Goal: Task Accomplishment & Management: Use online tool/utility

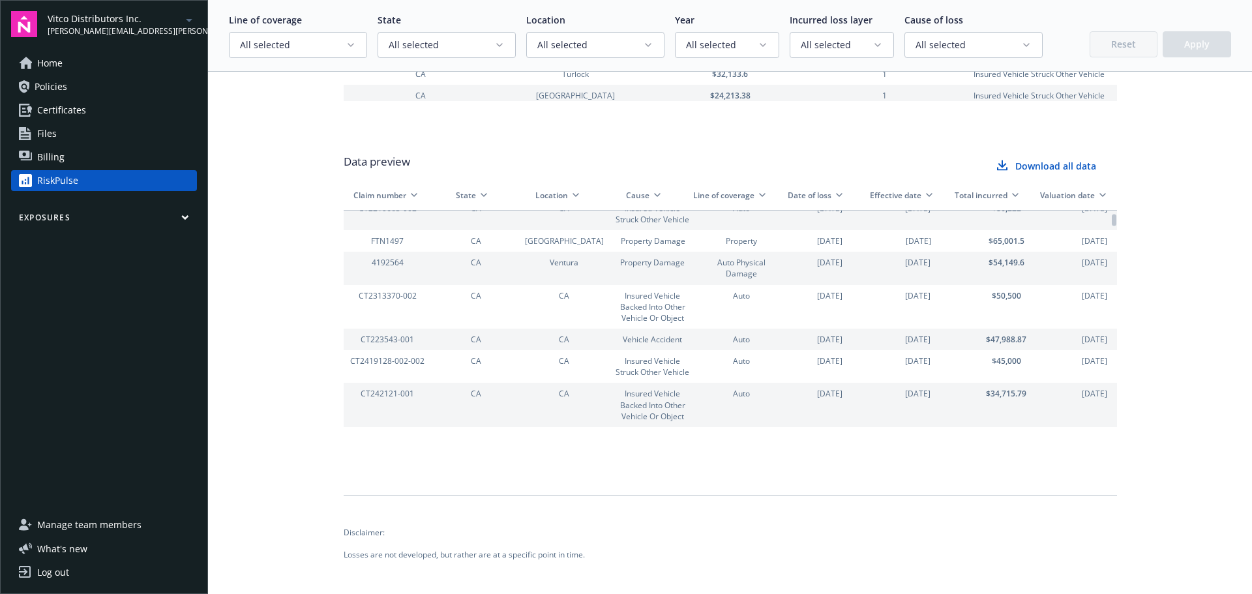
scroll to position [6, 0]
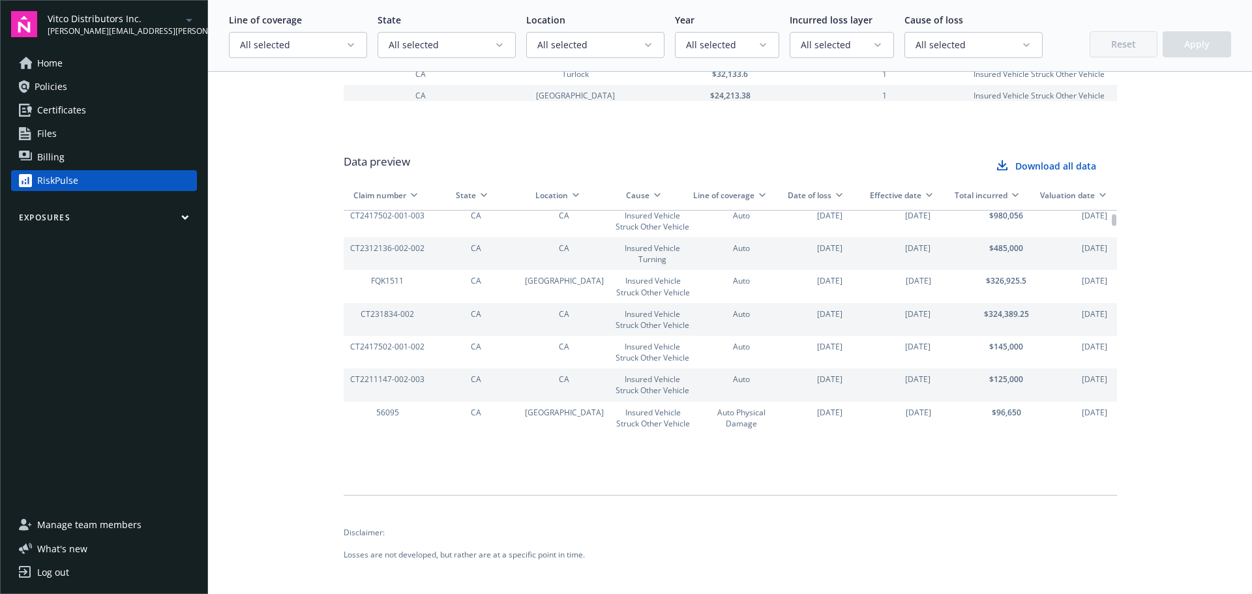
drag, startPoint x: 1108, startPoint y: 252, endPoint x: 1150, endPoint y: 207, distance: 60.9
click at [1116, 214] on div at bounding box center [1114, 220] width 5 height 12
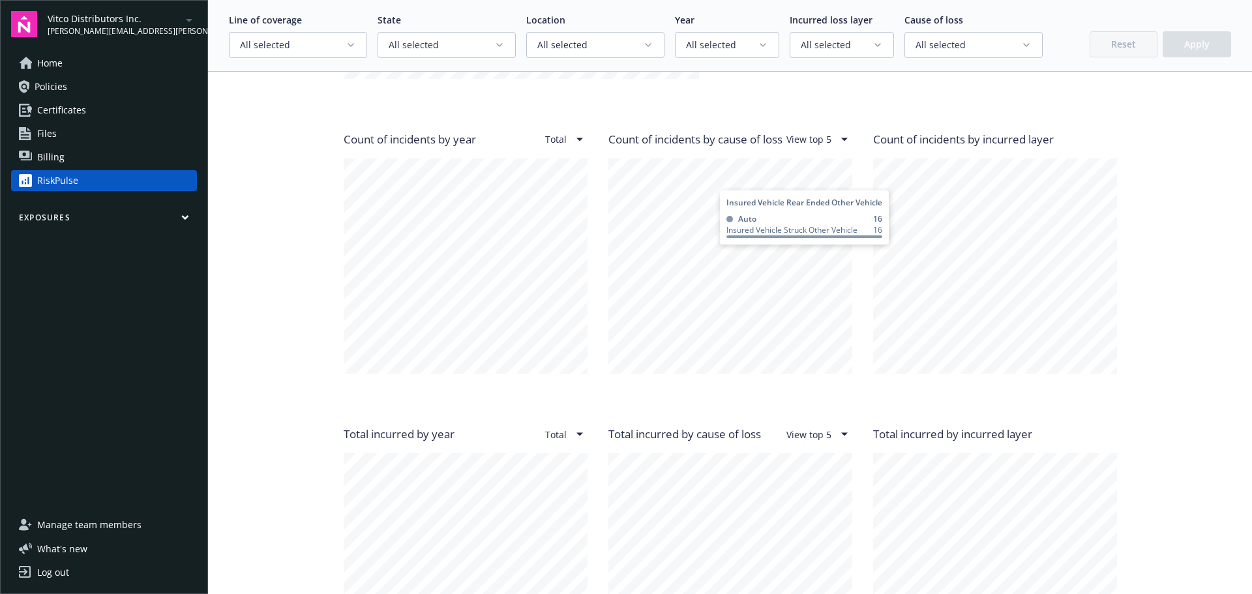
scroll to position [1043, 0]
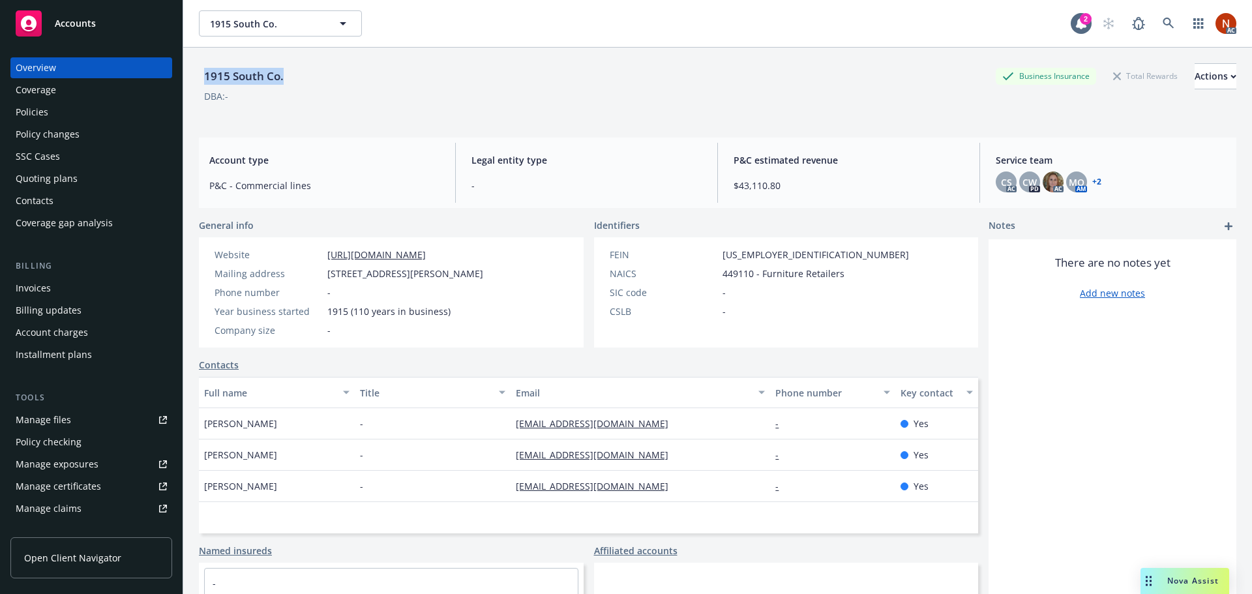
click at [76, 501] on div "Manage claims" at bounding box center [49, 508] width 66 height 21
click at [1165, 29] on link at bounding box center [1168, 23] width 26 height 26
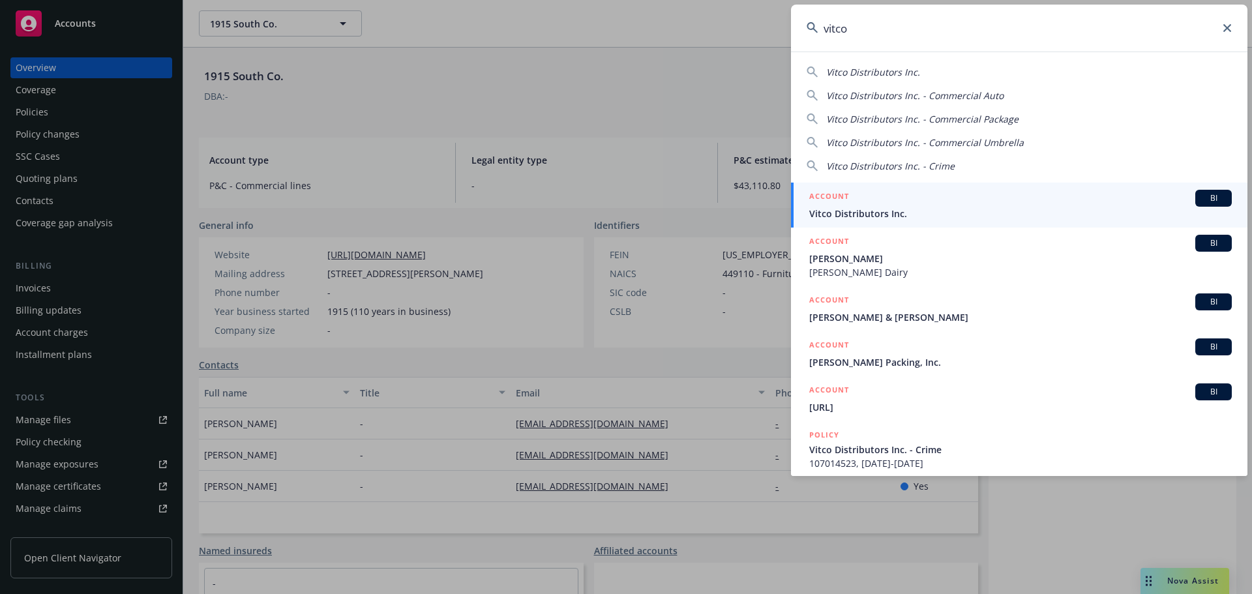
type input "vitco"
click at [1003, 184] on link "ACCOUNT BI Vitco Distributors Inc." at bounding box center [1019, 205] width 456 height 45
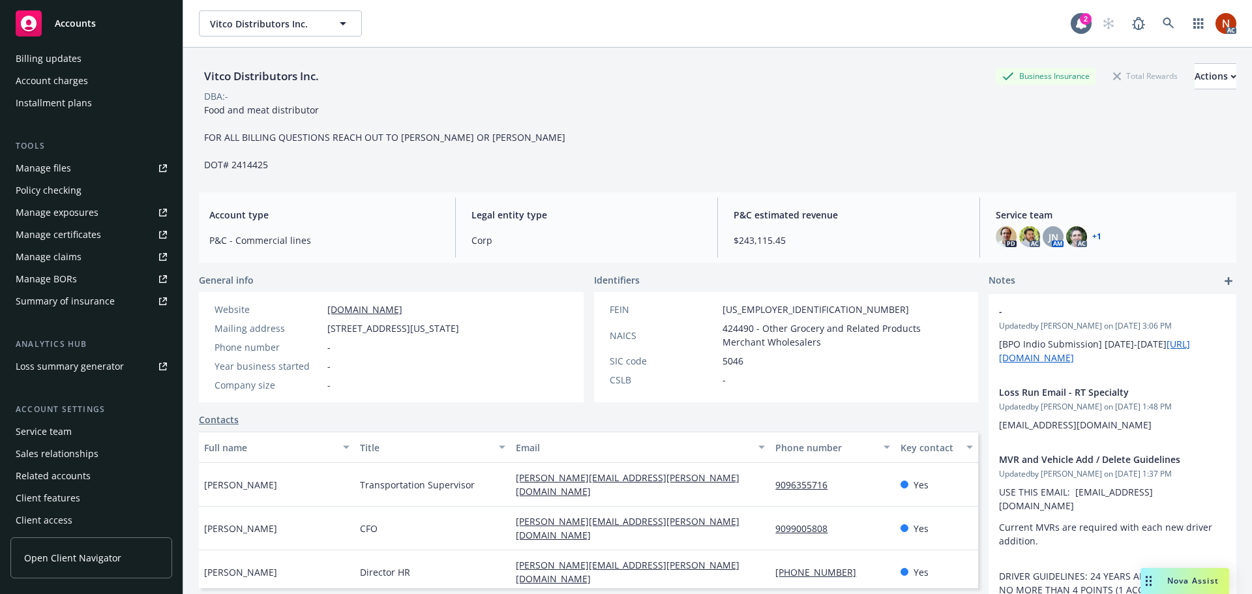
scroll to position [278, 0]
click at [74, 171] on link "Manage files" at bounding box center [91, 164] width 162 height 21
click at [82, 256] on link "Manage claims" at bounding box center [91, 253] width 162 height 21
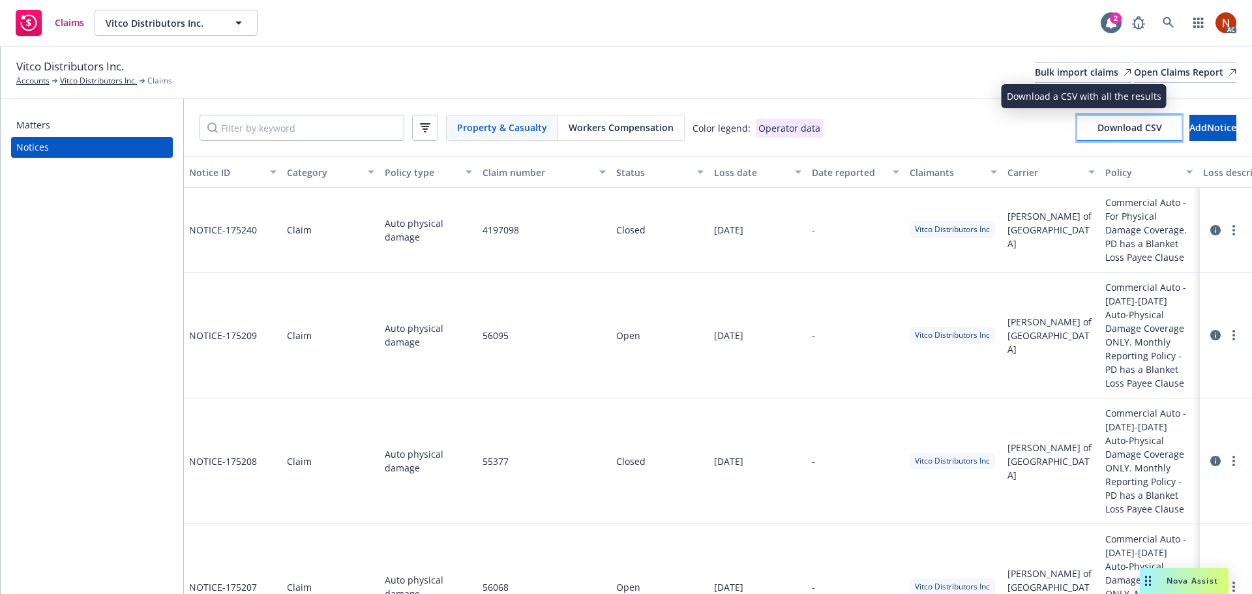
click at [1097, 130] on span "Download CSV" at bounding box center [1129, 127] width 65 height 12
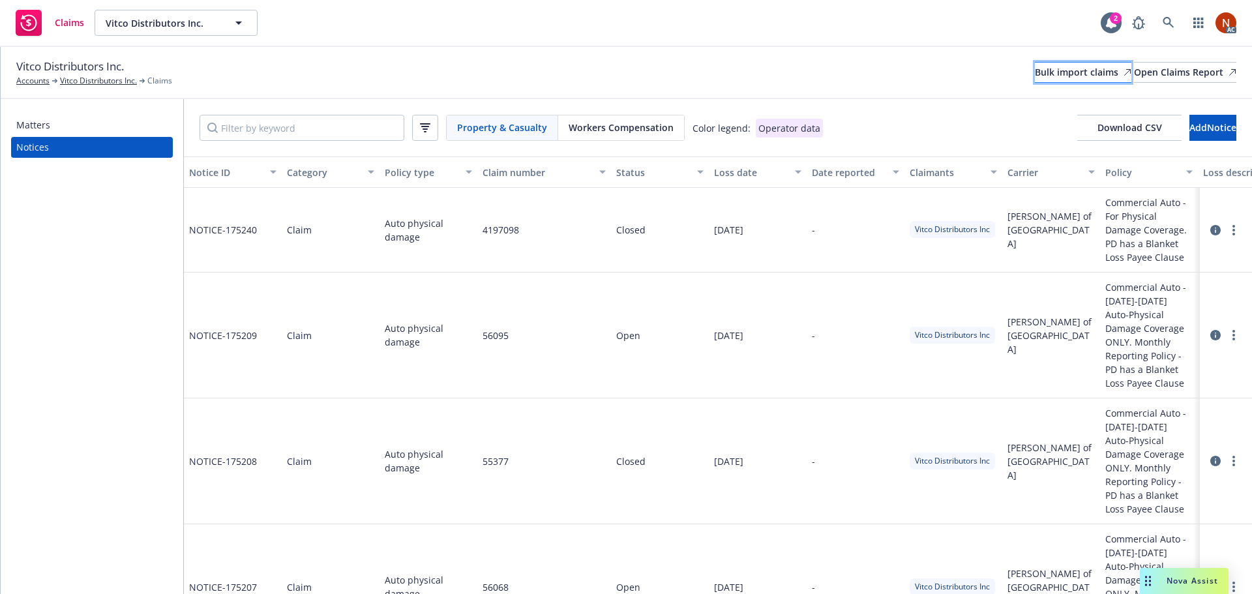
click at [1035, 76] on div "Bulk import claims" at bounding box center [1083, 73] width 96 height 20
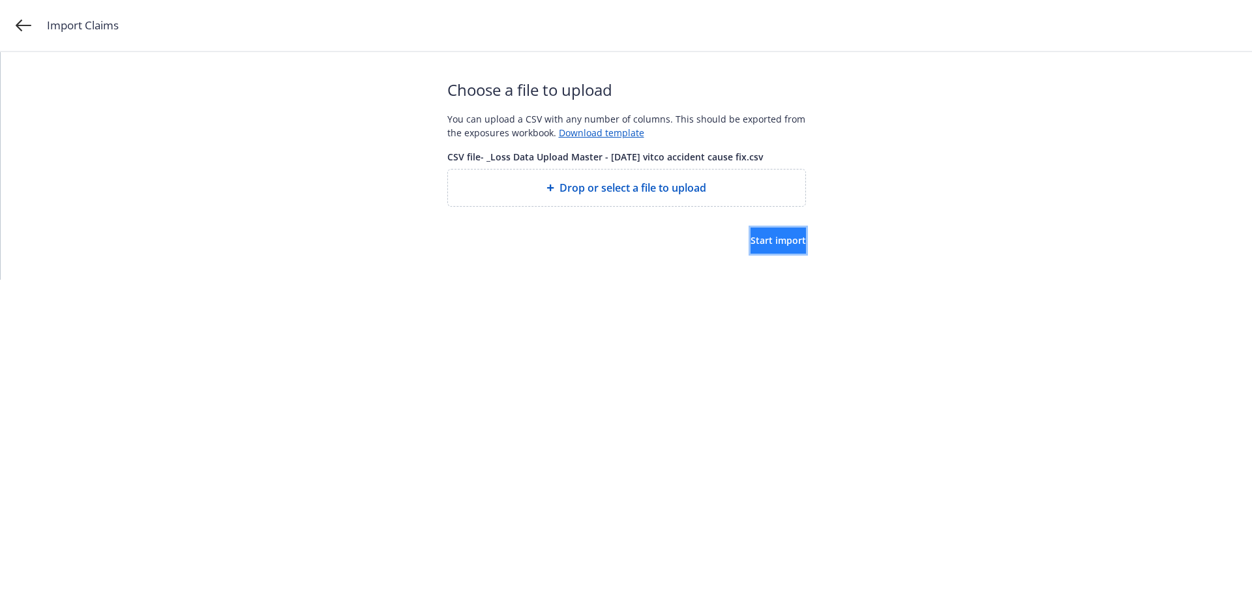
click at [750, 232] on button "Start import" at bounding box center [777, 241] width 55 height 26
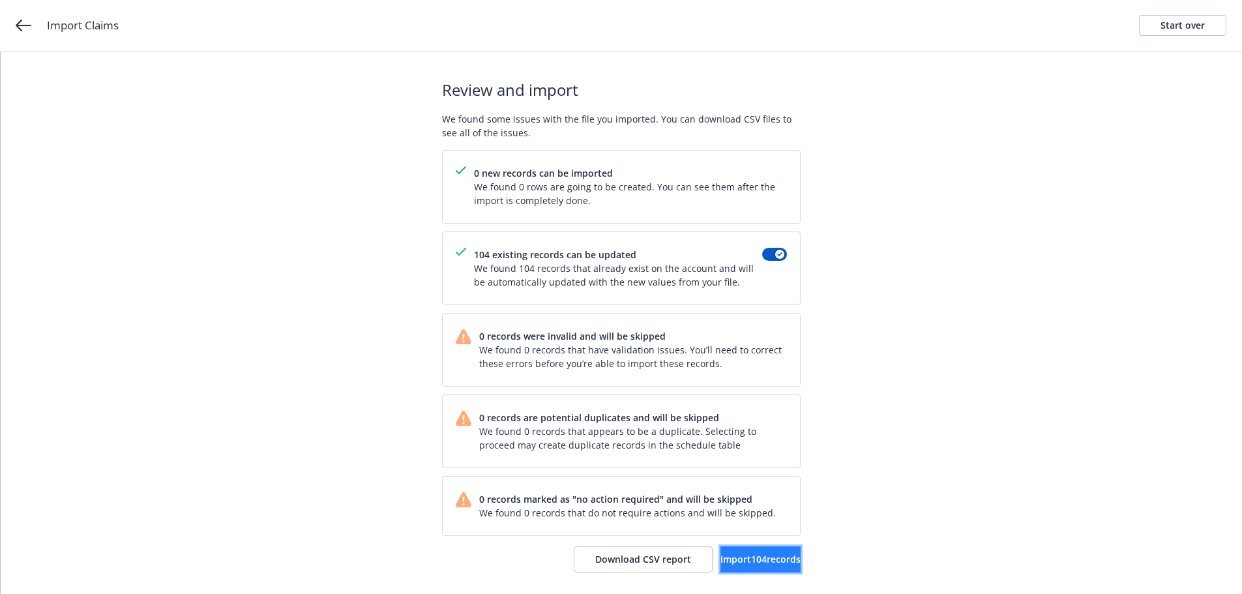
click at [747, 557] on span "Import 104 records" at bounding box center [760, 559] width 80 height 12
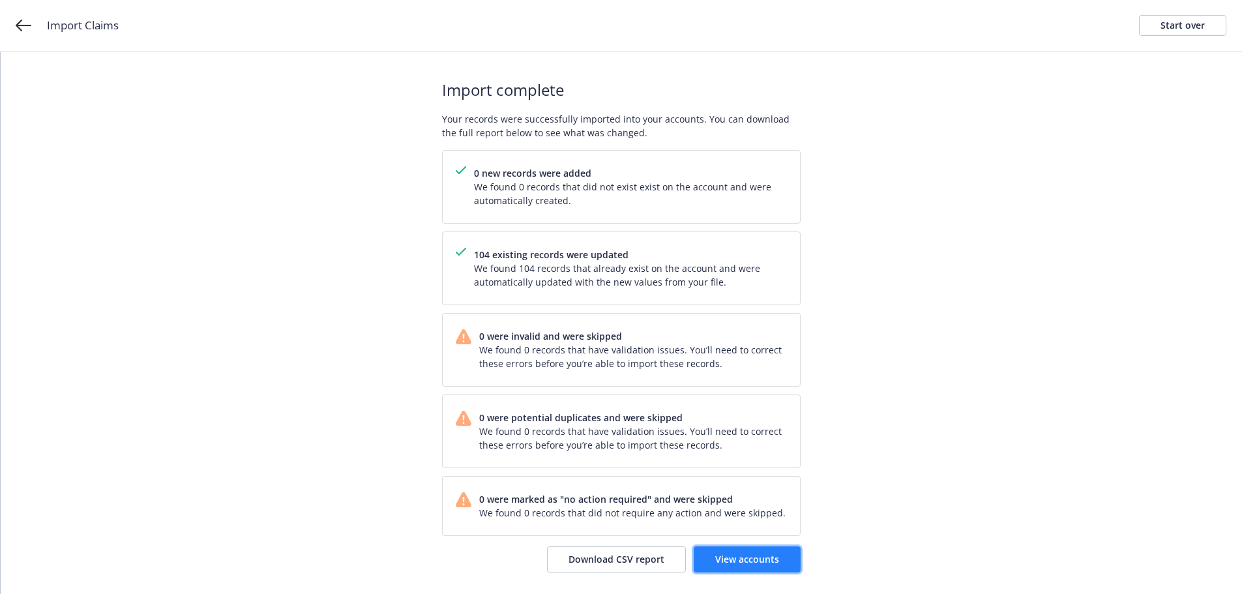
click at [766, 568] on link "View accounts" at bounding box center [747, 559] width 107 height 26
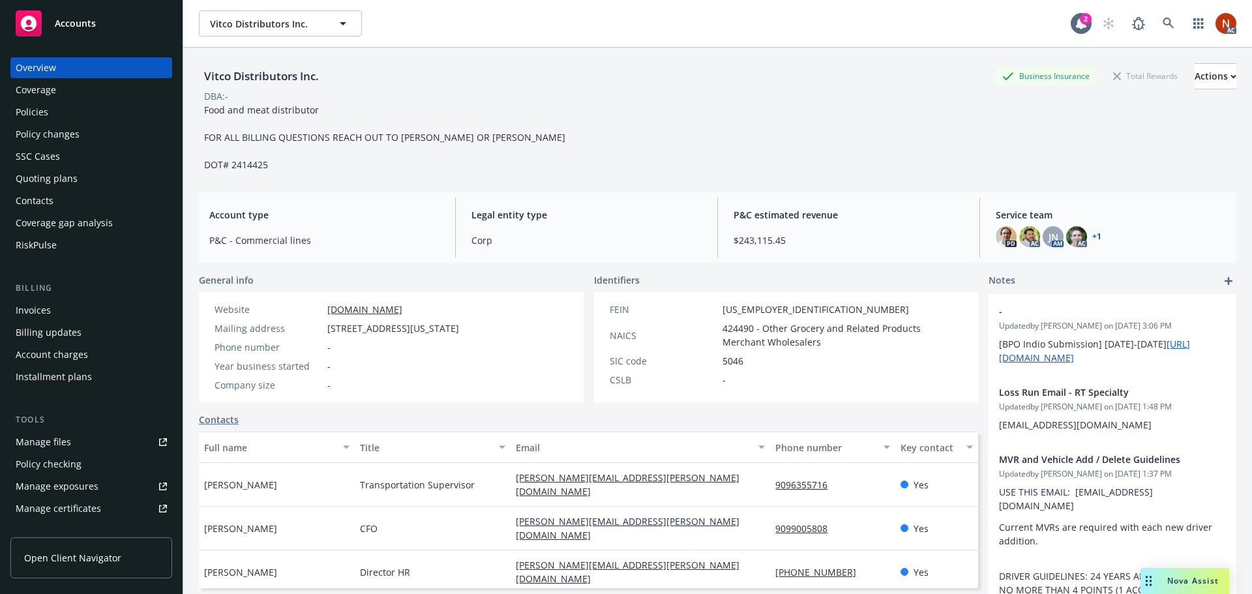
scroll to position [278, 0]
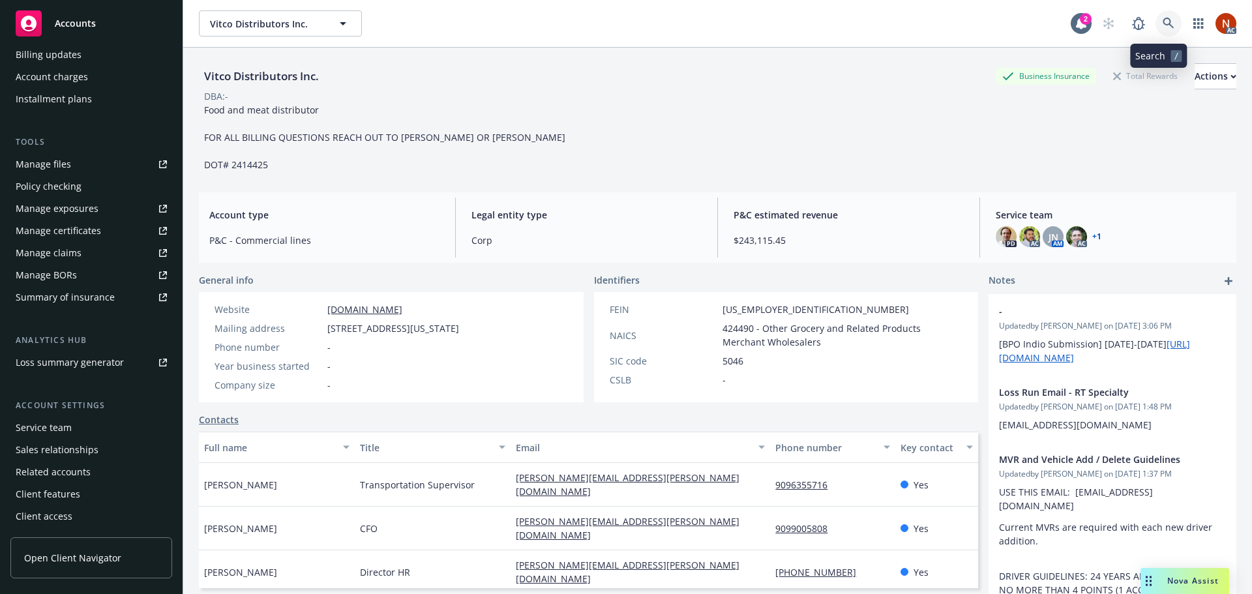
click at [1162, 20] on icon at bounding box center [1168, 24] width 12 height 12
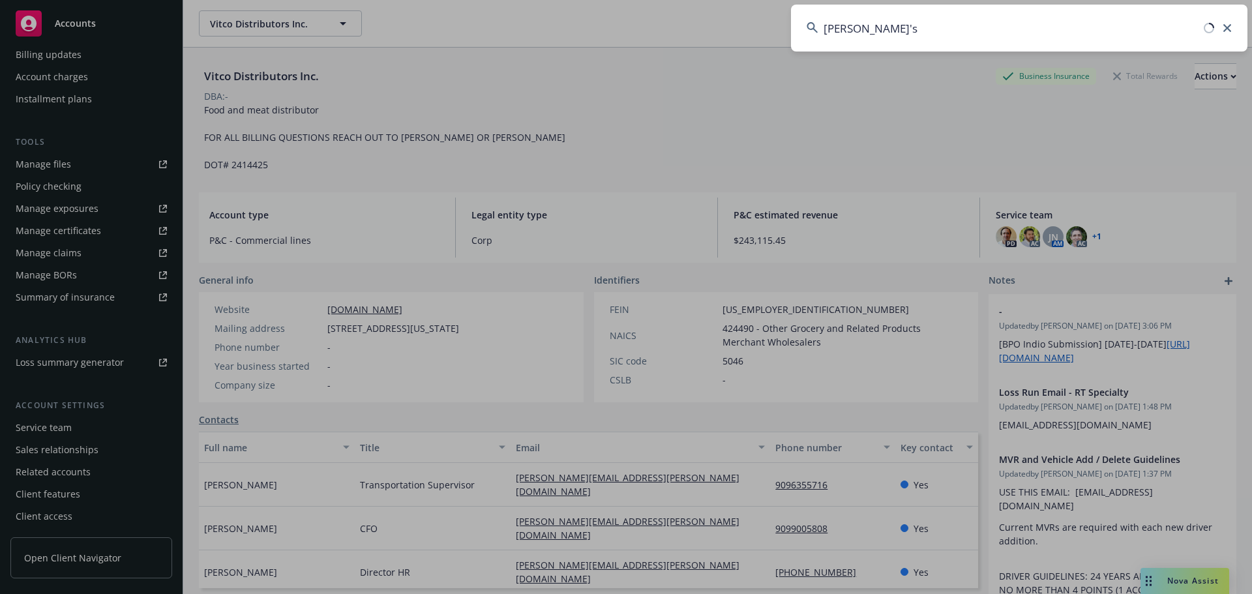
click at [882, 26] on input "[PERSON_NAME]'s" at bounding box center [1019, 28] width 456 height 47
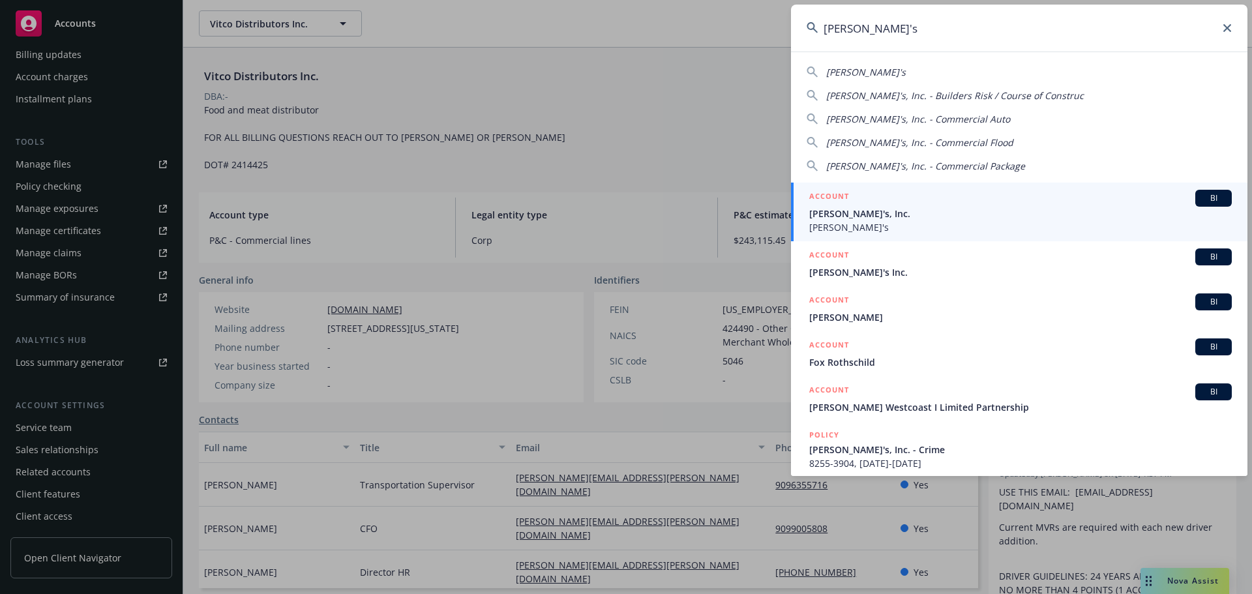
type input "[PERSON_NAME]'s"
click at [864, 224] on span "[PERSON_NAME]'s" at bounding box center [1020, 227] width 422 height 14
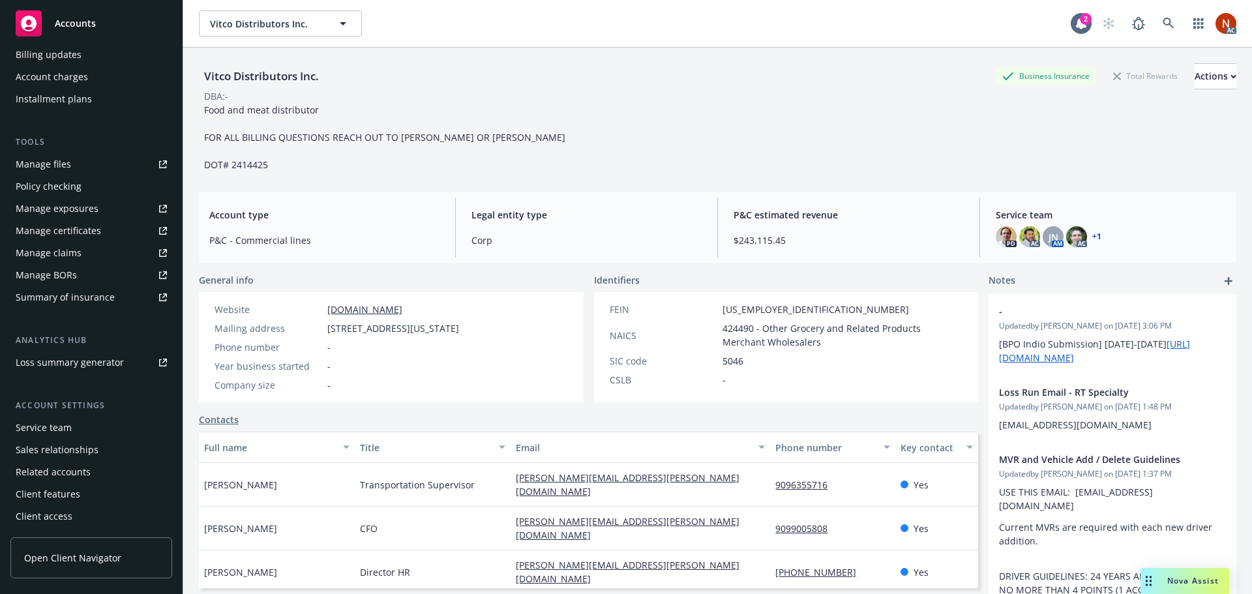
scroll to position [256, 0]
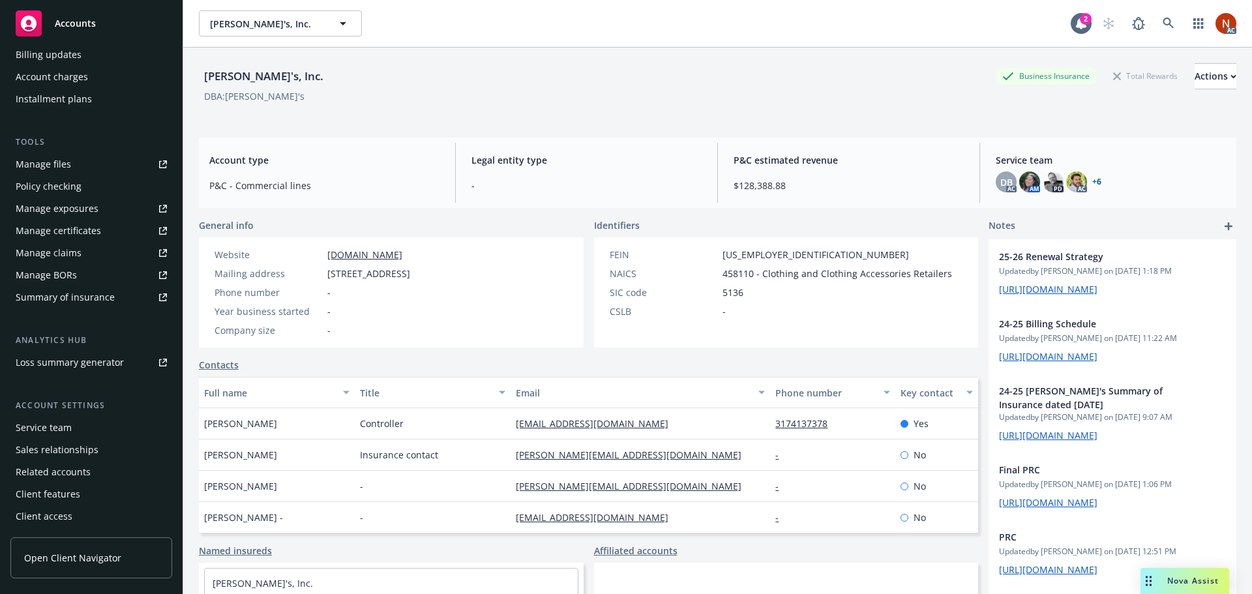
click at [78, 251] on div "Manage claims" at bounding box center [49, 253] width 66 height 21
click at [1162, 20] on icon at bounding box center [1167, 23] width 11 height 11
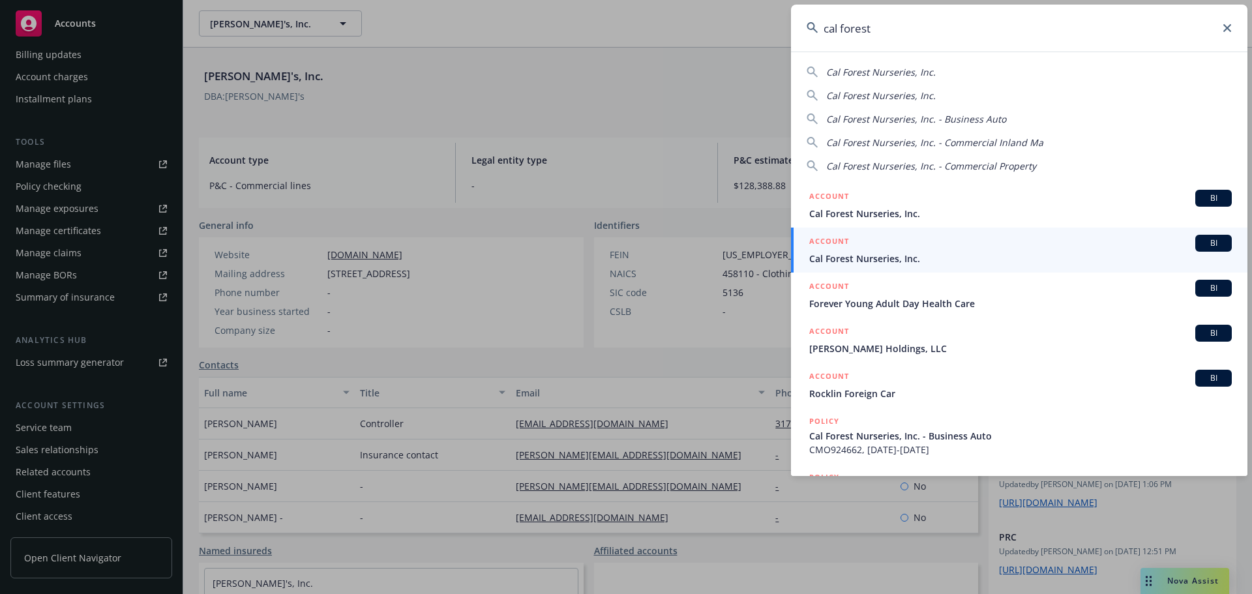
type input "cal forest"
click at [929, 243] on div "ACCOUNT BI" at bounding box center [1020, 243] width 422 height 17
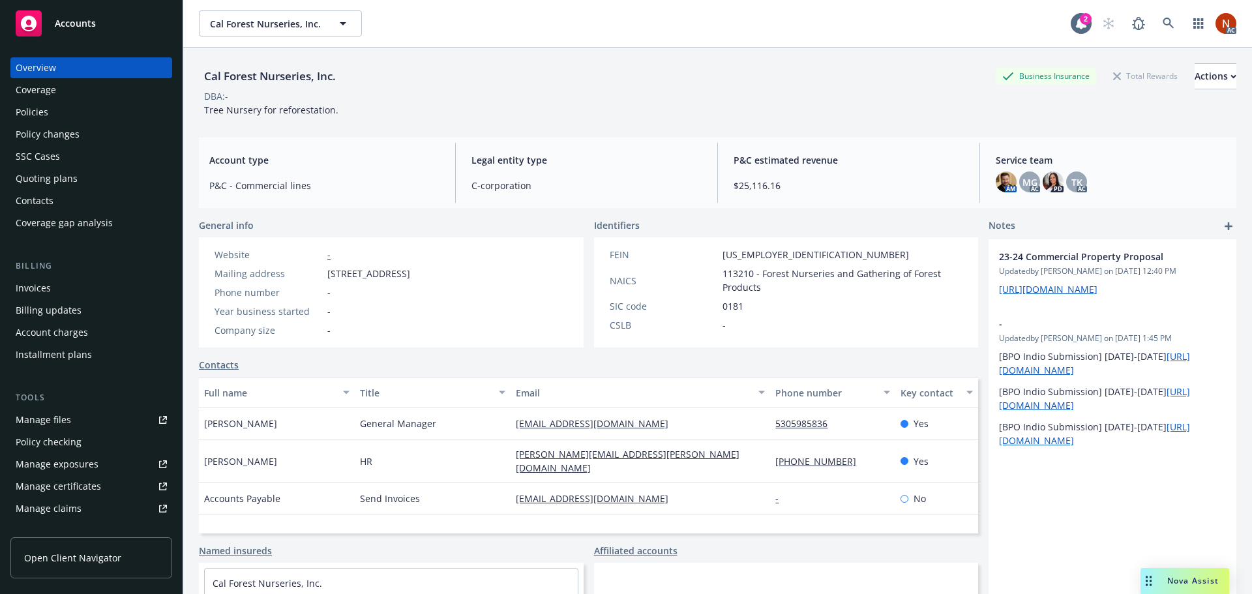
click at [52, 111] on div "Policies" at bounding box center [91, 112] width 151 height 21
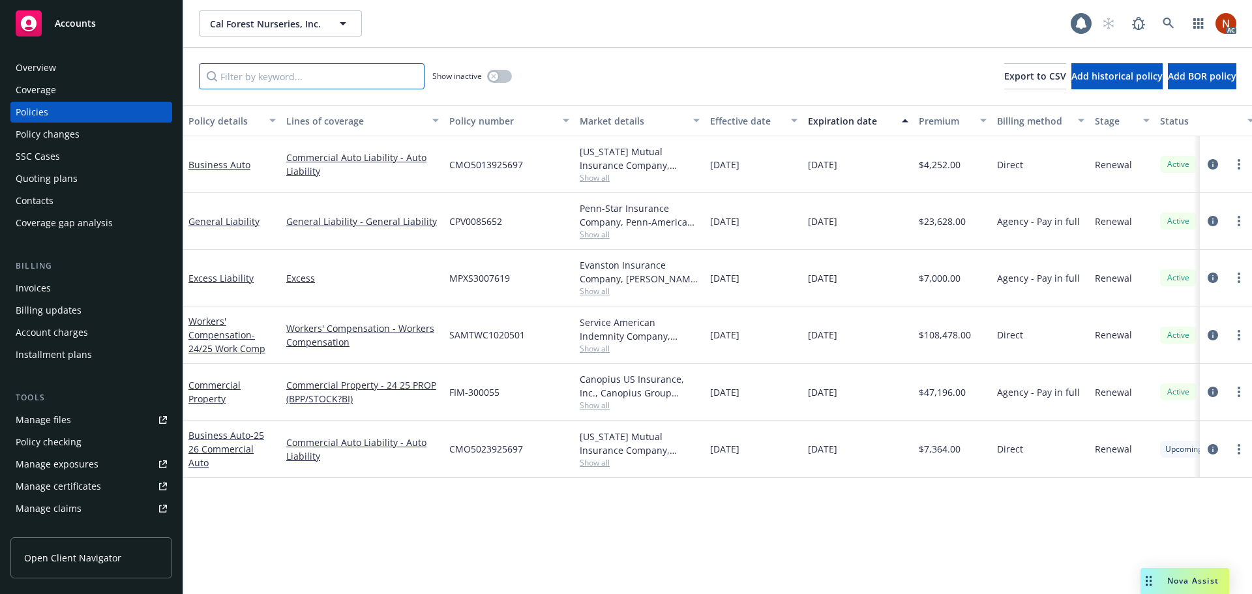
click at [261, 80] on input "Filter by keyword..." at bounding box center [312, 76] width 226 height 26
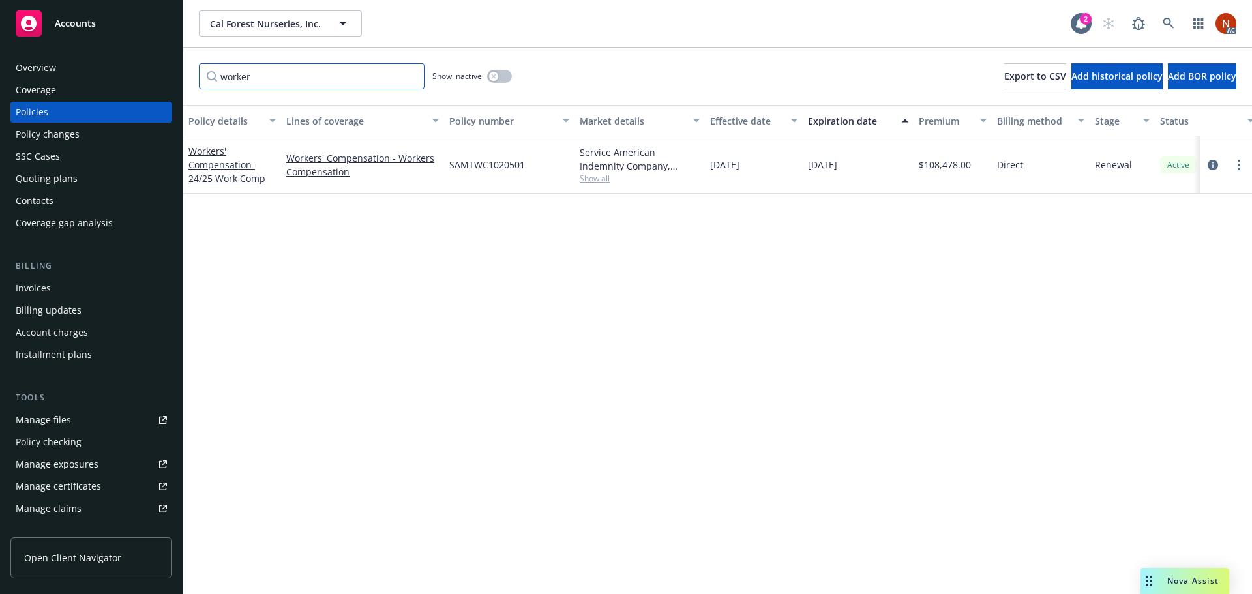
type input "worker"
click at [30, 61] on div "Overview" at bounding box center [36, 67] width 40 height 21
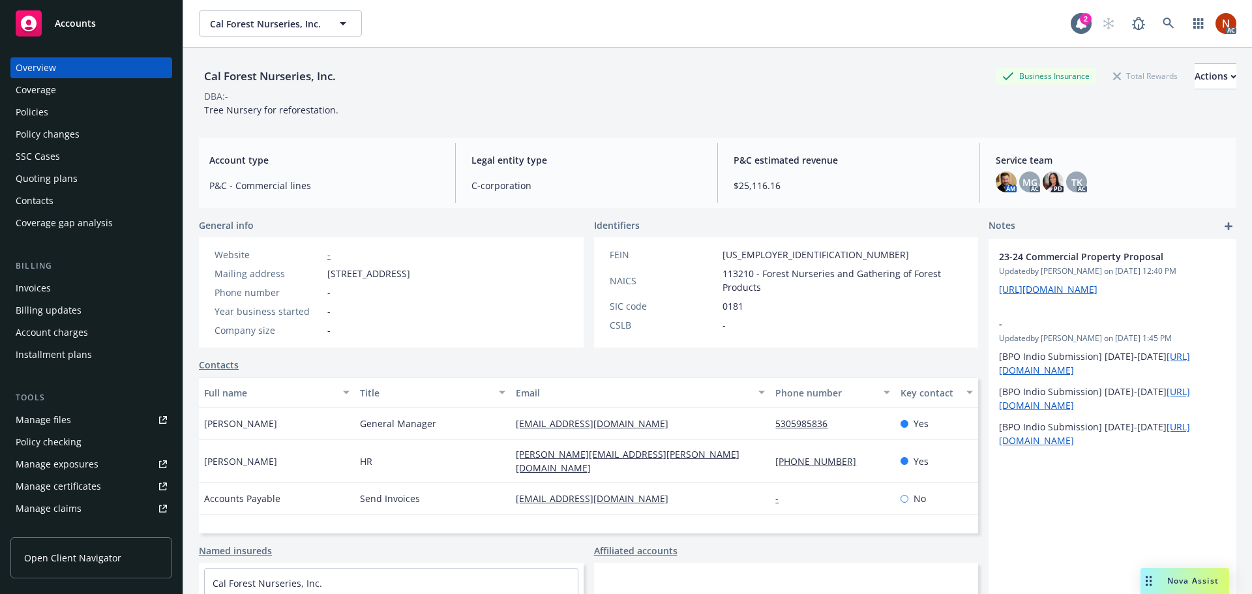
click at [63, 107] on div "Policies" at bounding box center [91, 112] width 151 height 21
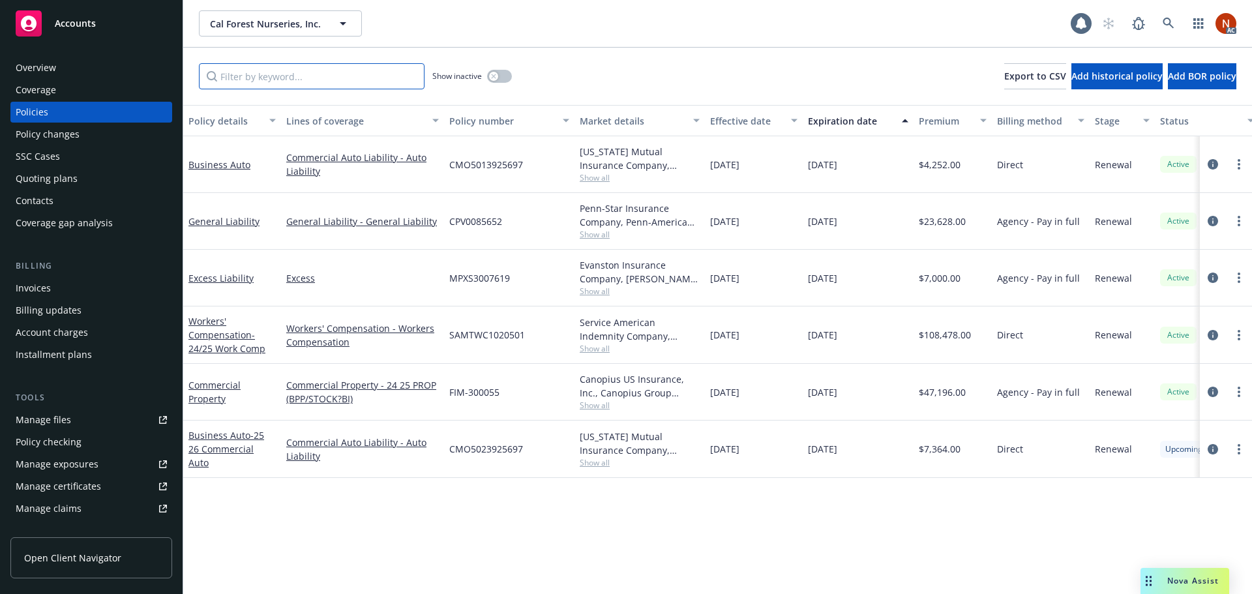
click at [245, 75] on input "Filter by keyword..." at bounding box center [312, 76] width 226 height 26
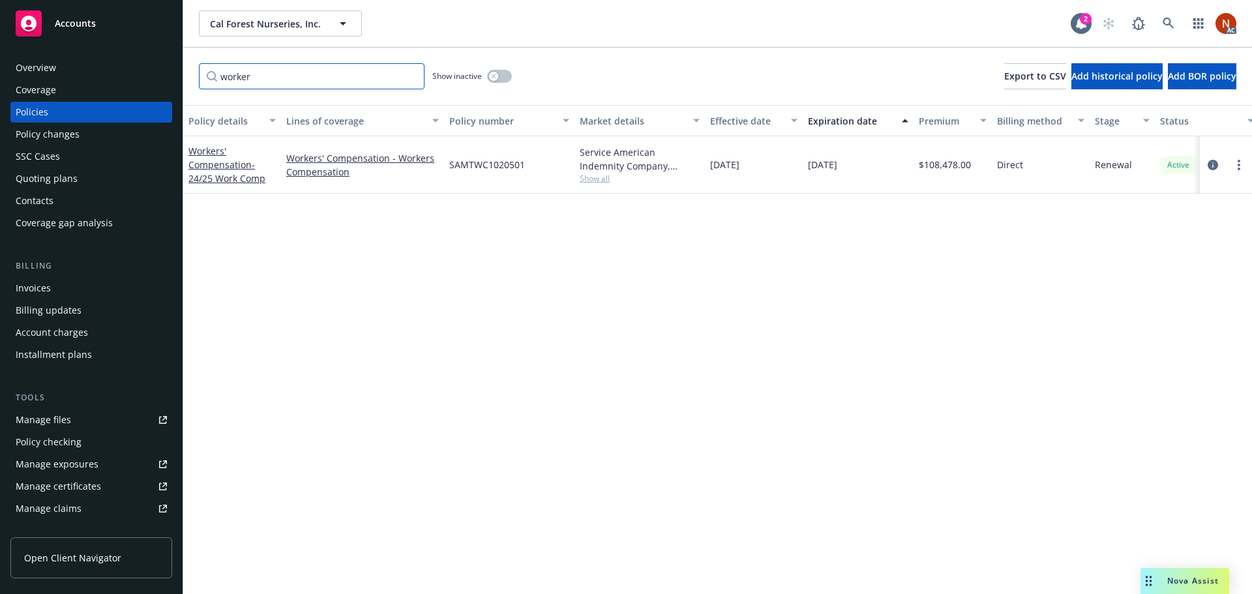
type input "worker"
click at [500, 84] on div "Show inactive" at bounding box center [472, 76] width 80 height 26
click at [497, 78] on div "button" at bounding box center [493, 76] width 9 height 9
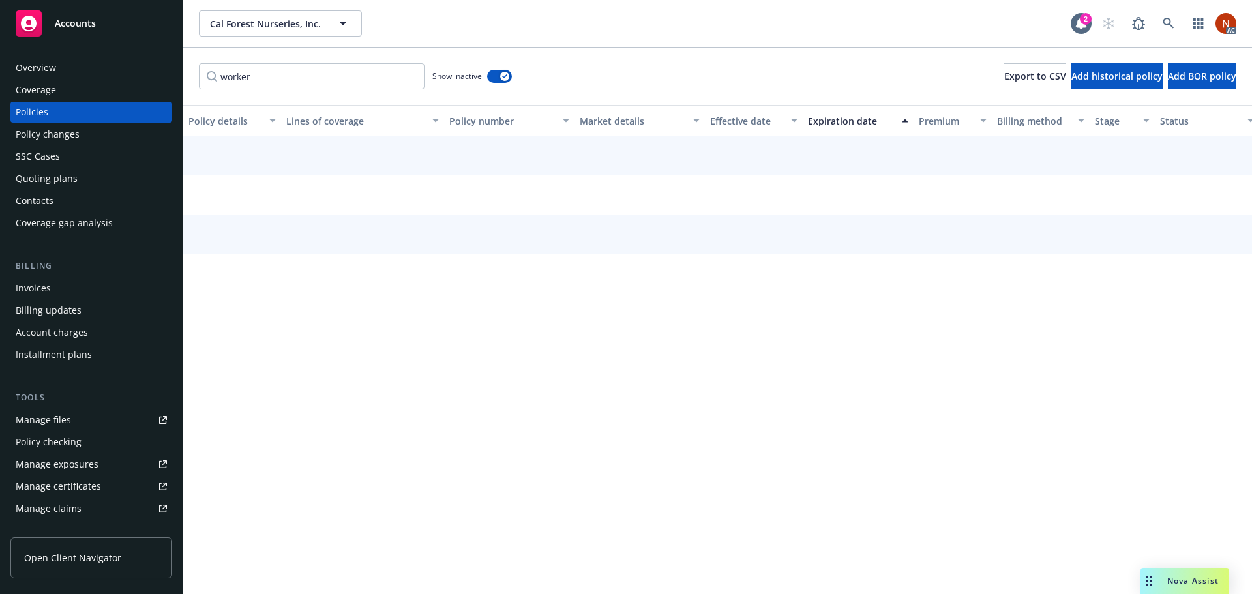
click at [749, 115] on button "Effective date" at bounding box center [754, 120] width 98 height 31
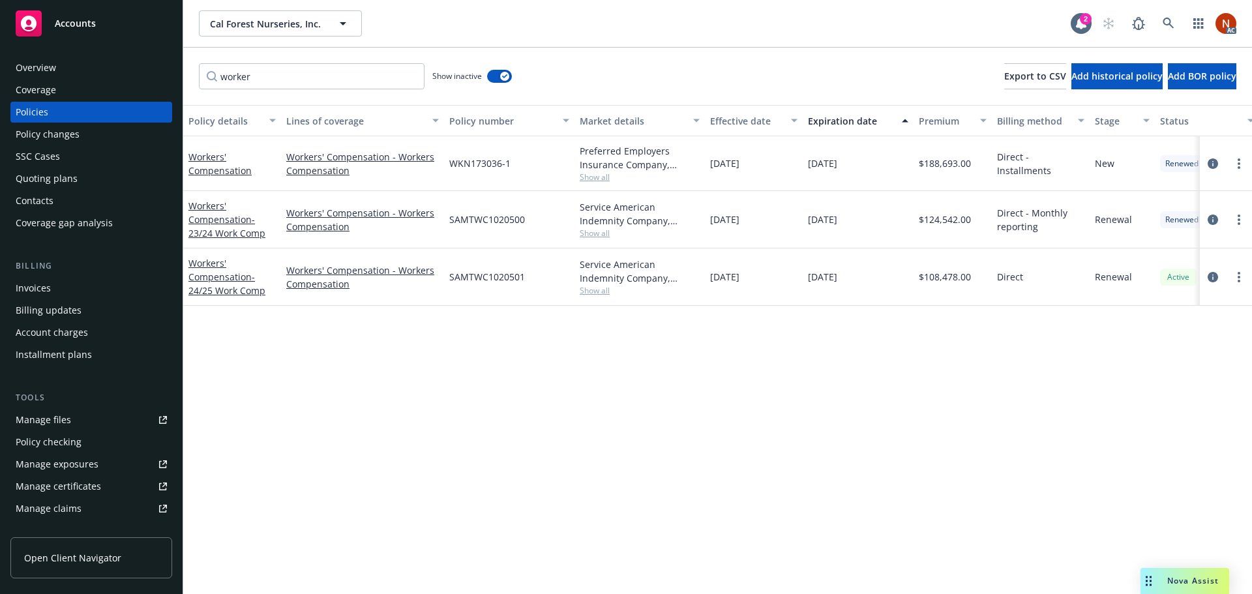
click at [66, 416] on div "Manage files" at bounding box center [43, 419] width 55 height 21
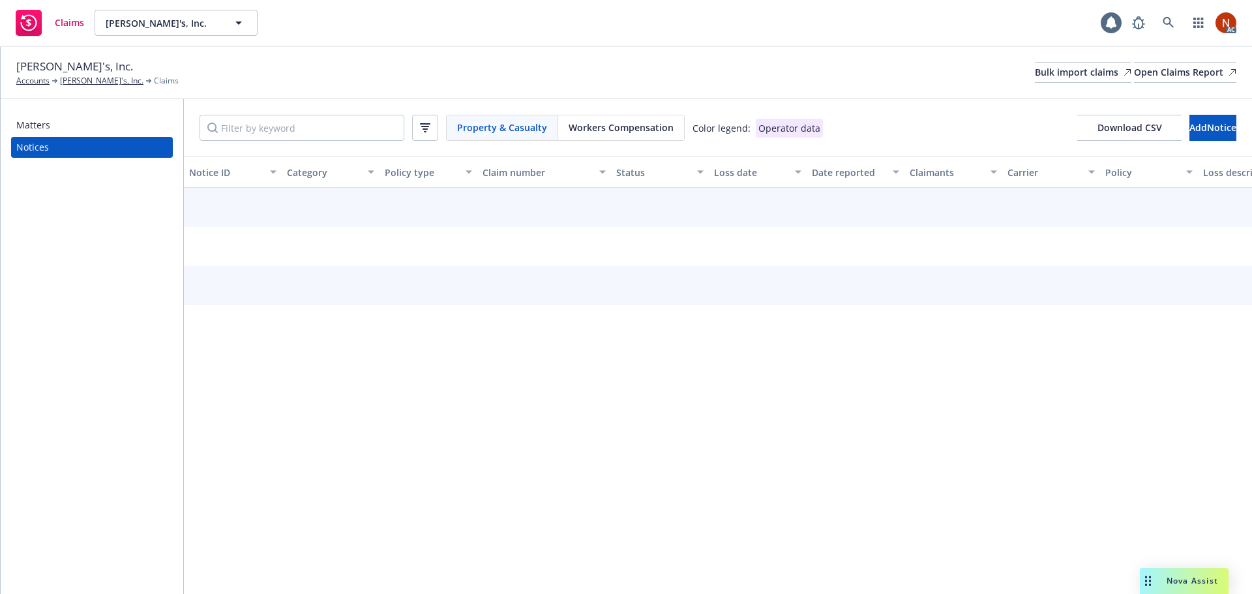
click at [620, 124] on span "Workers Compensation" at bounding box center [620, 128] width 105 height 14
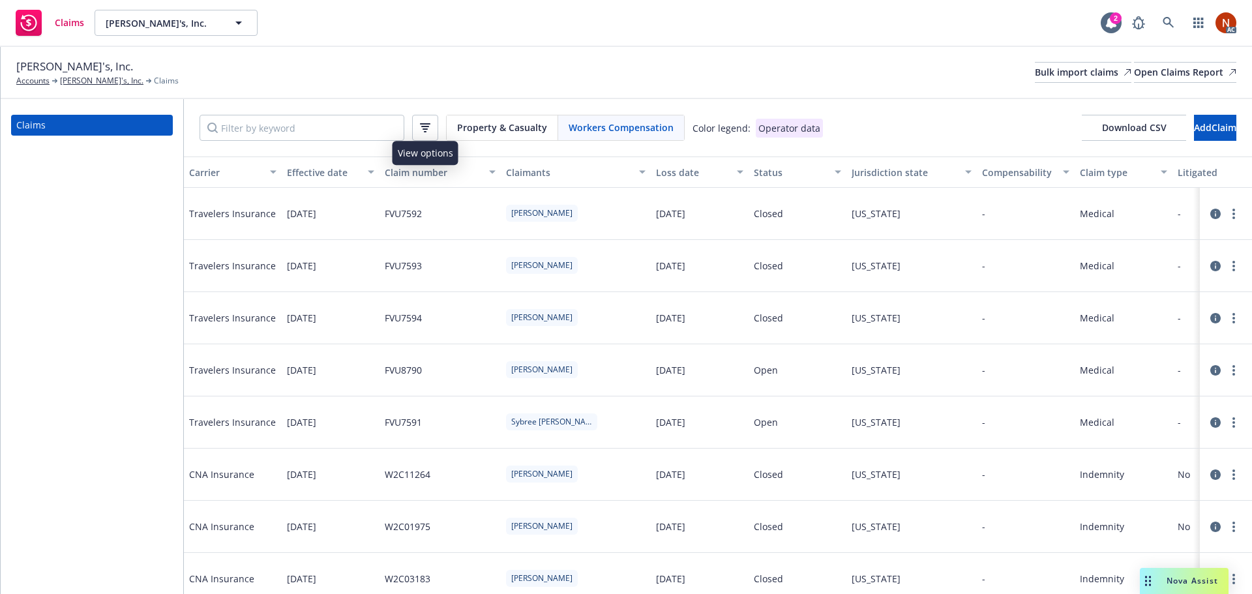
click at [434, 128] on button "button" at bounding box center [425, 128] width 26 height 26
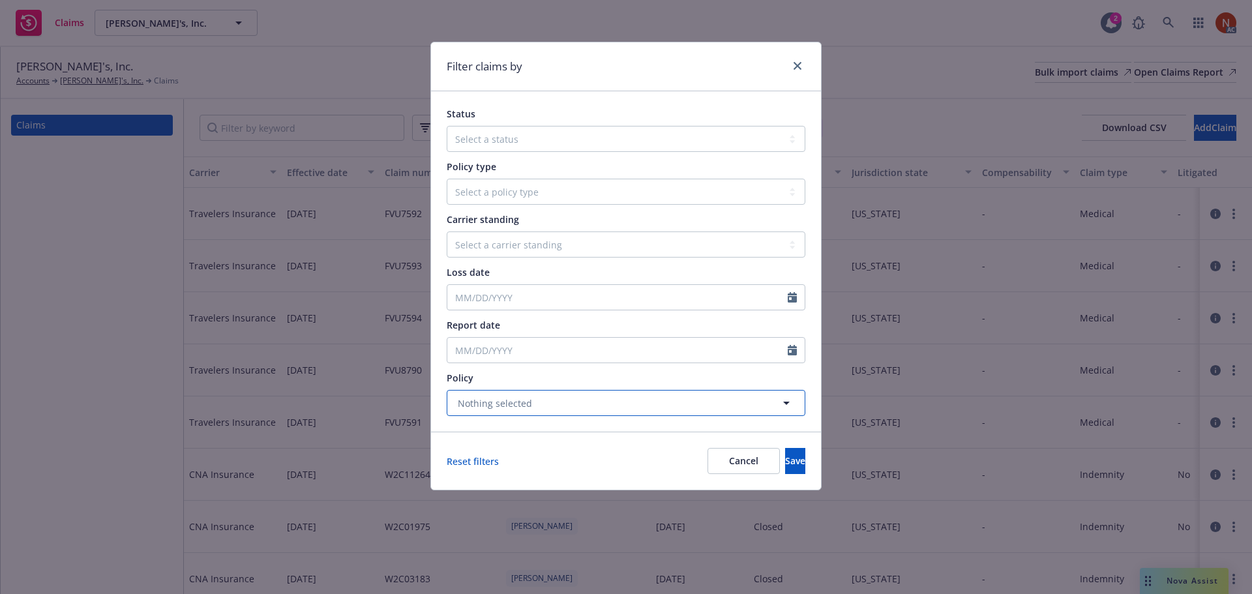
click at [494, 404] on span "Nothing selected" at bounding box center [495, 403] width 74 height 14
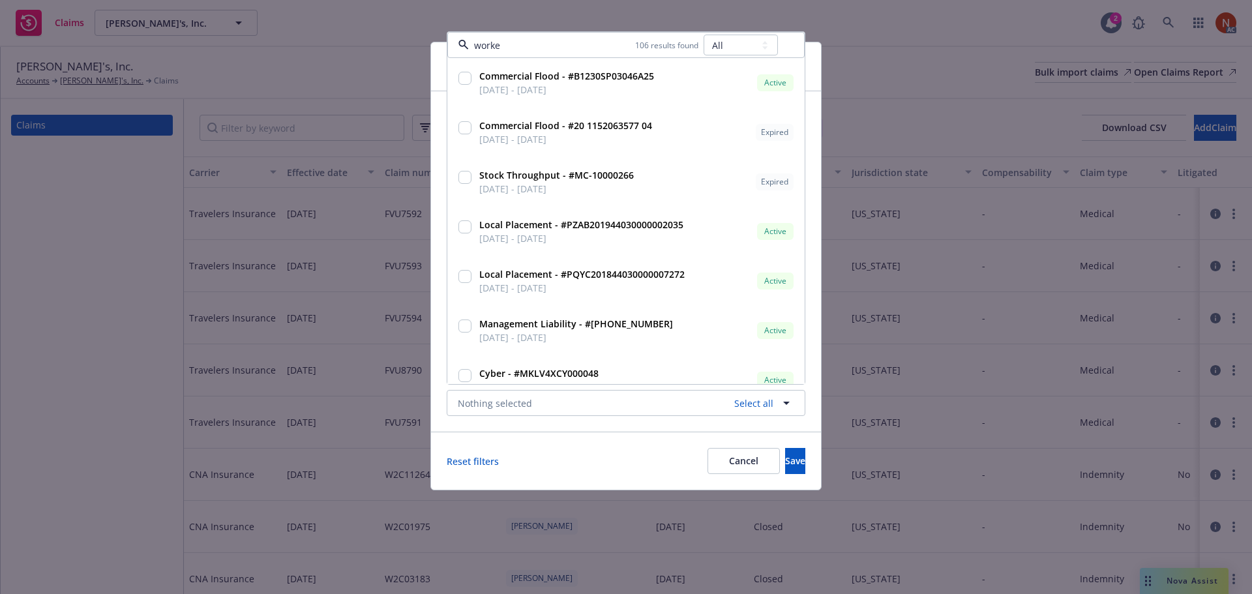
type input "worker"
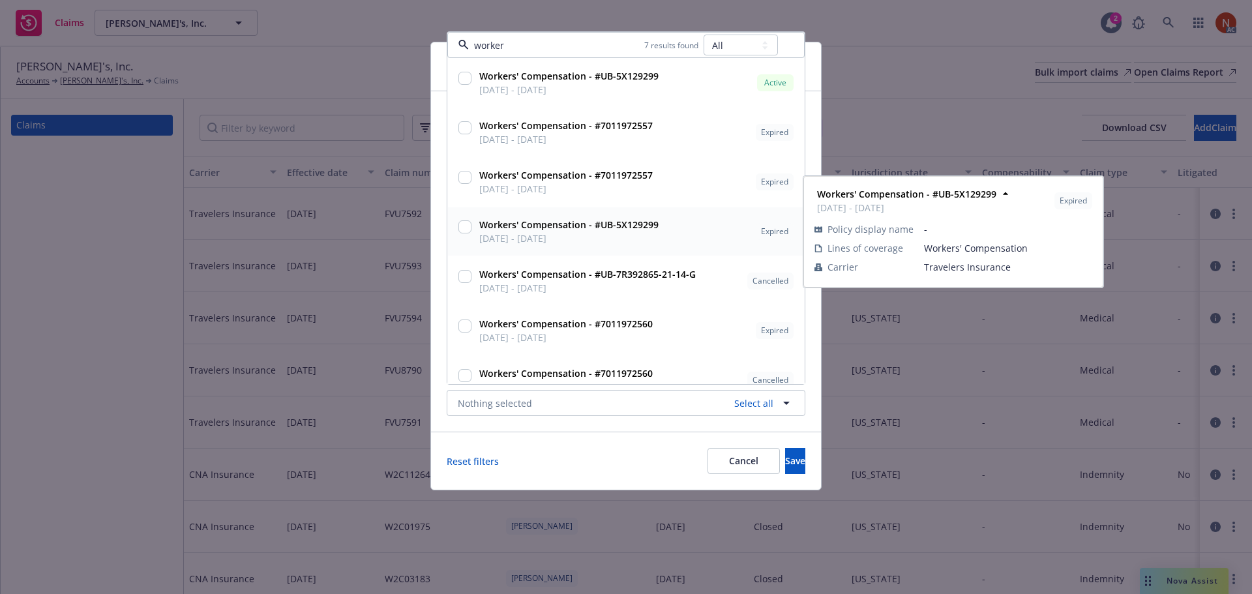
click at [525, 232] on span "11/30/2023 - 11/30/2024" at bounding box center [568, 238] width 179 height 14
checkbox input "true"
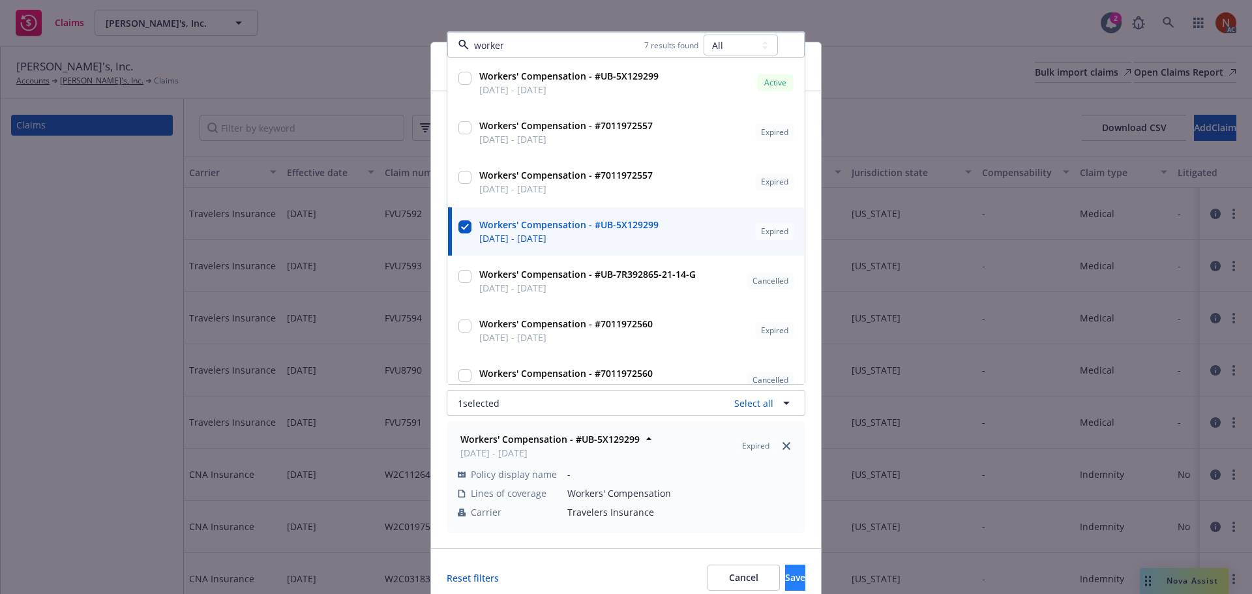
type input "worker"
click at [785, 572] on span "Save" at bounding box center [795, 577] width 20 height 12
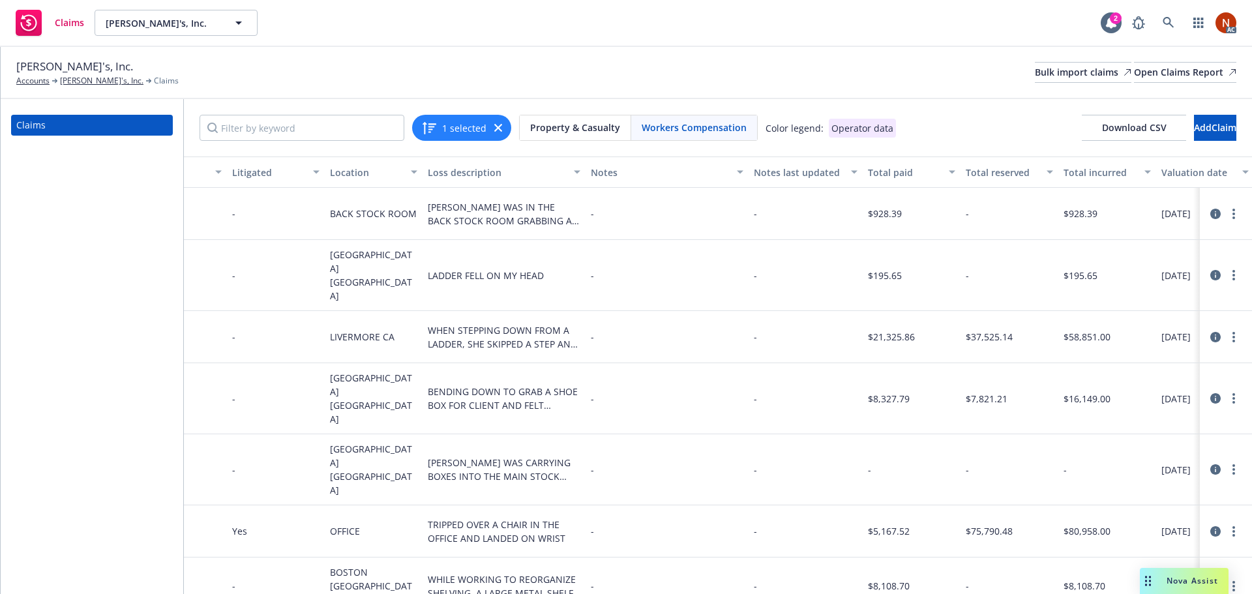
scroll to position [0, 998]
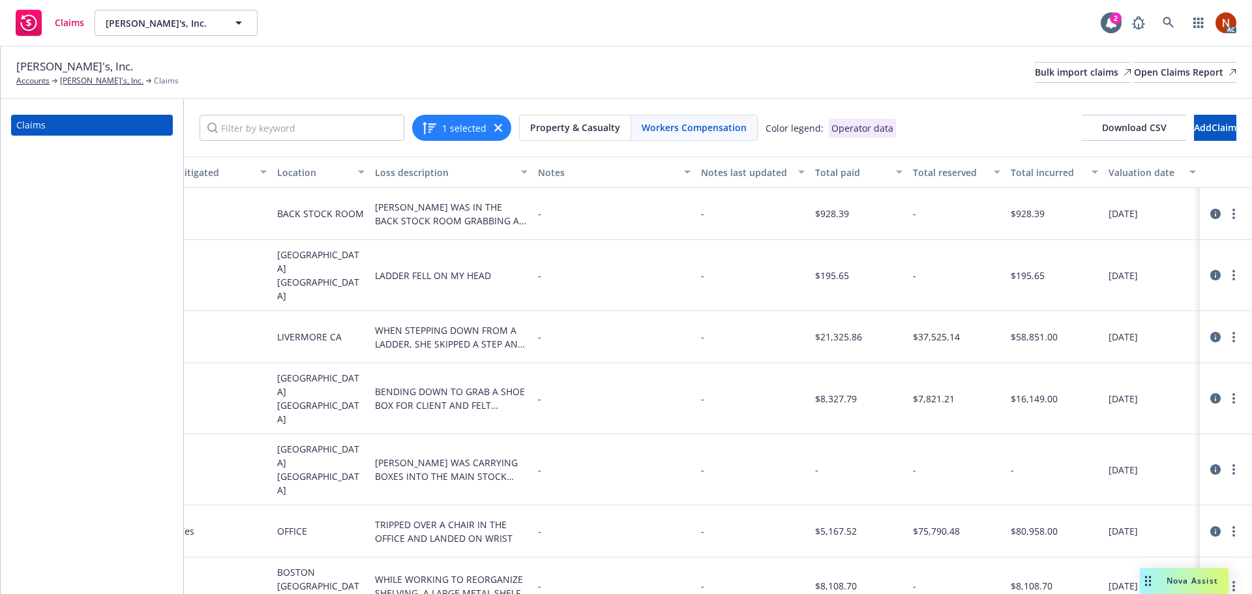
click at [1213, 210] on icon at bounding box center [1215, 214] width 10 height 10
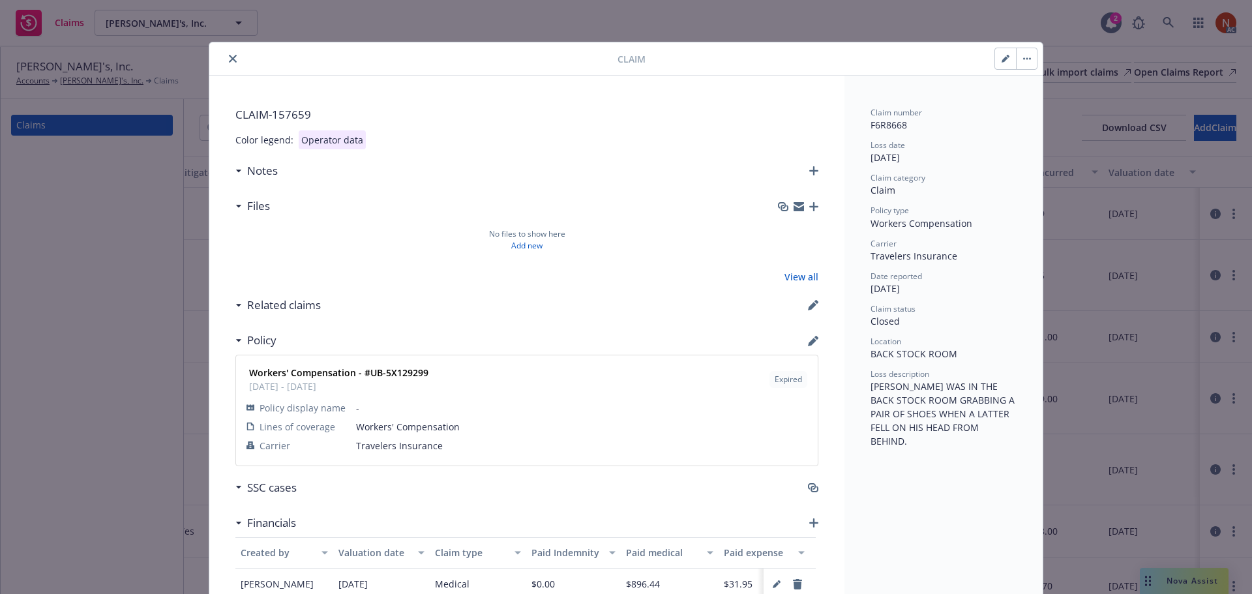
click at [229, 55] on icon "close" at bounding box center [233, 59] width 8 height 8
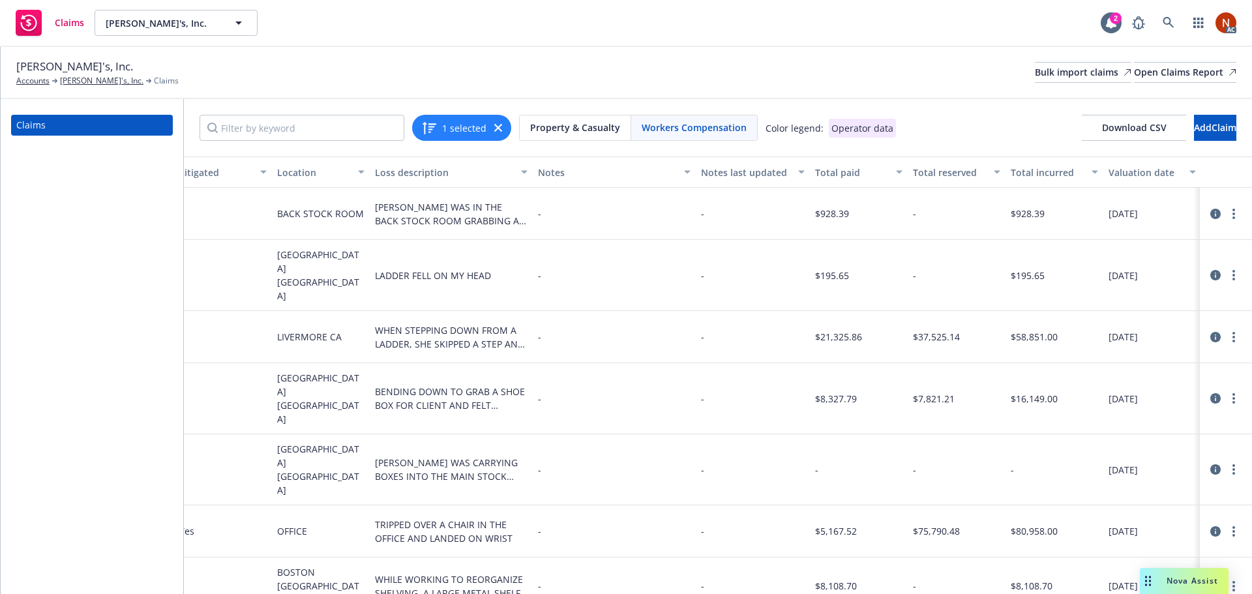
click at [1215, 211] on icon at bounding box center [1215, 214] width 10 height 10
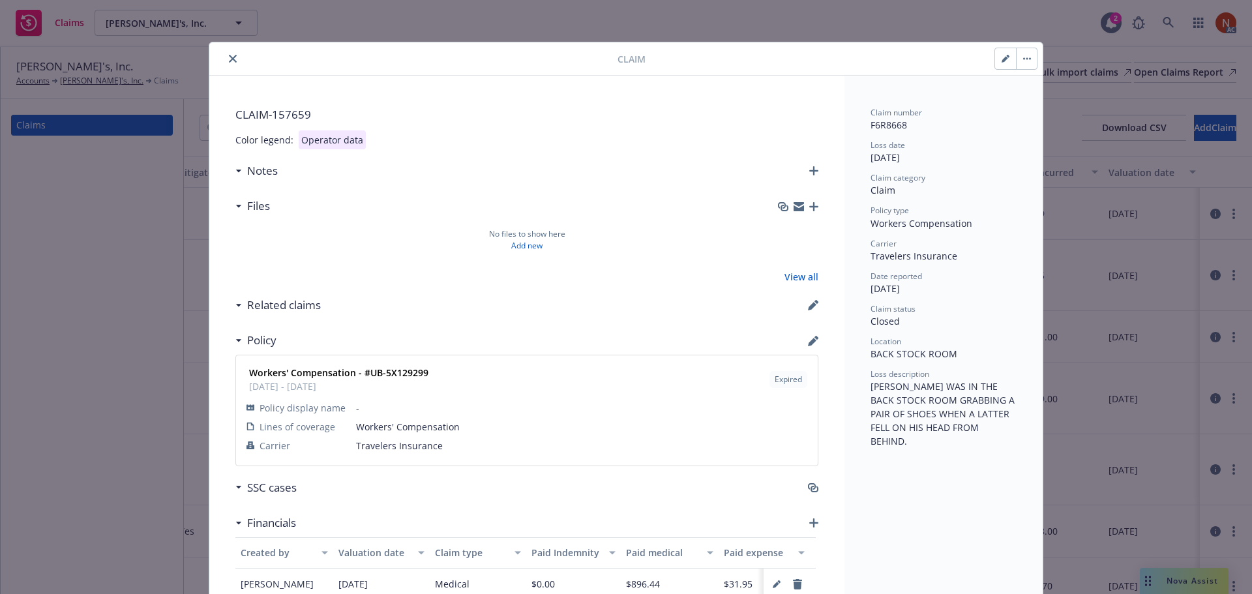
click at [229, 59] on icon "close" at bounding box center [233, 59] width 8 height 8
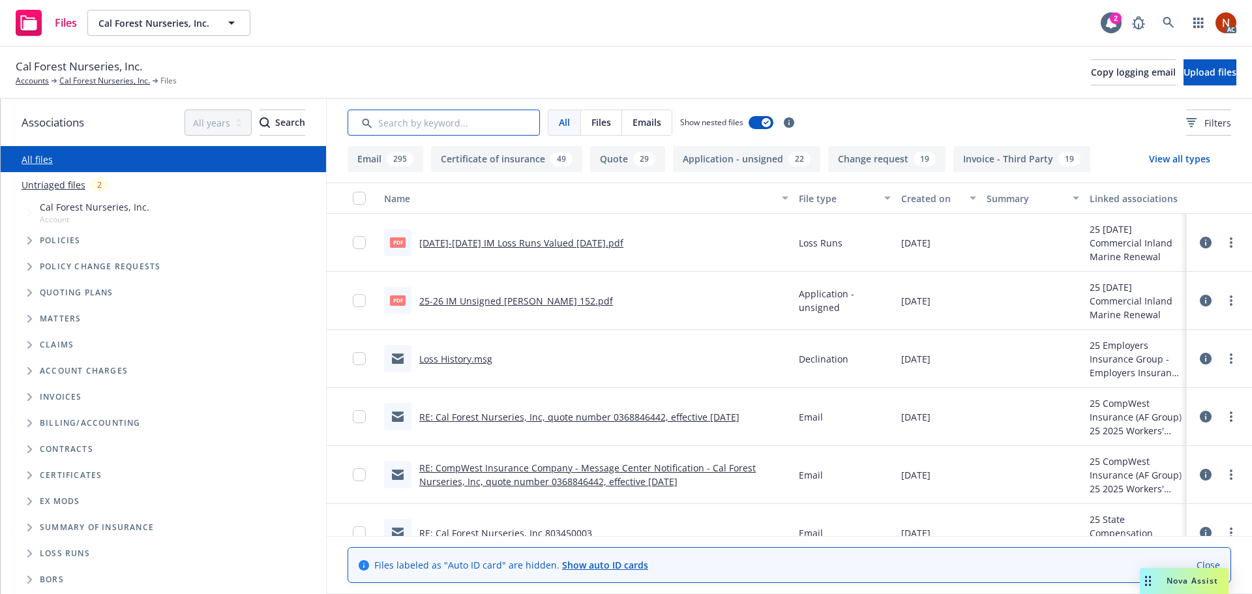
click at [450, 122] on input "Search by keyword..." at bounding box center [443, 123] width 192 height 26
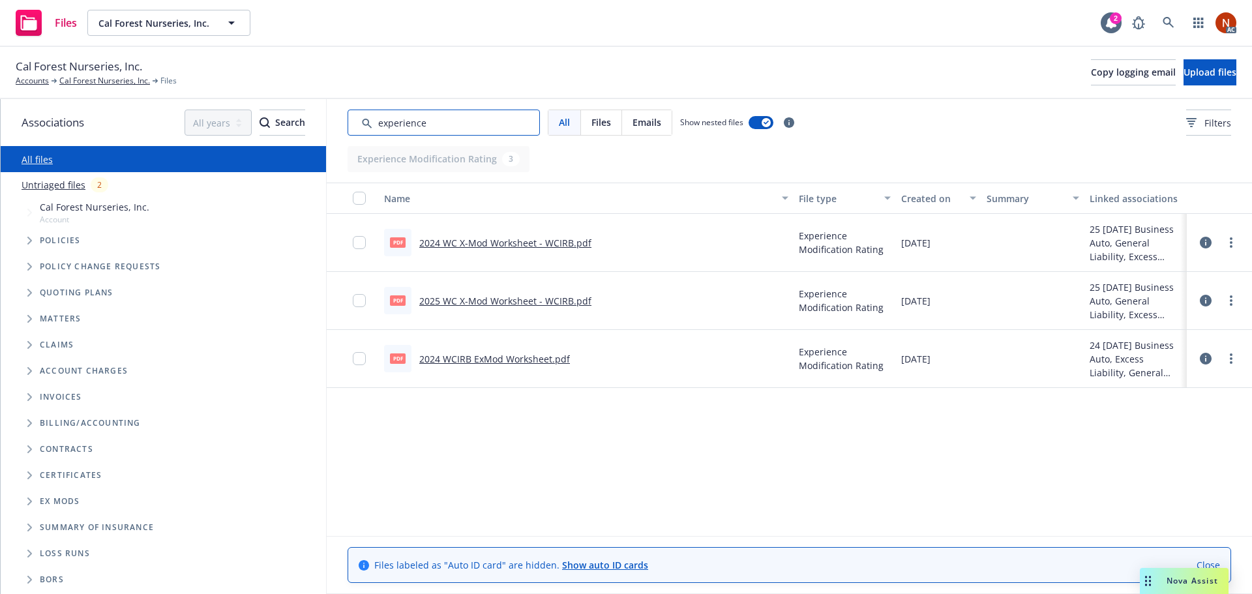
type input "experience"
click at [506, 293] on div "pdf 2025 WC X-Mod Worksheet - WCIRB.pdf" at bounding box center [487, 300] width 207 height 27
click at [506, 297] on link "2025 WC X-Mod Worksheet - WCIRB.pdf" at bounding box center [505, 301] width 172 height 12
drag, startPoint x: 445, startPoint y: 125, endPoint x: 340, endPoint y: 123, distance: 104.3
click at [340, 123] on div "All Files Emails Show nested files Filters" at bounding box center [789, 122] width 925 height 47
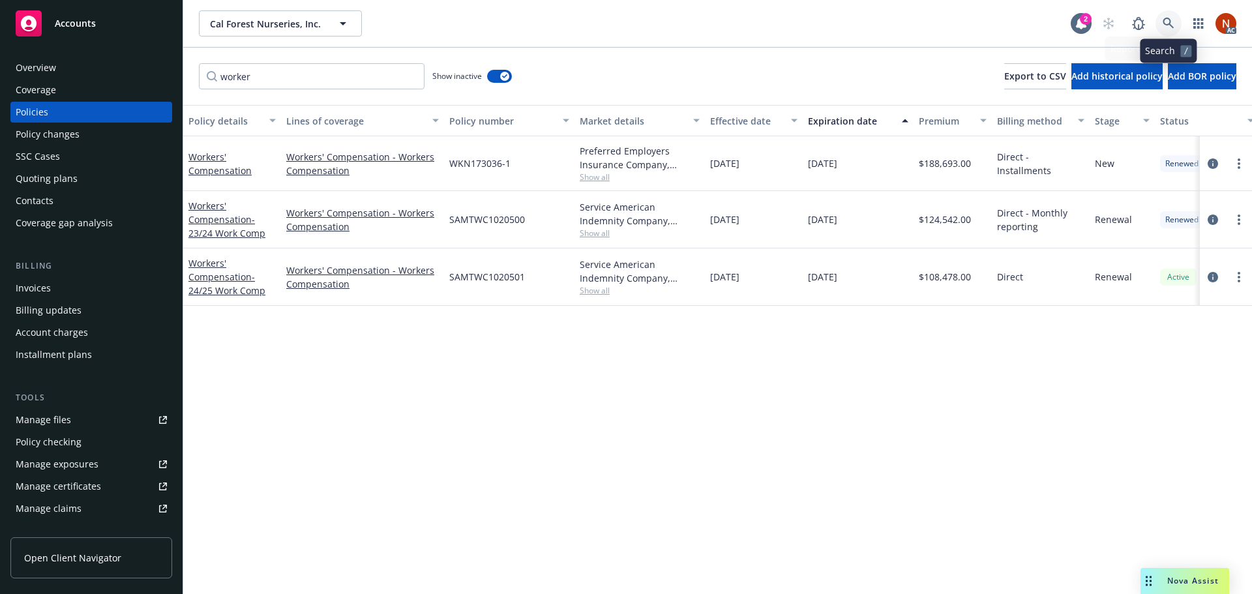
click at [1169, 25] on icon at bounding box center [1168, 24] width 12 height 12
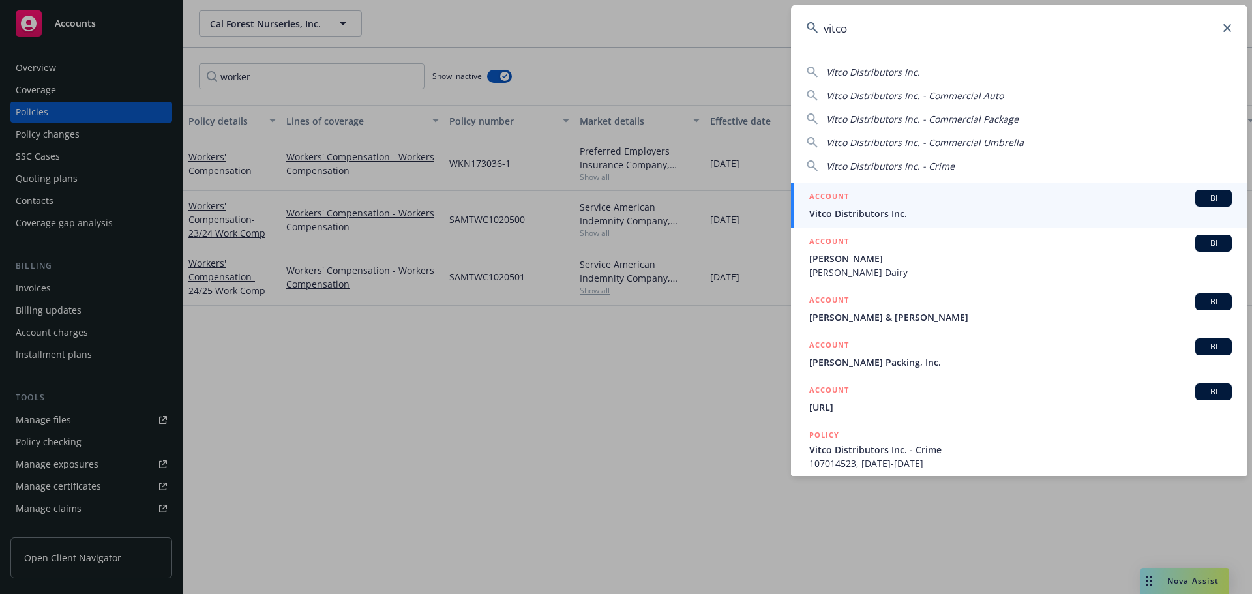
type input "vitco"
click at [957, 201] on div "ACCOUNT BI" at bounding box center [1020, 198] width 422 height 17
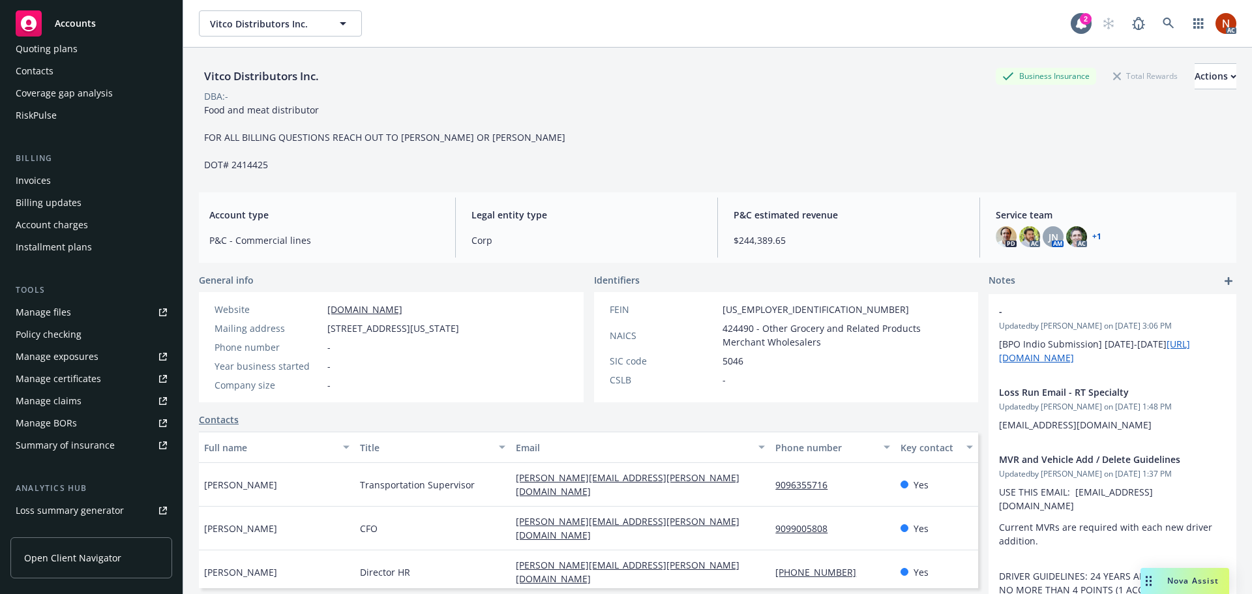
scroll to position [130, 0]
click at [67, 394] on div "Manage claims" at bounding box center [49, 400] width 66 height 21
click at [1162, 24] on icon at bounding box center [1167, 23] width 11 height 11
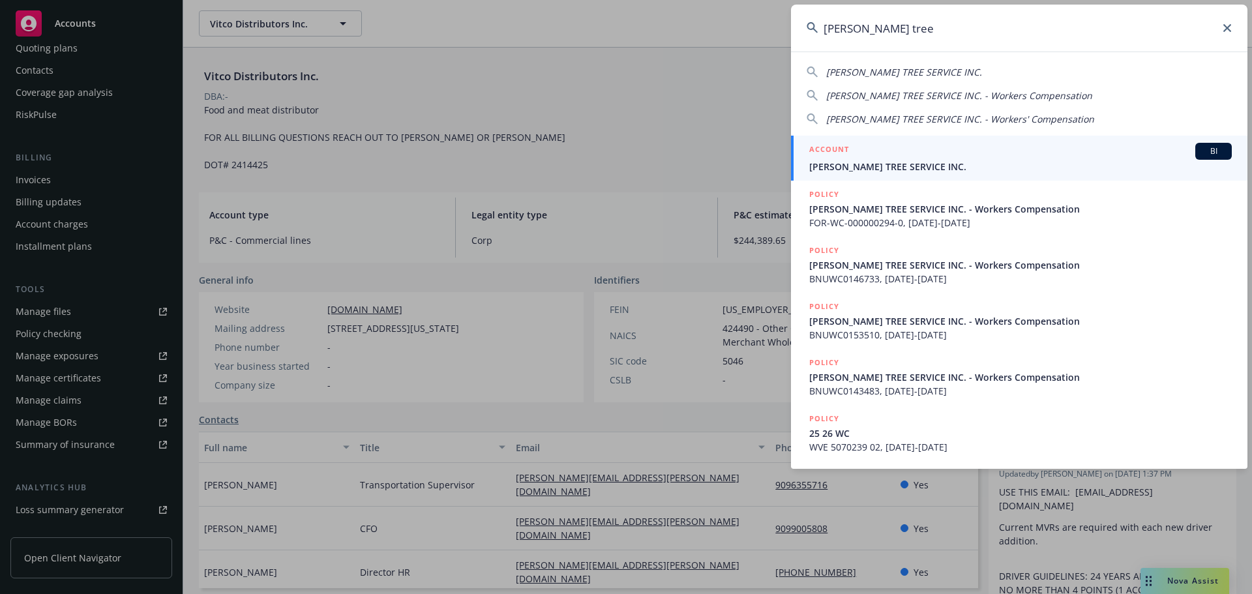
type input "terry's tree"
click at [942, 151] on div "ACCOUNT BI" at bounding box center [1020, 151] width 422 height 17
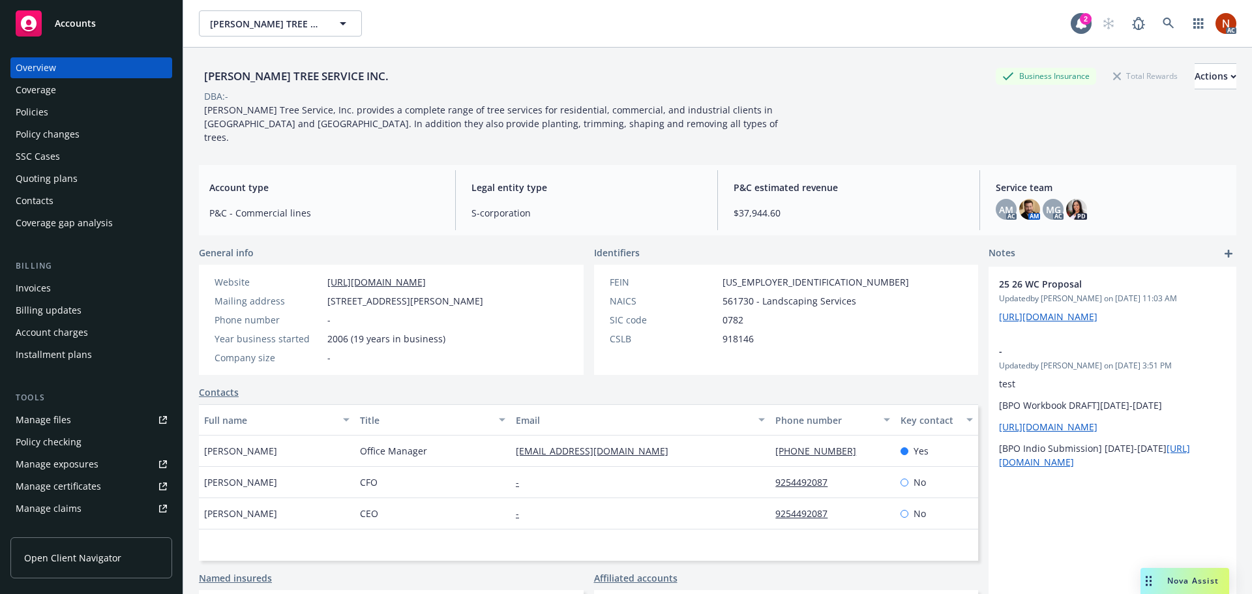
click at [65, 116] on div "Policies" at bounding box center [91, 112] width 151 height 21
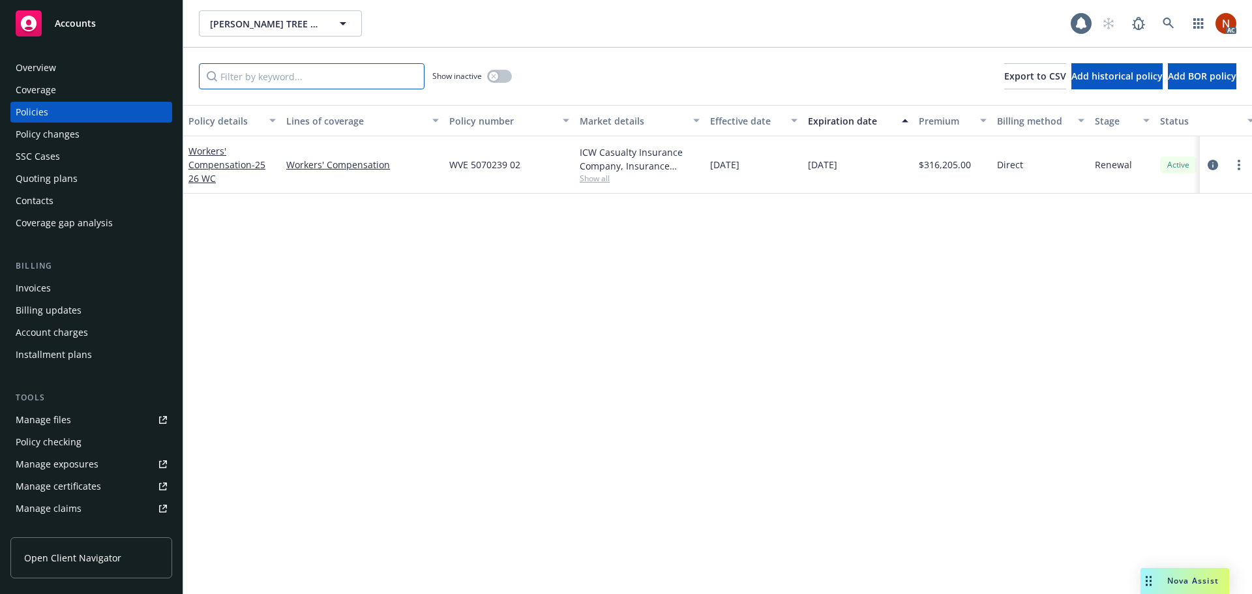
click at [251, 78] on input "Filter by keyword..." at bounding box center [312, 76] width 226 height 26
type input "worker"
click at [498, 77] on button "button" at bounding box center [499, 76] width 25 height 13
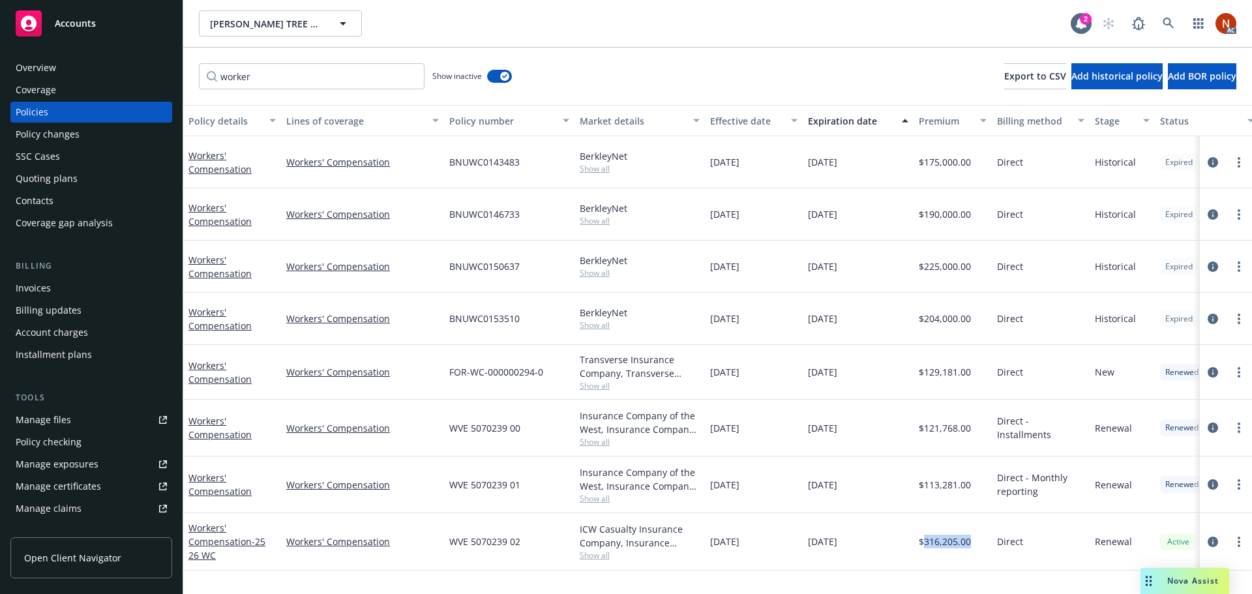
drag, startPoint x: 975, startPoint y: 542, endPoint x: 923, endPoint y: 544, distance: 51.5
click at [923, 544] on div "$316,205.00" at bounding box center [952, 541] width 78 height 57
copy span "316,205.00"
click at [65, 420] on div "Manage files" at bounding box center [43, 419] width 55 height 21
click at [1211, 540] on icon "circleInformation" at bounding box center [1212, 542] width 10 height 10
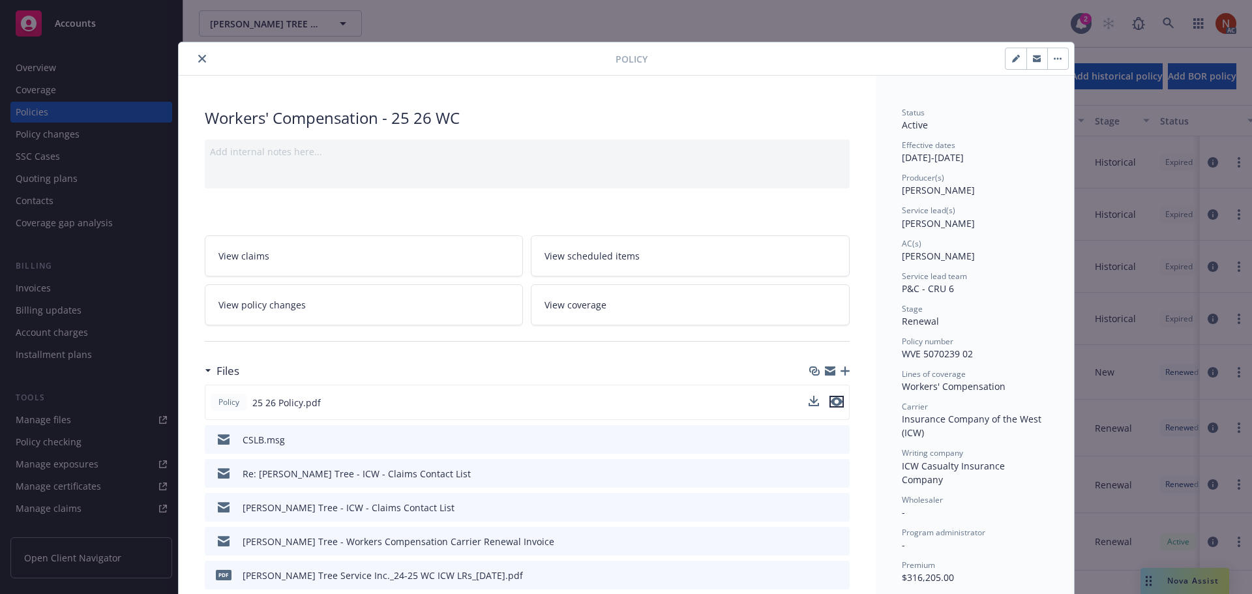
click at [834, 400] on icon "preview file" at bounding box center [837, 401] width 12 height 9
click at [198, 56] on icon "close" at bounding box center [202, 59] width 8 height 8
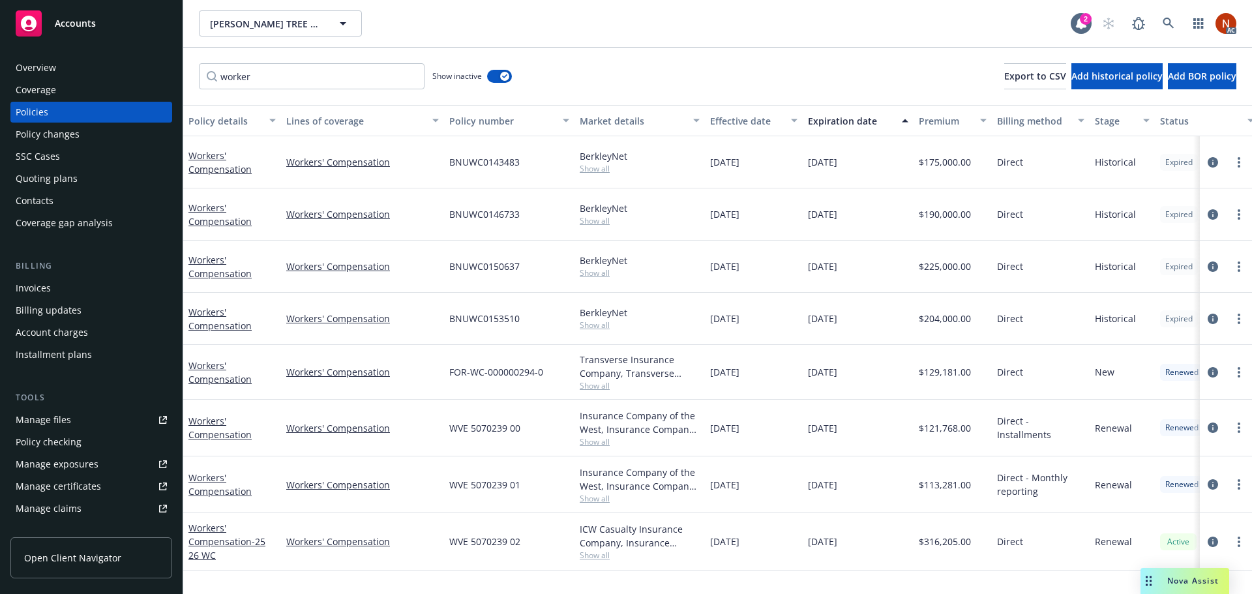
click at [104, 65] on div "Overview" at bounding box center [91, 67] width 151 height 21
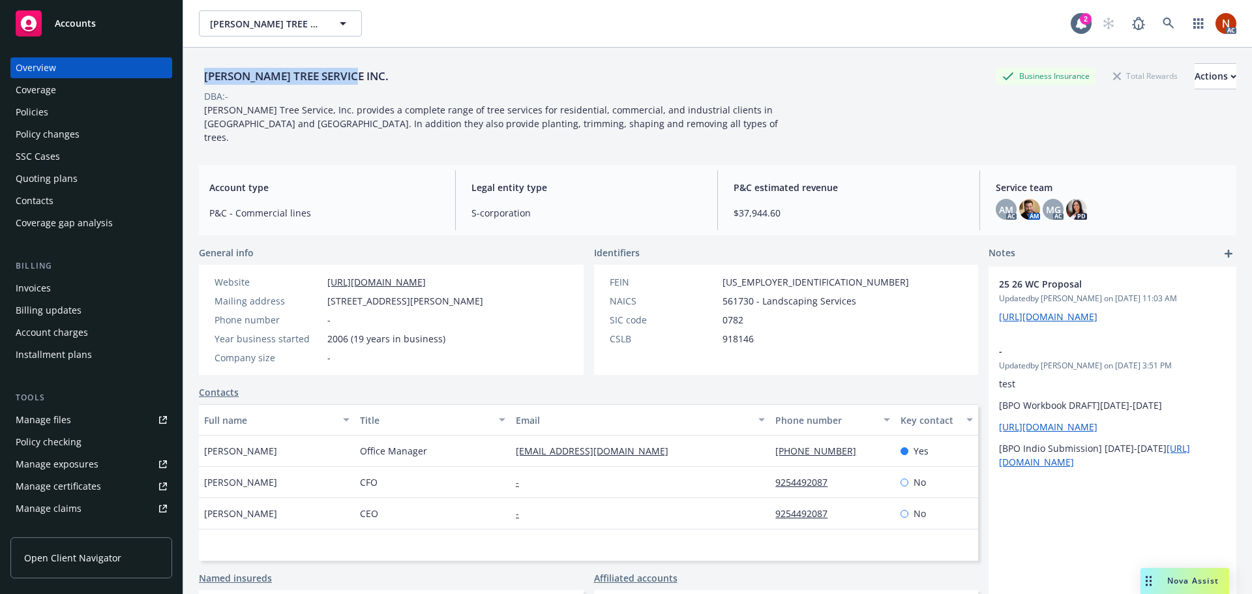
drag, startPoint x: 363, startPoint y: 73, endPoint x: 204, endPoint y: 77, distance: 159.1
click at [204, 77] on div "TERRY'S TREE SERVICE INC. Business Insurance Total Rewards Actions" at bounding box center [717, 76] width 1037 height 26
copy div "TERRY'S TREE SERVICE INC."
click at [73, 507] on div "Manage claims" at bounding box center [49, 508] width 66 height 21
click at [55, 113] on div "Policies" at bounding box center [91, 112] width 151 height 21
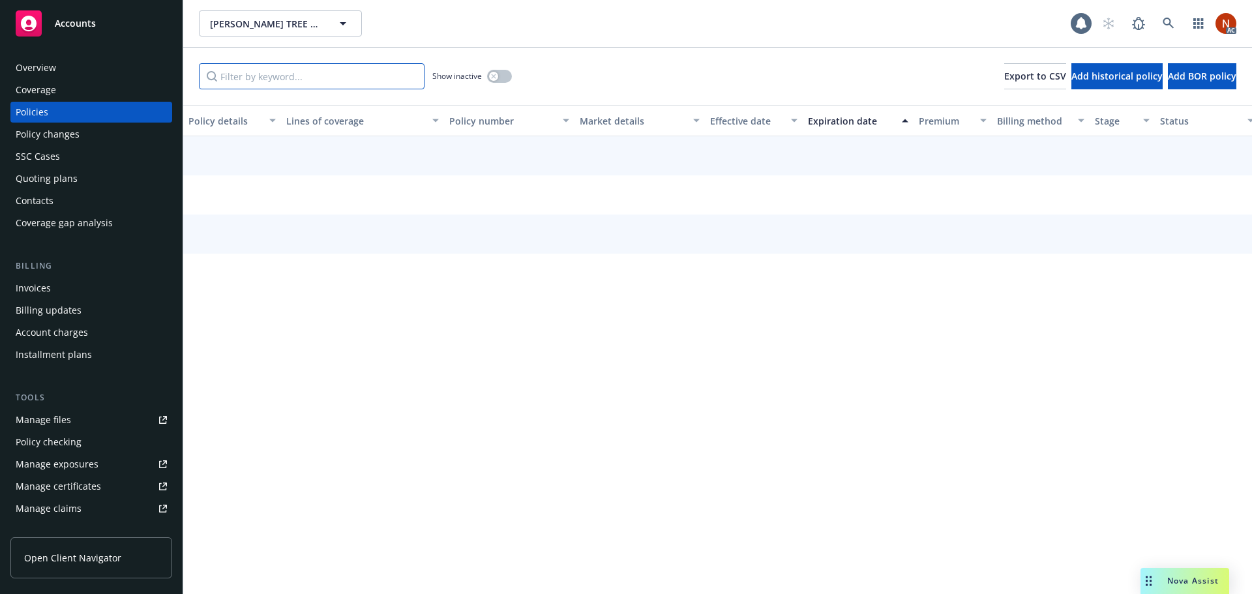
click at [285, 82] on input "Filter by keyword..." at bounding box center [312, 76] width 226 height 26
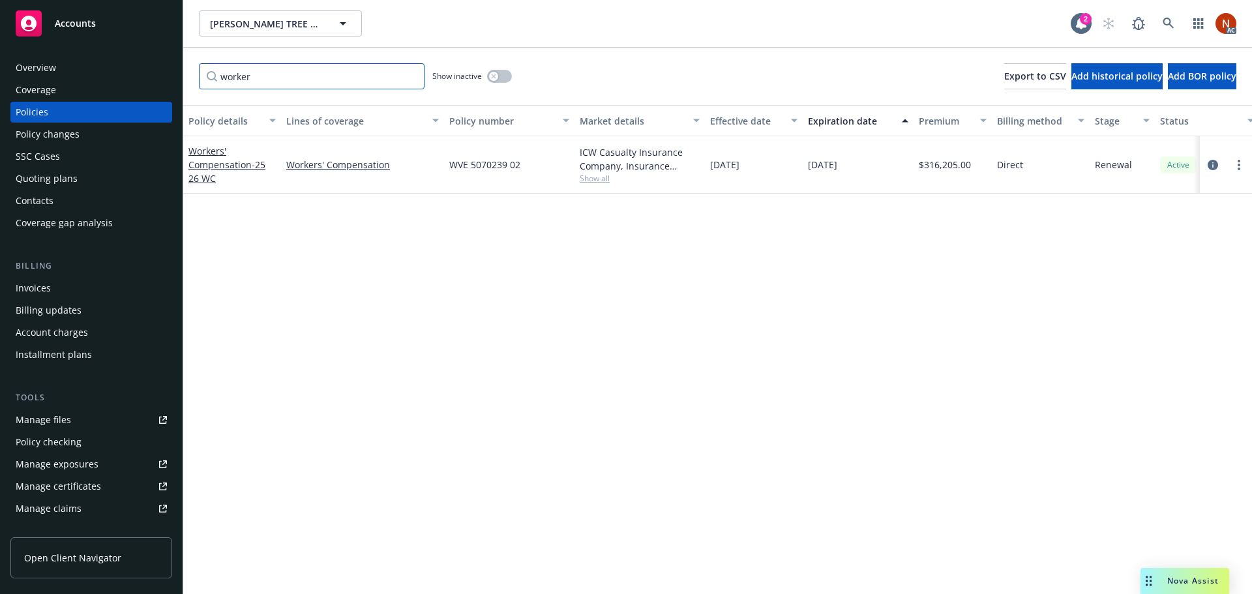
type input "worker"
click at [495, 74] on icon "button" at bounding box center [493, 76] width 5 height 5
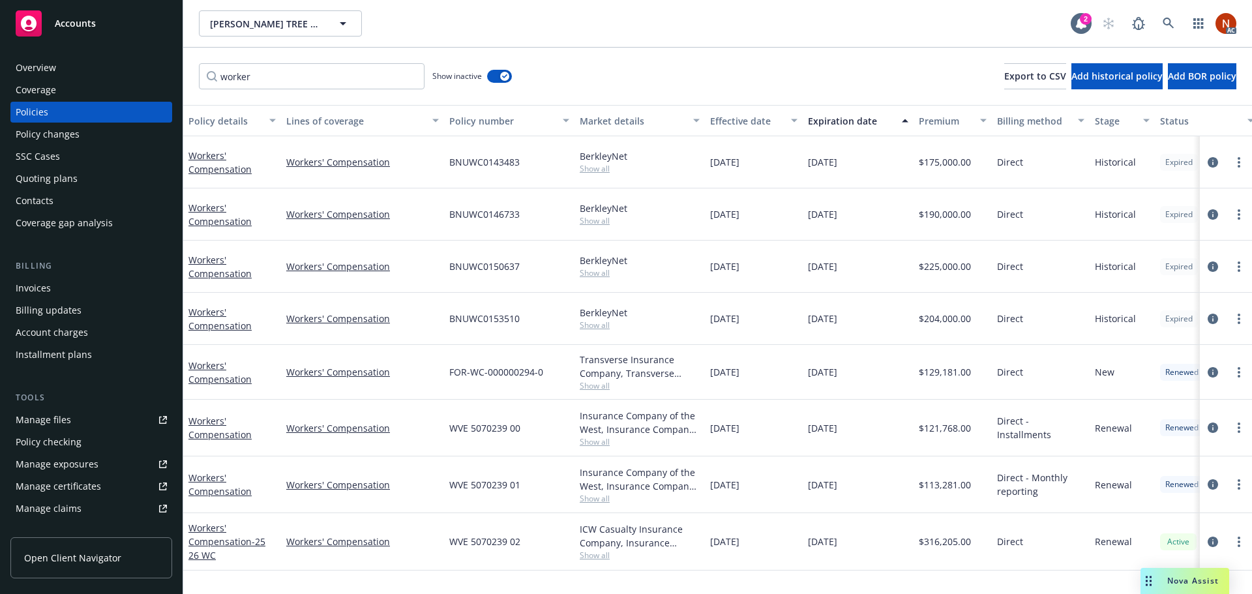
click at [743, 119] on div "Effective date" at bounding box center [746, 121] width 73 height 14
click at [602, 382] on span "Show all" at bounding box center [640, 385] width 120 height 11
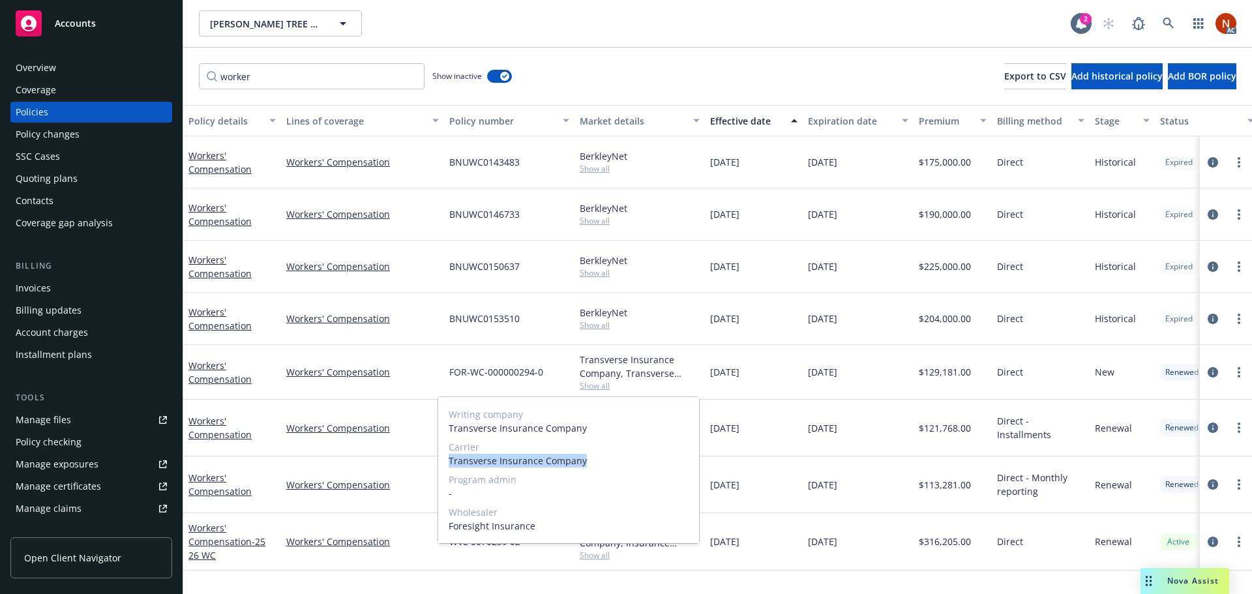
drag, startPoint x: 593, startPoint y: 459, endPoint x: 447, endPoint y: 469, distance: 145.8
click at [447, 469] on div "Writing company Transverse Insurance Company Carrier Transverse Insurance Compa…" at bounding box center [568, 470] width 261 height 146
copy span "Transverse Insurance Company"
click at [606, 329] on span "Show all" at bounding box center [640, 324] width 120 height 11
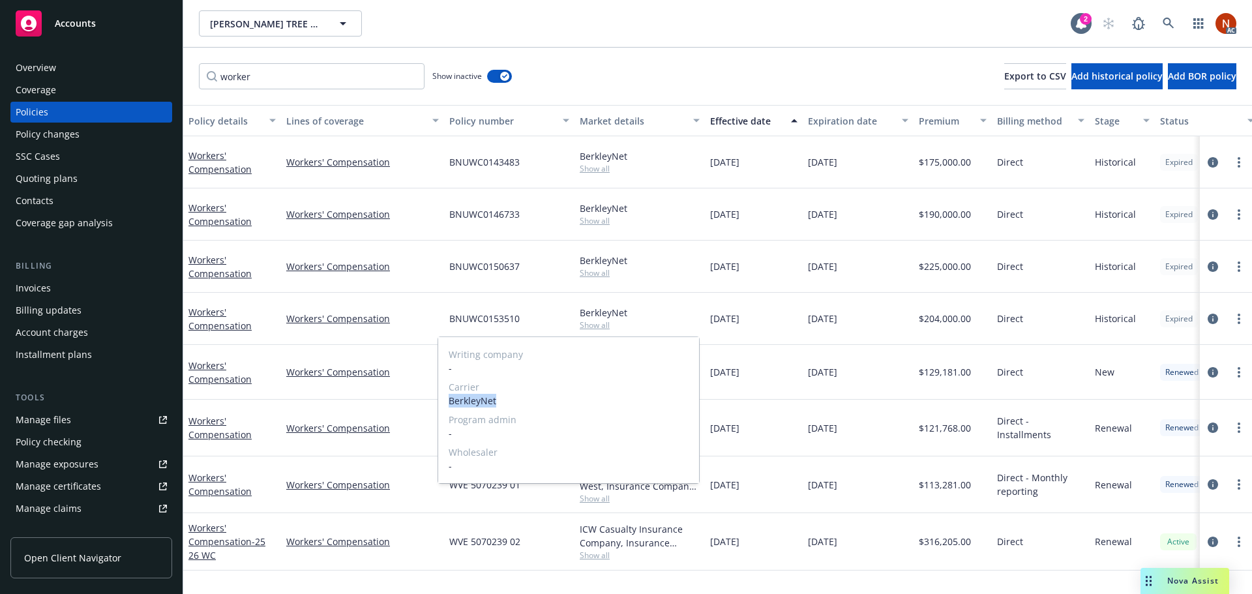
drag, startPoint x: 497, startPoint y: 401, endPoint x: 460, endPoint y: 405, distance: 37.4
click at [444, 405] on div "Writing company - Carrier BerkleyNet Program admin - Wholesaler -" at bounding box center [568, 410] width 261 height 146
copy span "BerkleyNet"
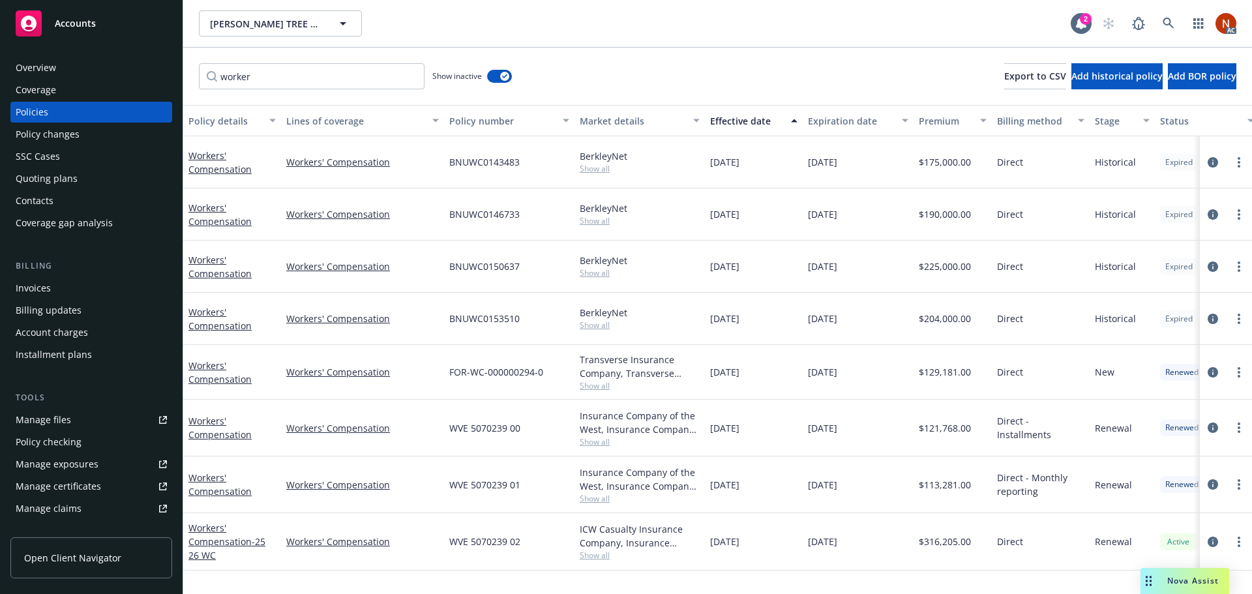
click at [770, 317] on div "03/14/2021" at bounding box center [754, 319] width 98 height 52
click at [71, 510] on div "Manage claims" at bounding box center [49, 508] width 66 height 21
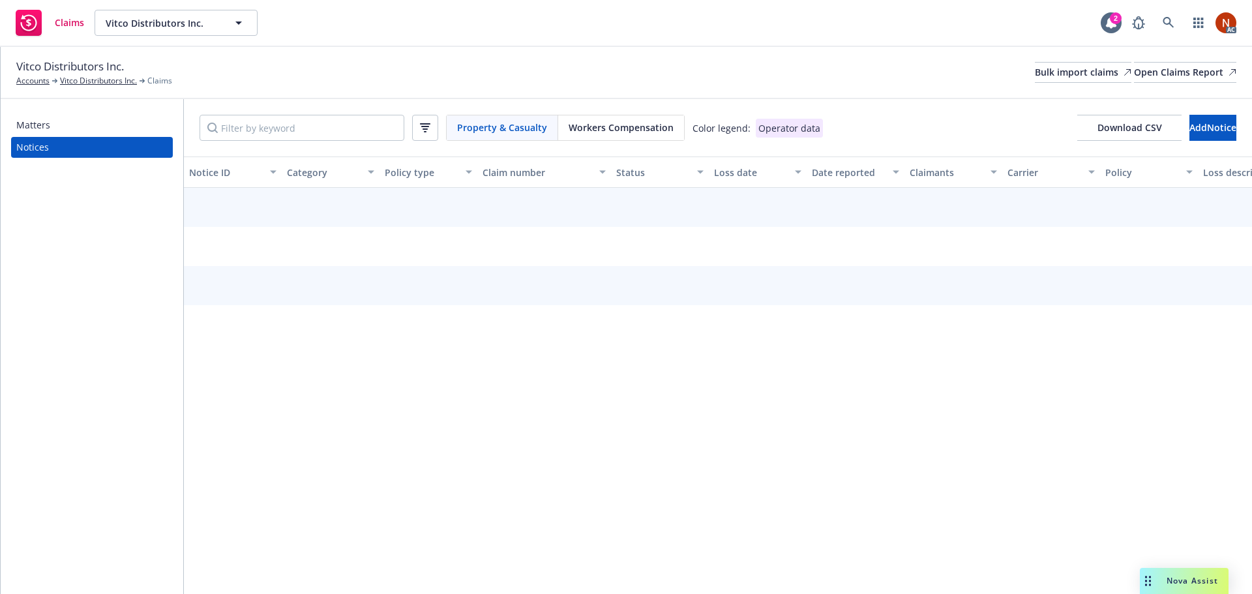
click at [600, 123] on span "Workers Compensation" at bounding box center [620, 128] width 105 height 14
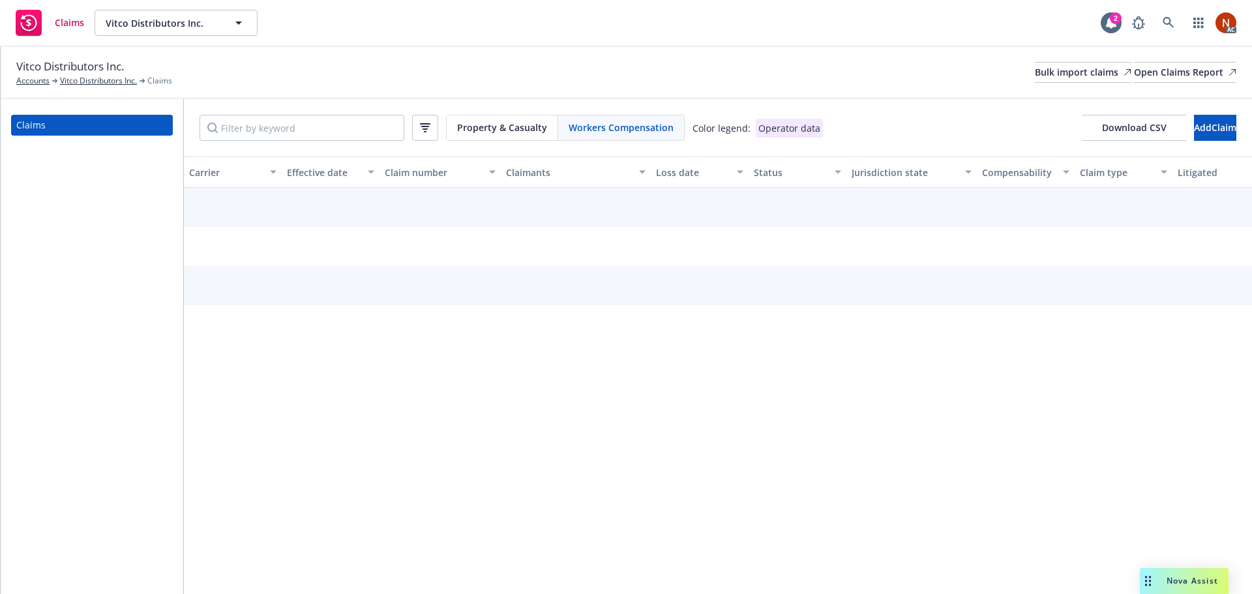
click at [526, 127] on span "Property & Casualty" at bounding box center [502, 128] width 90 height 14
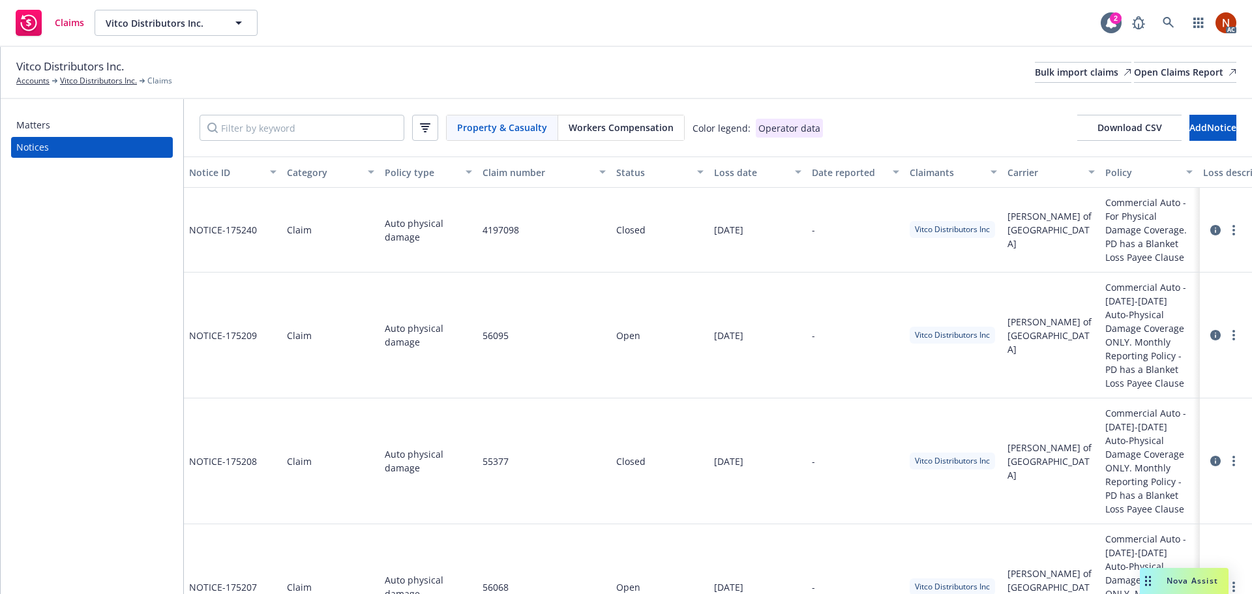
scroll to position [261, 0]
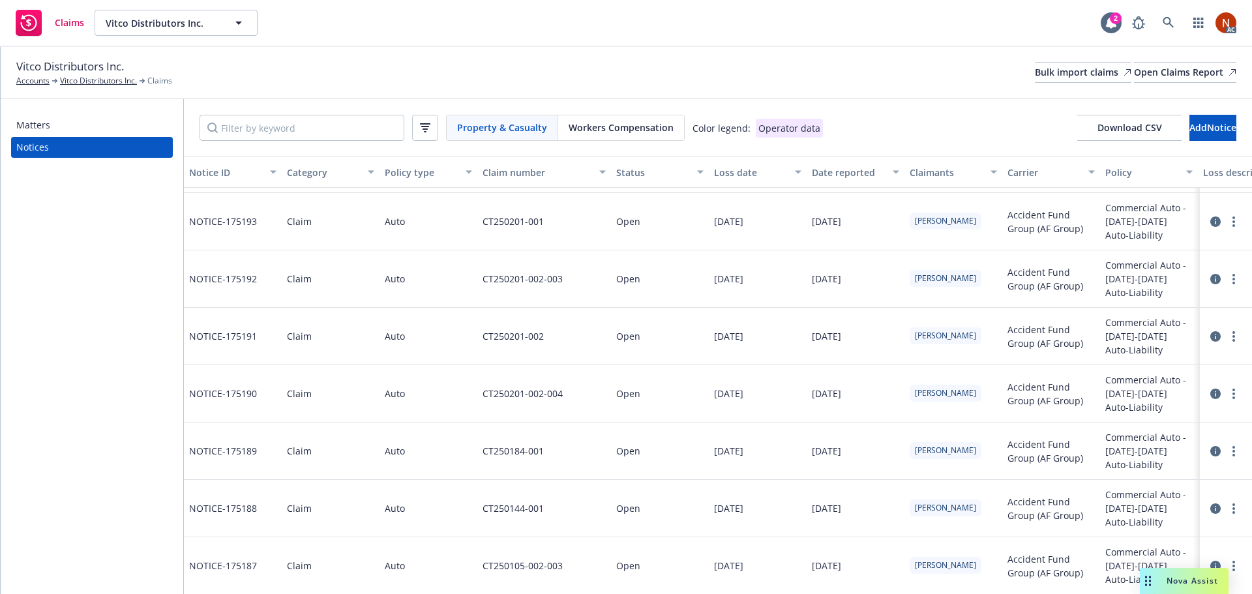
click at [1210, 336] on icon at bounding box center [1215, 336] width 10 height 10
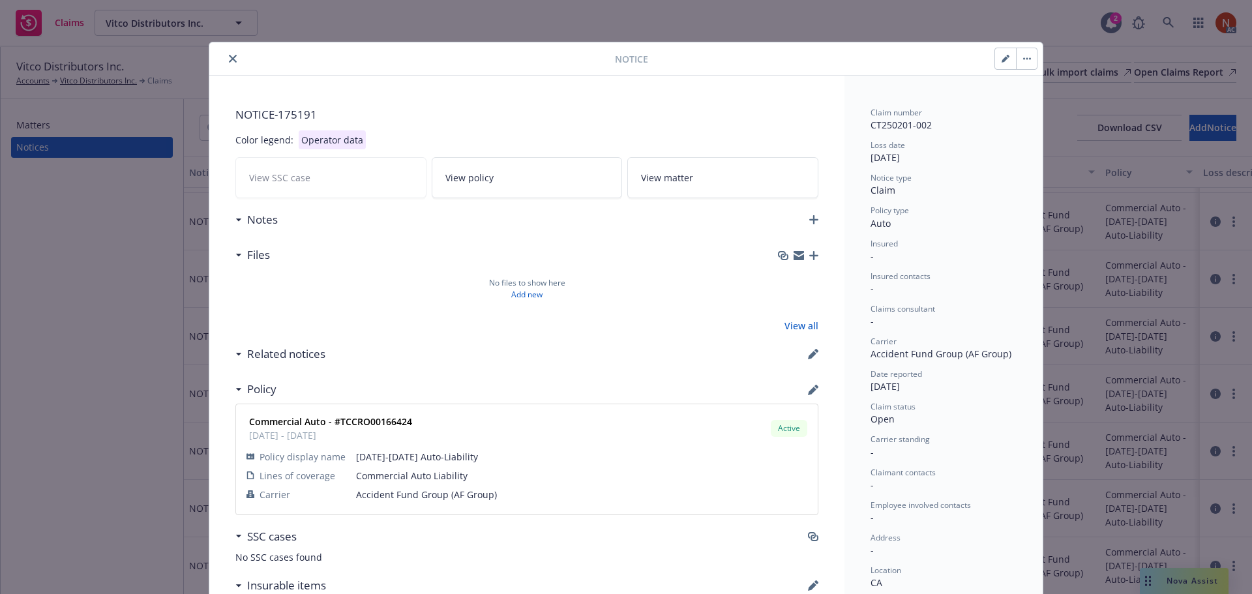
click at [230, 59] on icon "close" at bounding box center [233, 59] width 8 height 8
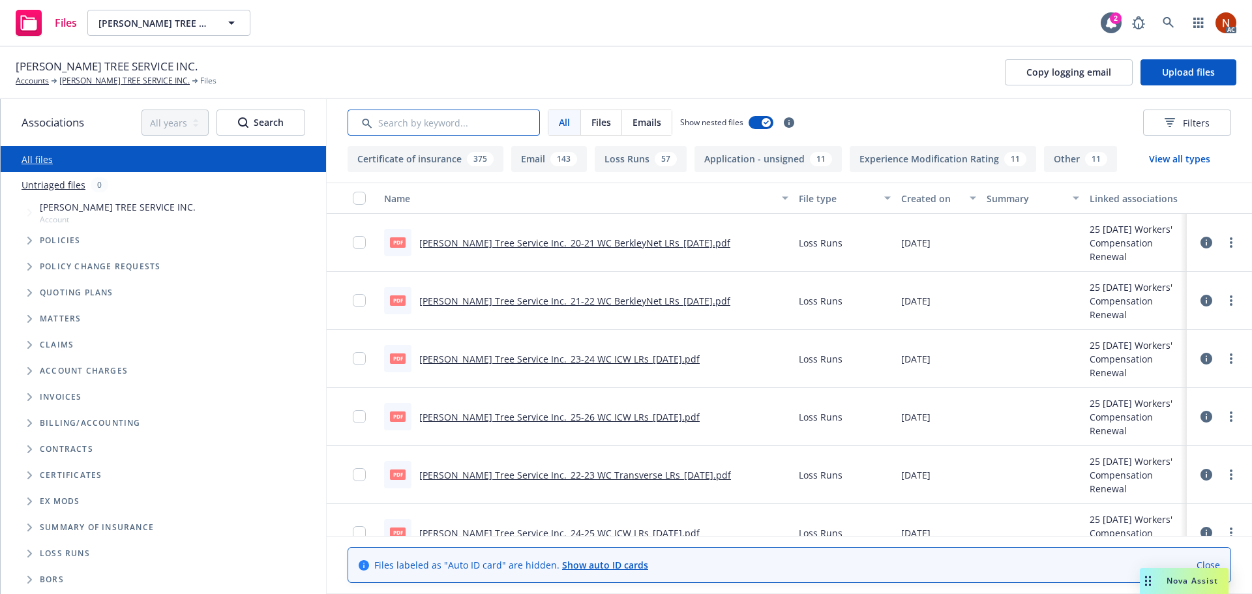
click at [424, 118] on input "Search by keyword..." at bounding box center [443, 123] width 192 height 26
type input "audit"
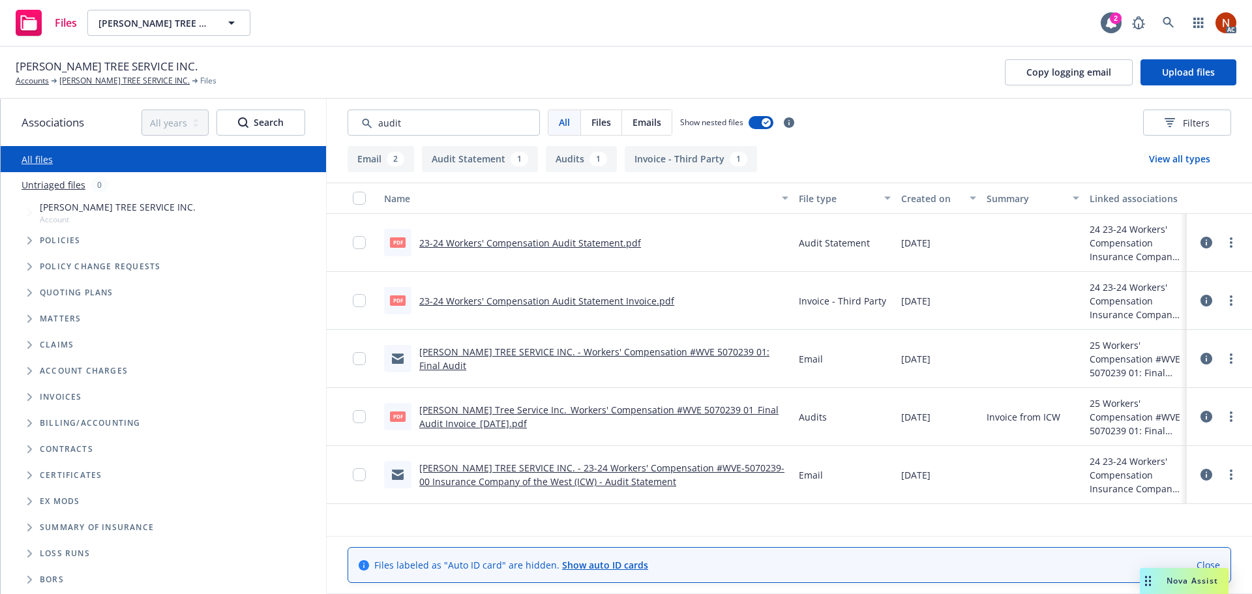
click at [952, 198] on div "Created on" at bounding box center [931, 199] width 61 height 14
click at [930, 198] on div "Created on" at bounding box center [931, 199] width 61 height 14
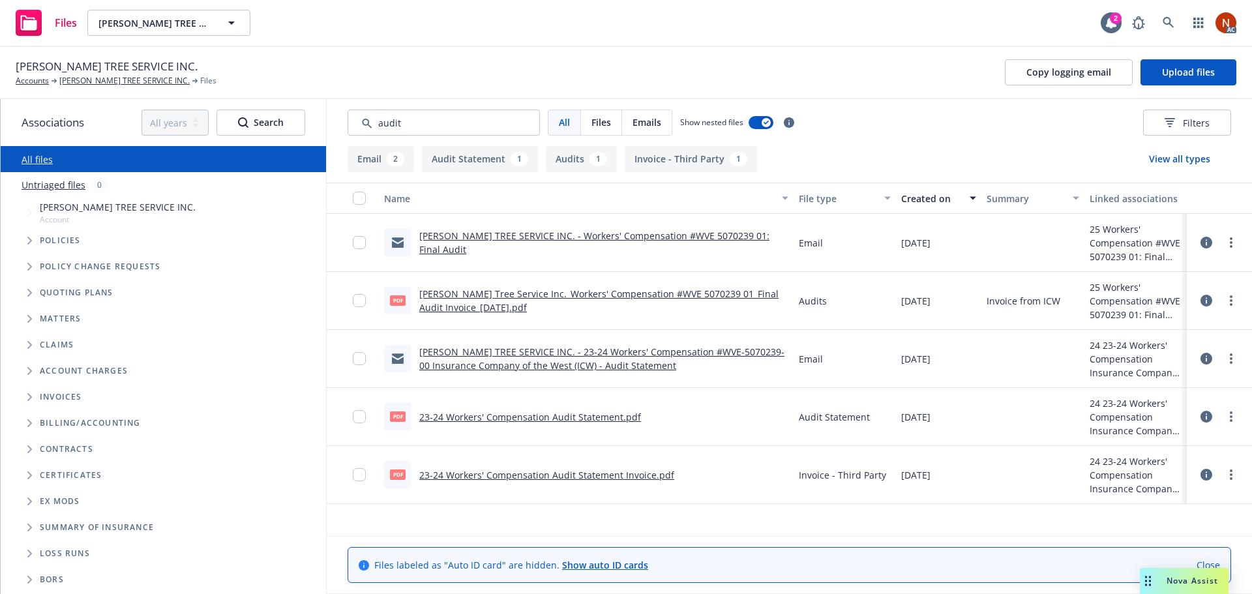
click at [660, 297] on link "[PERSON_NAME] Tree Service Inc._Workers' Compensation #WVE 5070239 01_Final Aud…" at bounding box center [598, 300] width 359 height 26
drag, startPoint x: 415, startPoint y: 124, endPoint x: 289, endPoint y: 113, distance: 126.3
click at [289, 113] on div "Associations All years 2027 2026 2025 2024 2023 2022 2021 2020 2019 2018 2017 2…" at bounding box center [626, 346] width 1251 height 495
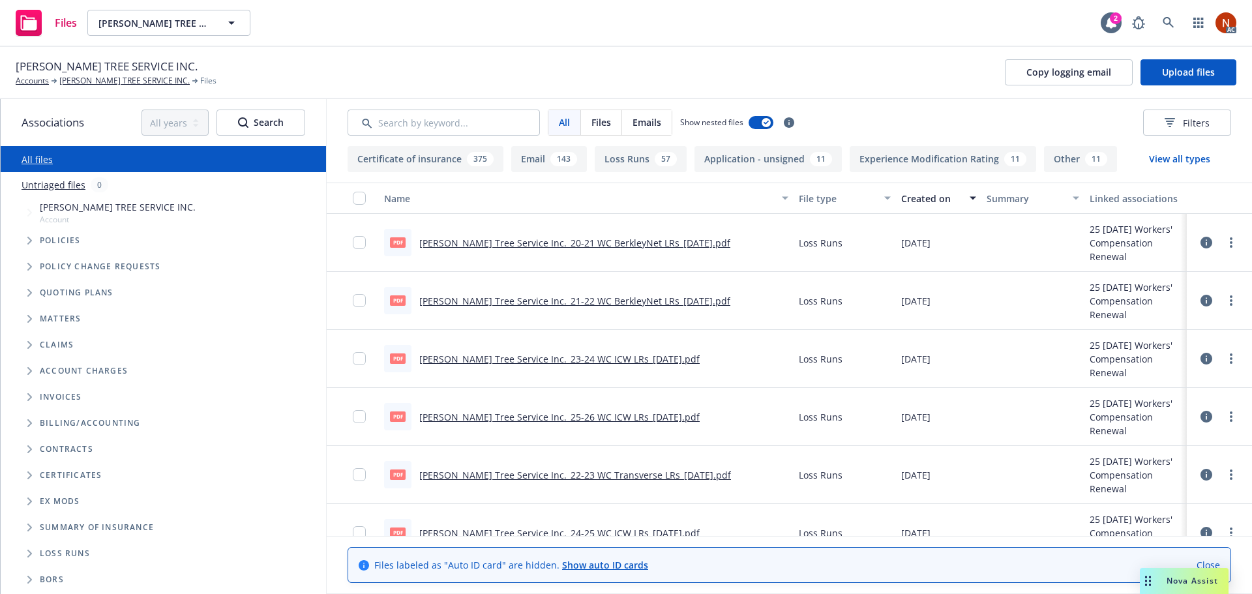
click at [655, 155] on div "57" at bounding box center [666, 159] width 22 height 14
click at [936, 200] on div "Created on" at bounding box center [931, 199] width 61 height 14
click at [911, 195] on div "Created on" at bounding box center [931, 199] width 61 height 14
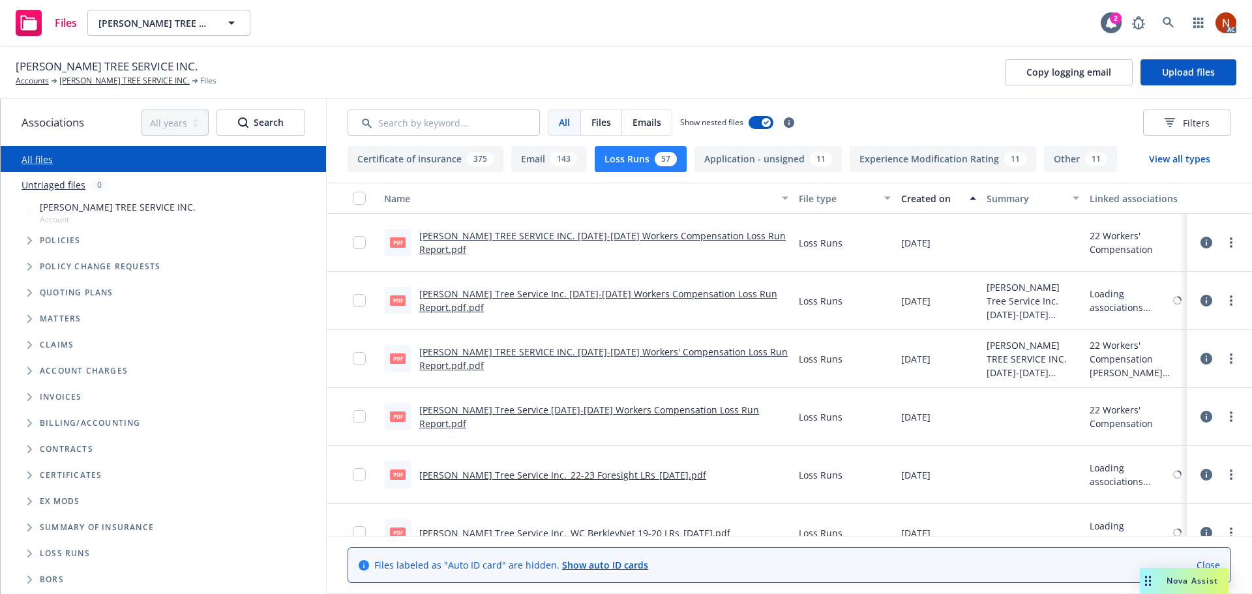
click at [930, 200] on div "Created on" at bounding box center [931, 199] width 61 height 14
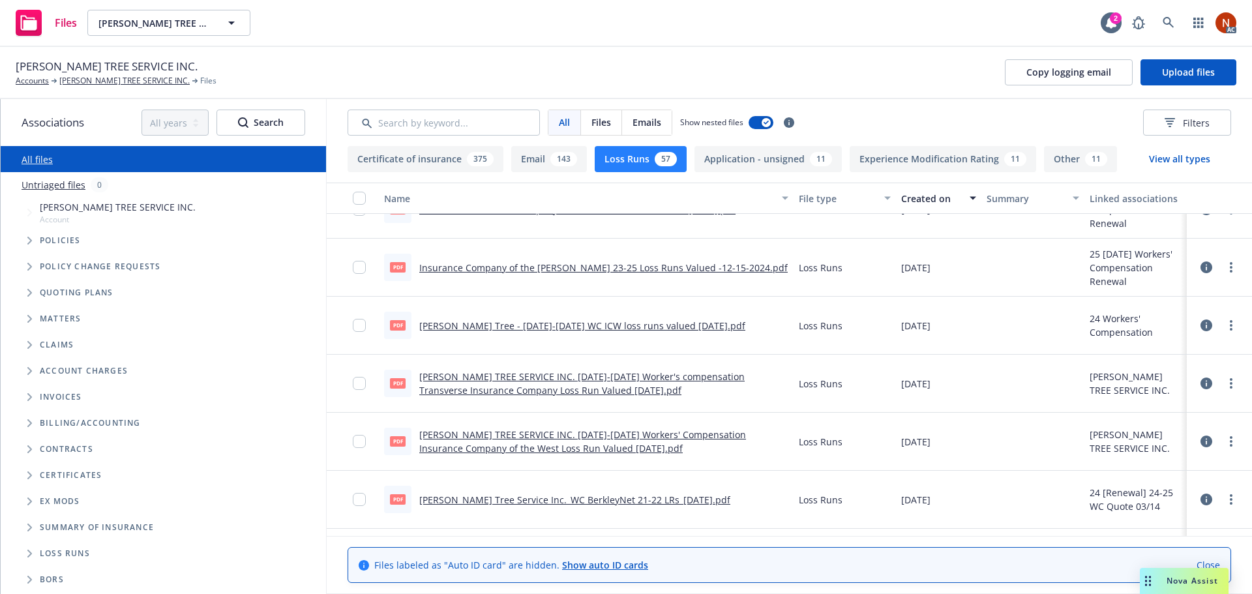
scroll to position [1379, 0]
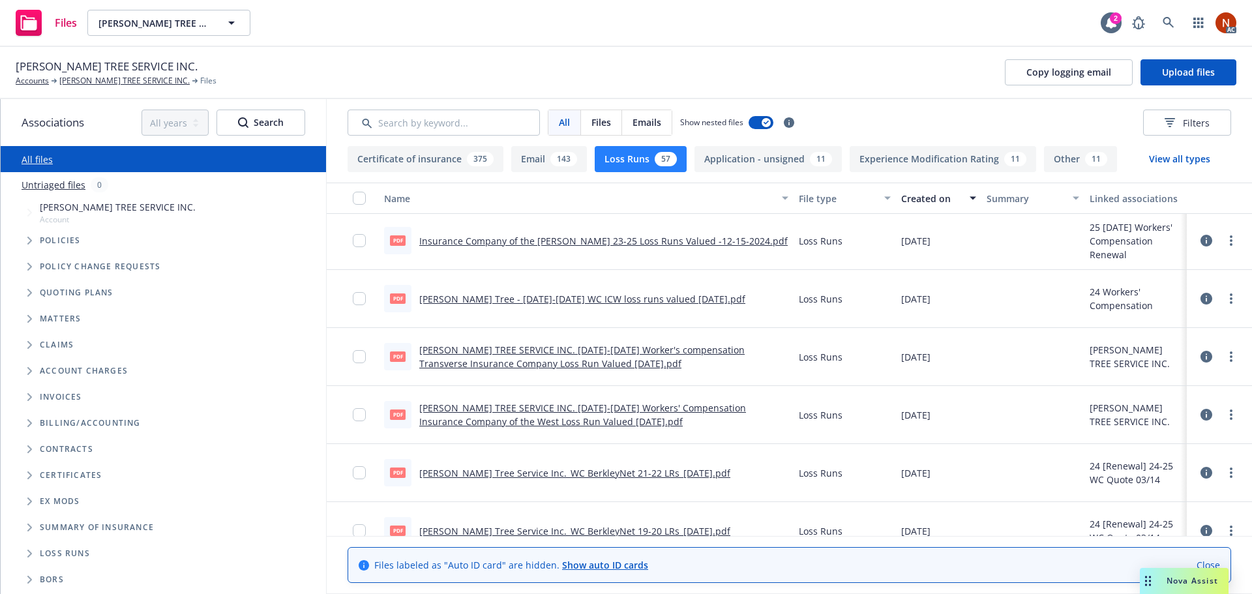
click at [741, 349] on link "[PERSON_NAME] TREE SERVICE INC. [DATE]-[DATE] Worker's compensation Transverse …" at bounding box center [581, 357] width 325 height 26
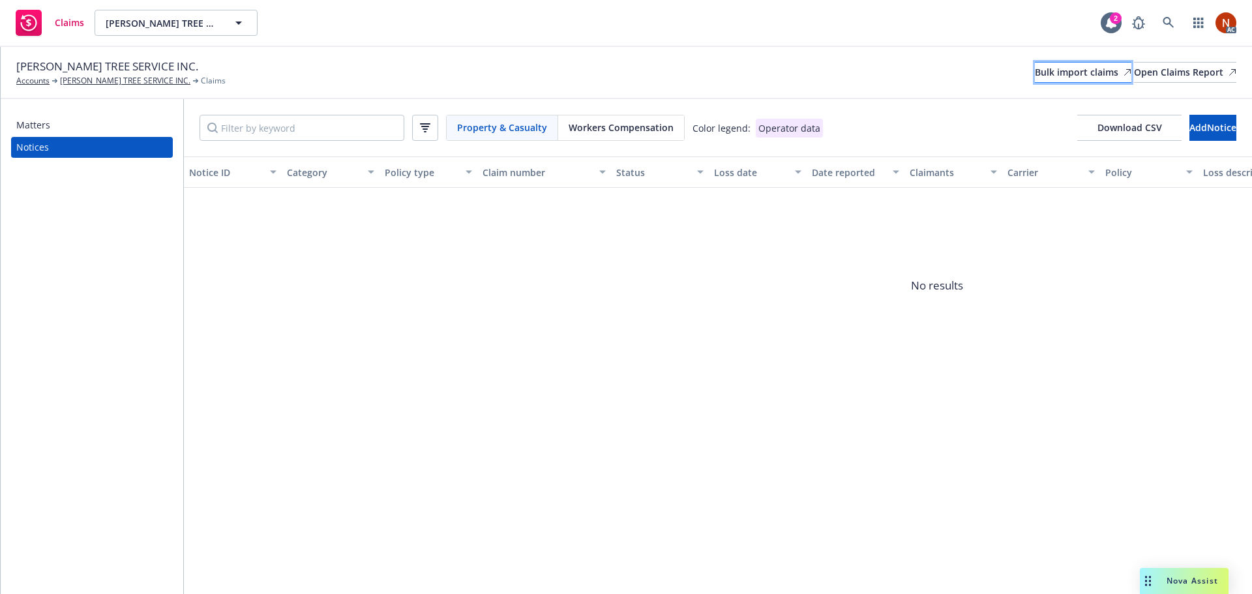
click at [1035, 66] on div "Bulk import claims" at bounding box center [1083, 73] width 96 height 20
click at [611, 132] on span "Workers Compensation" at bounding box center [620, 128] width 105 height 14
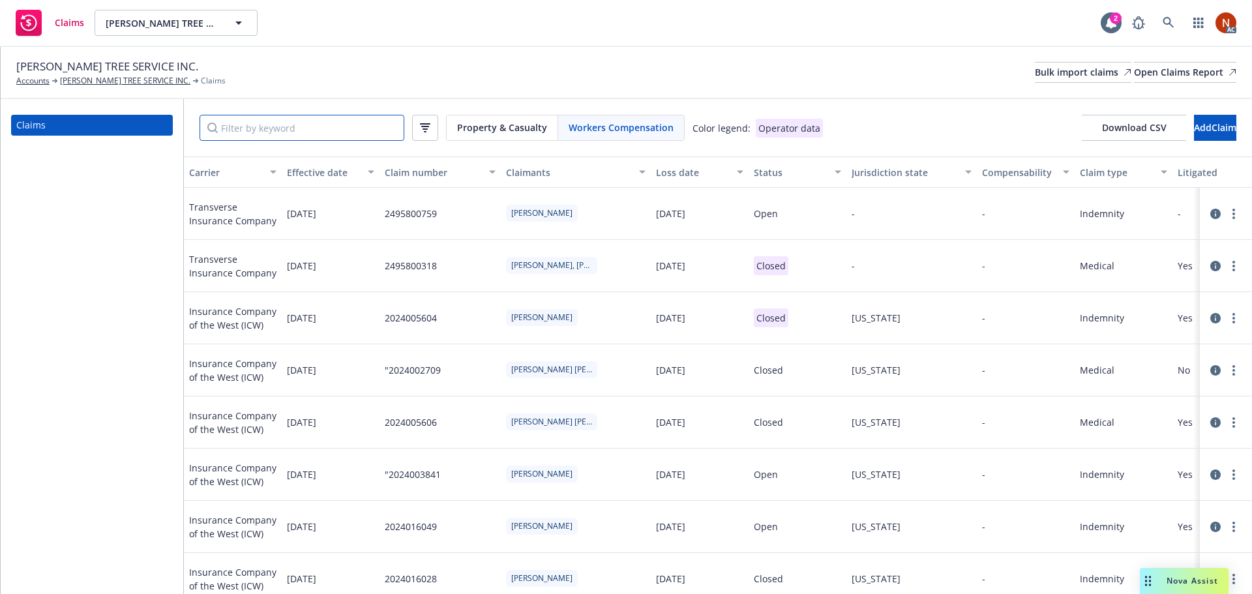
click at [340, 136] on input "Filter by keyword" at bounding box center [301, 128] width 205 height 26
paste input "2024002709"
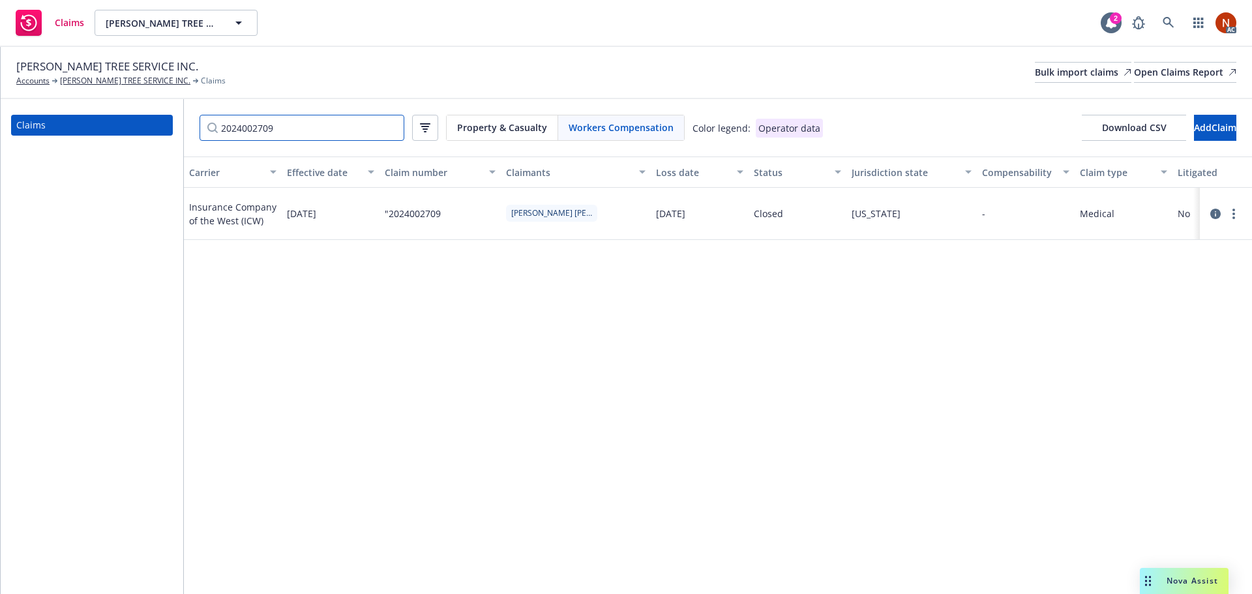
drag, startPoint x: 292, startPoint y: 134, endPoint x: 191, endPoint y: 132, distance: 101.1
click at [191, 132] on div "2024002709 Property & Casualty Workers Compensation Color legend: Operator data…" at bounding box center [718, 127] width 1068 height 57
type input "2024002709"
click at [456, 233] on div ""2024002709" at bounding box center [439, 214] width 121 height 52
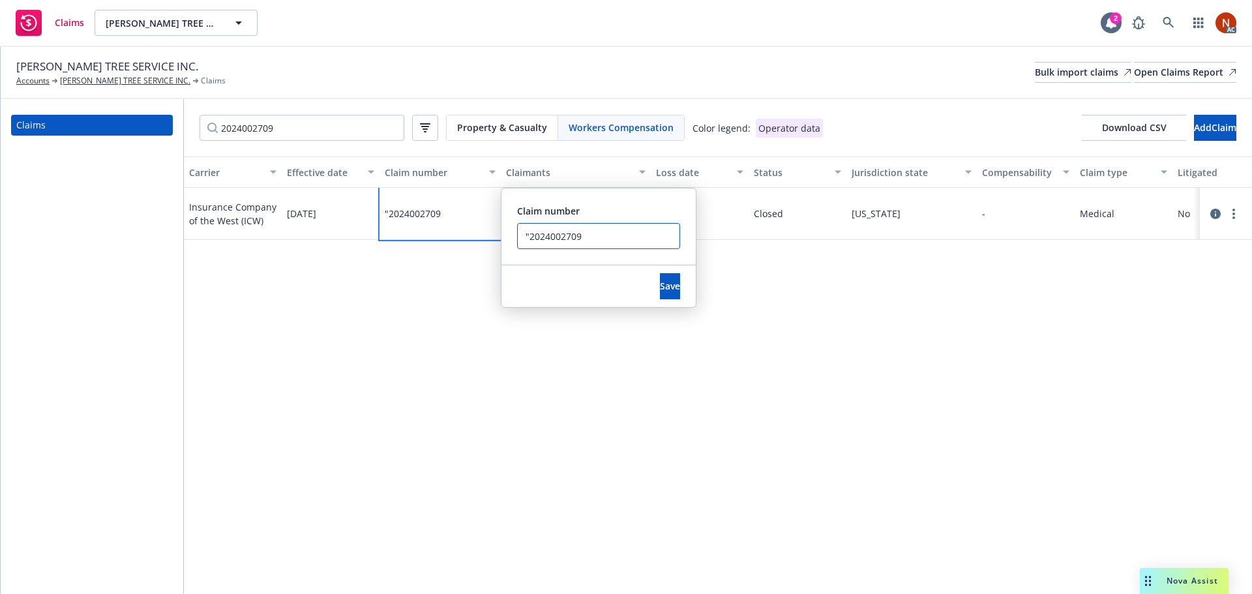
click at [520, 237] on input ""2024002709" at bounding box center [598, 236] width 163 height 26
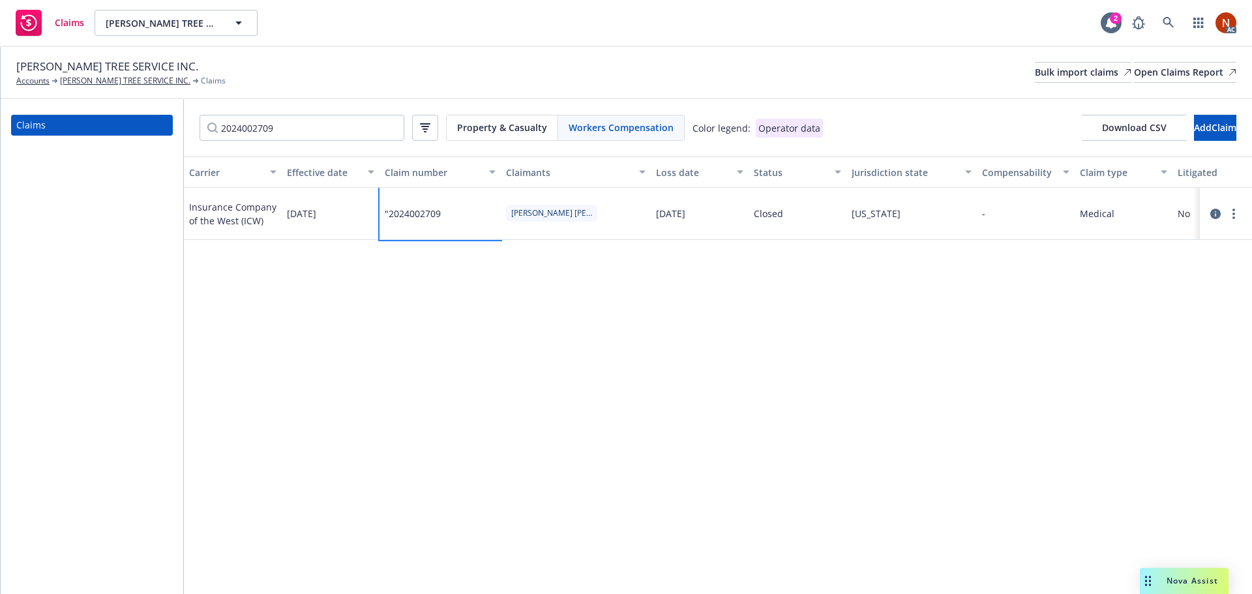
click at [789, 303] on div "Carrier Effective date Claim number Claimants Loss date Status Jurisdiction sta…" at bounding box center [718, 374] width 1068 height 437
drag, startPoint x: 209, startPoint y: 132, endPoint x: 158, endPoint y: 128, distance: 51.7
click at [158, 128] on div "Claims 2024002709 Property & Casualty Workers Compensation Color legend: Operat…" at bounding box center [626, 346] width 1251 height 495
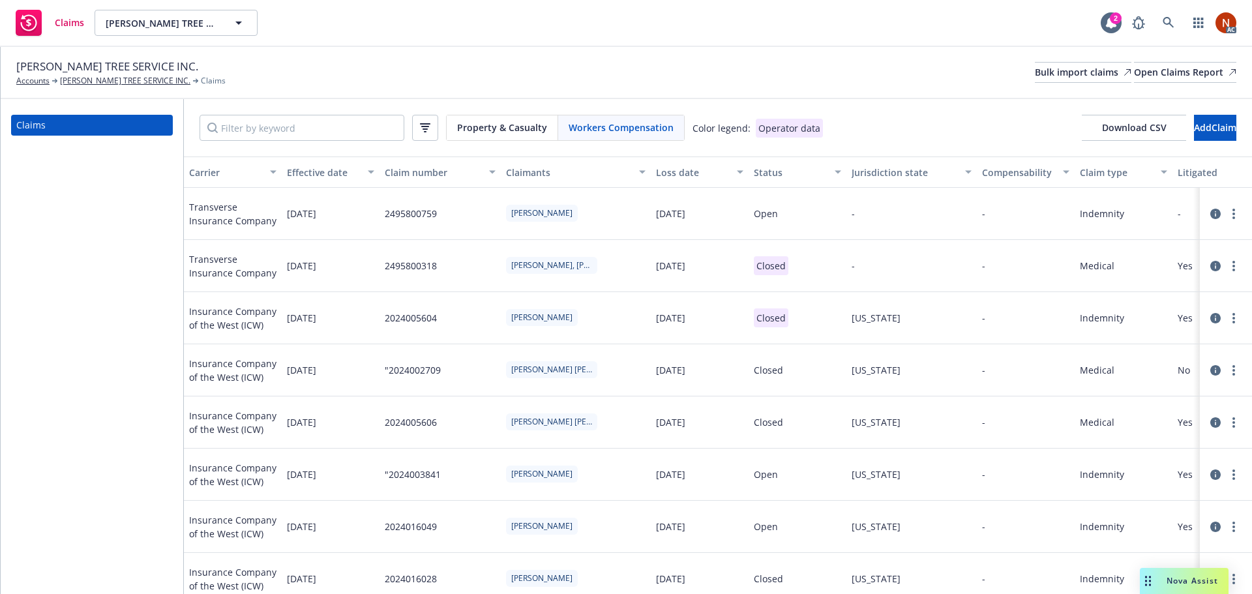
click at [403, 172] on div "Claim number" at bounding box center [433, 173] width 96 height 14
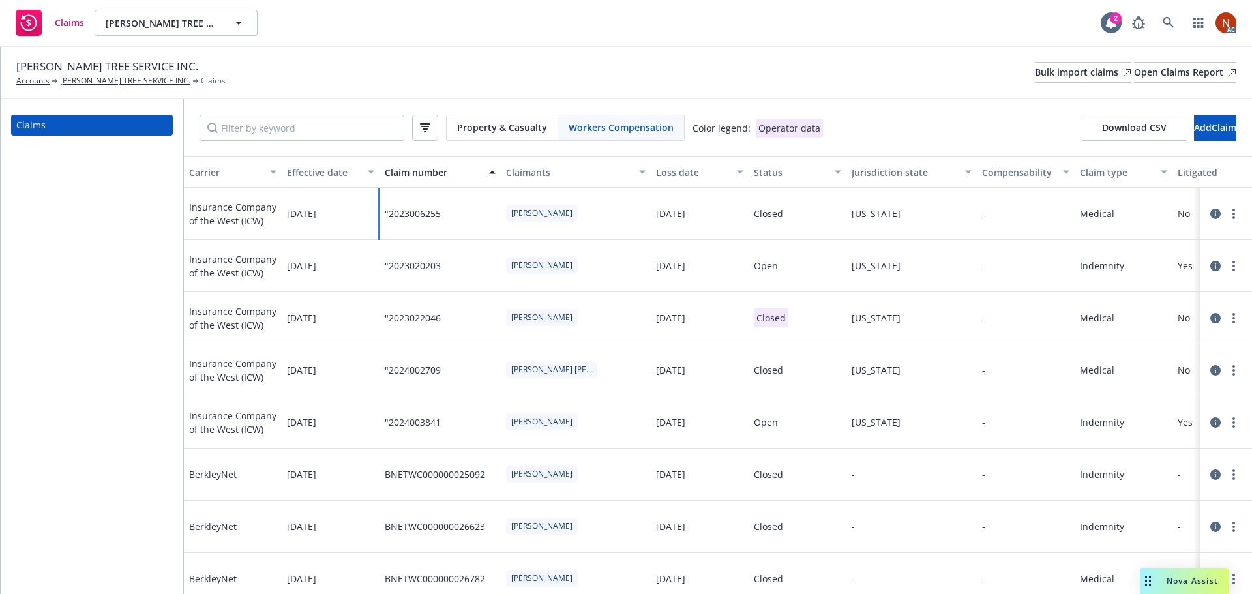
click at [427, 233] on div ""2023006255" at bounding box center [439, 214] width 121 height 52
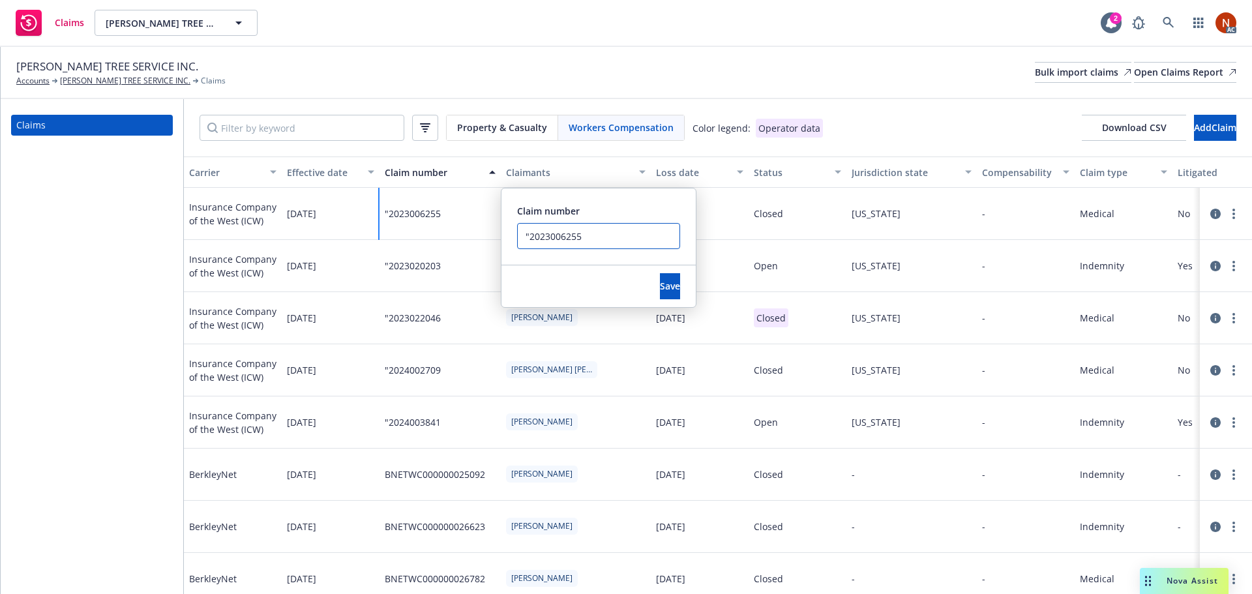
drag, startPoint x: 529, startPoint y: 236, endPoint x: 520, endPoint y: 237, distance: 8.5
click at [520, 237] on input ""2023006255" at bounding box center [598, 236] width 163 height 26
type input "2023006255"
click at [660, 284] on button "Save" at bounding box center [670, 286] width 20 height 26
click at [454, 289] on div ""2023020203" at bounding box center [439, 266] width 121 height 52
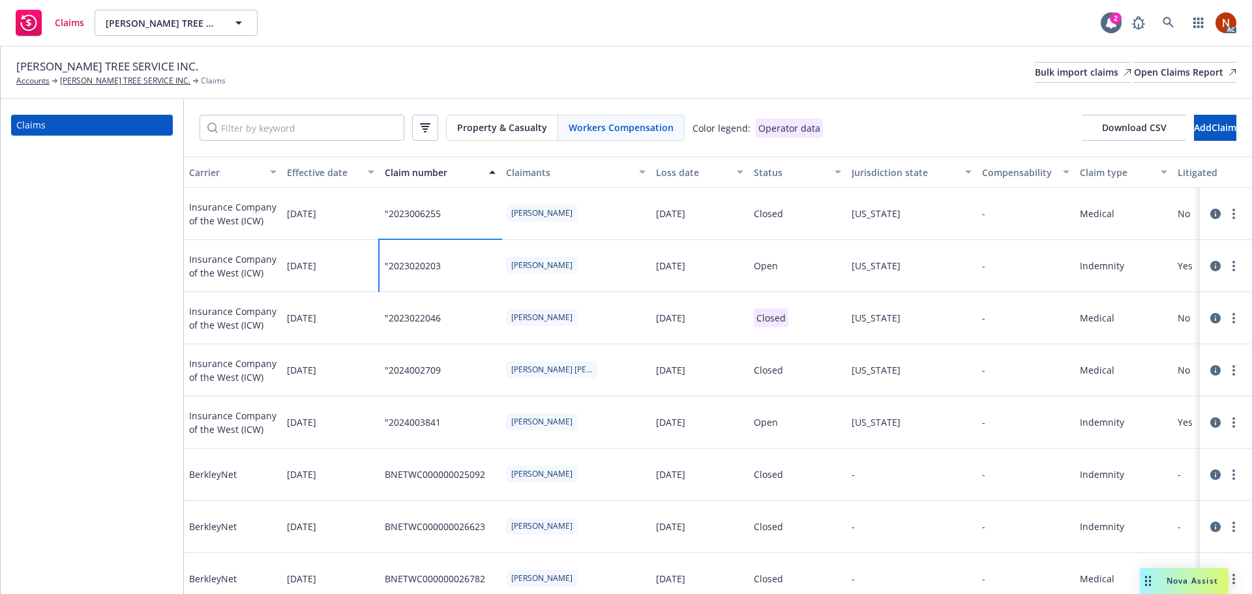
click at [454, 289] on div ""2023020203" at bounding box center [439, 266] width 121 height 52
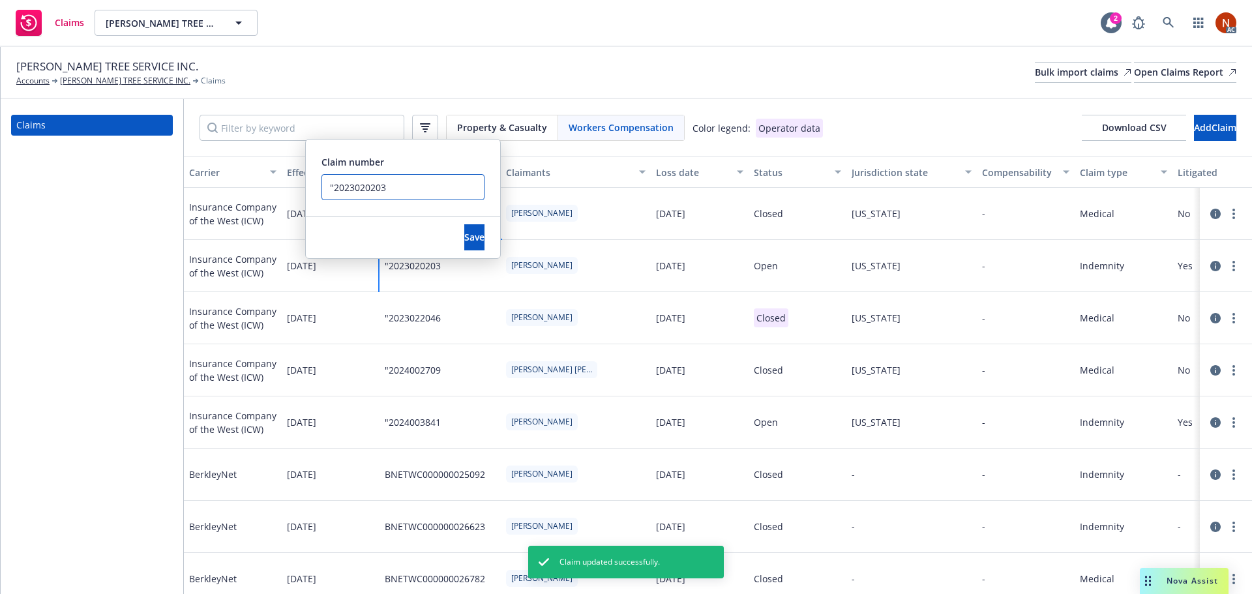
drag, startPoint x: 334, startPoint y: 188, endPoint x: 325, endPoint y: 189, distance: 9.2
click at [325, 189] on input ""2023020203" at bounding box center [402, 187] width 163 height 26
type input "2023020203"
click at [464, 237] on span "Save" at bounding box center [474, 237] width 20 height 12
click at [438, 325] on div ""2023022046" at bounding box center [413, 318] width 56 height 14
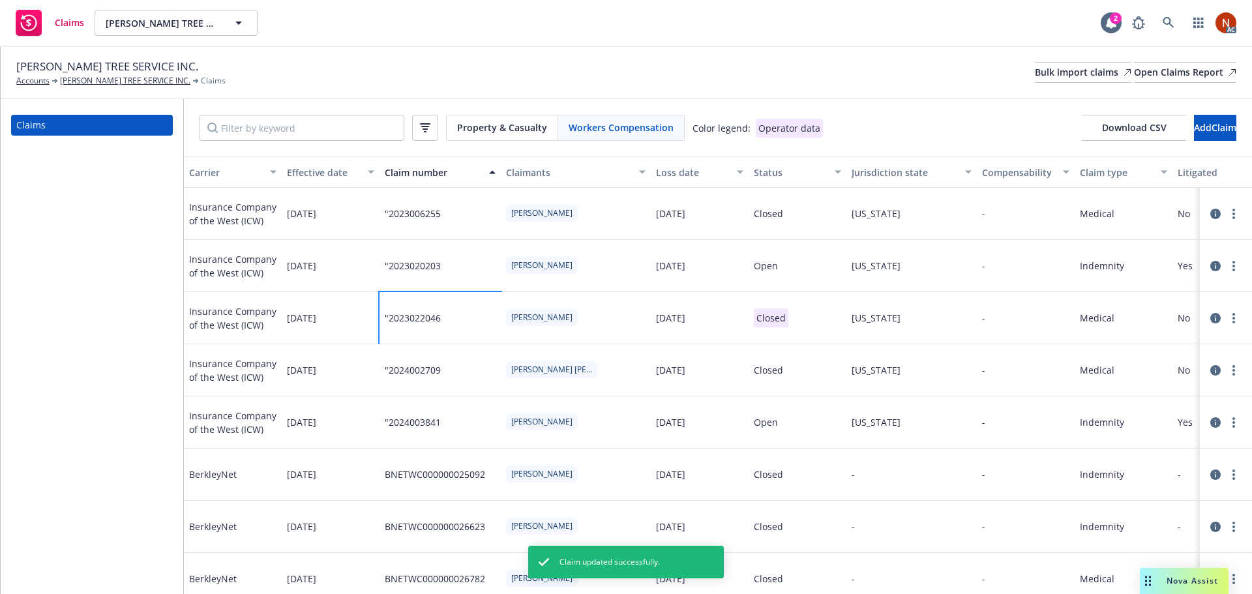
click at [438, 325] on div ""2023022046" at bounding box center [413, 318] width 56 height 14
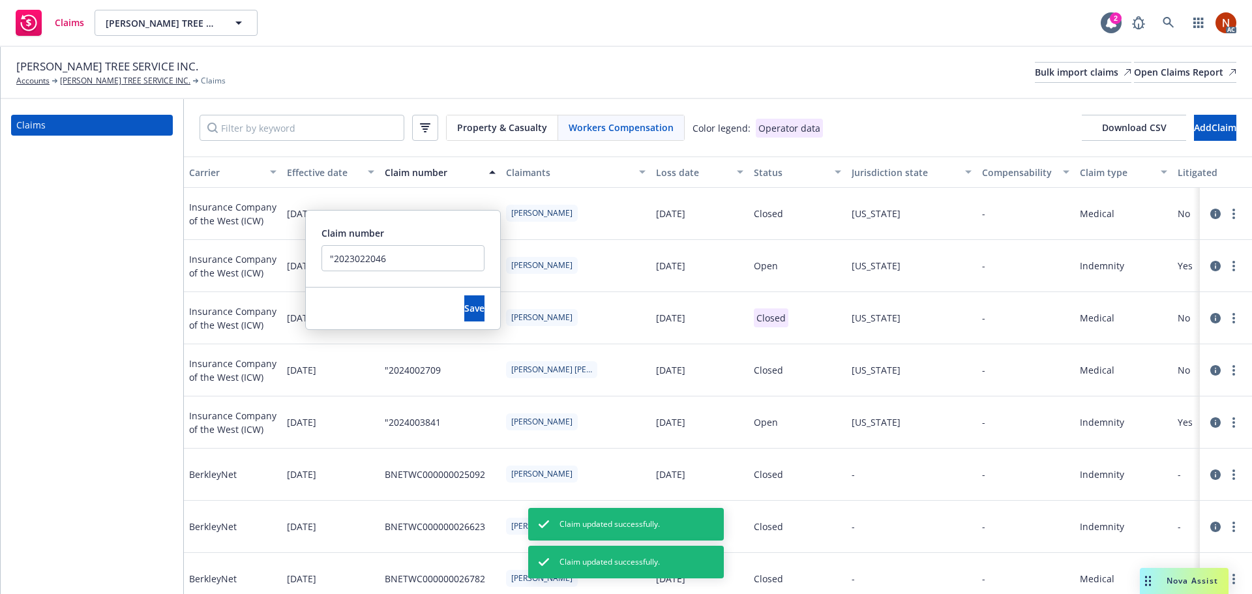
click at [324, 259] on input ""2023022046" at bounding box center [402, 258] width 163 height 26
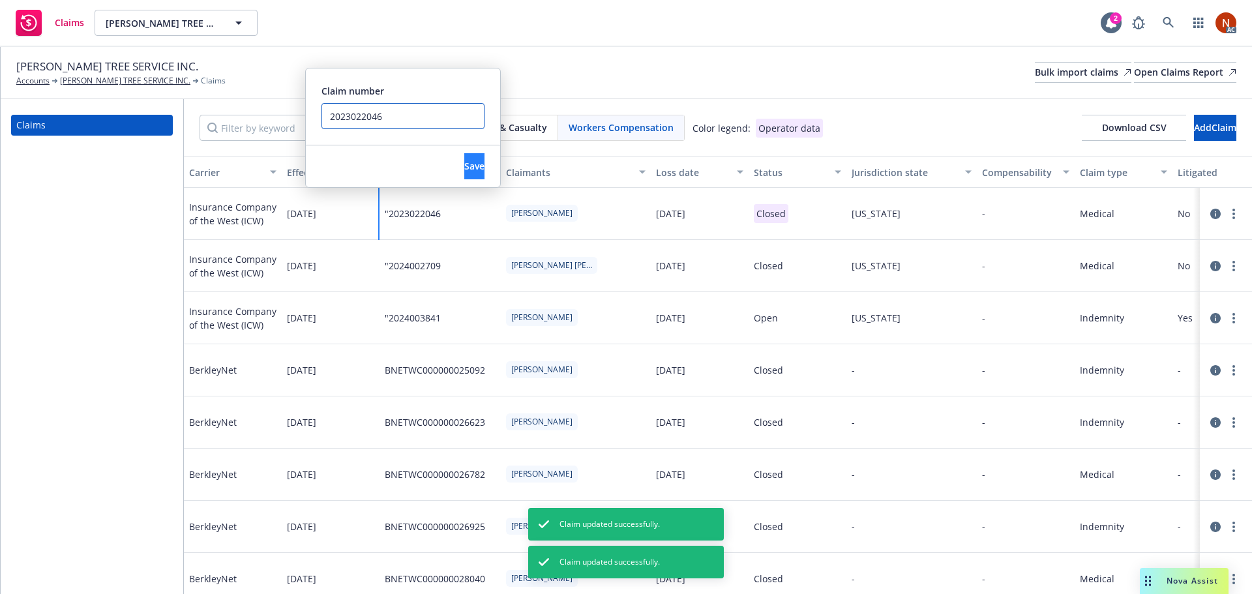
type input "2023022046"
click at [464, 164] on span "Save" at bounding box center [474, 166] width 20 height 12
click at [466, 344] on div ""2024003841" at bounding box center [439, 318] width 121 height 52
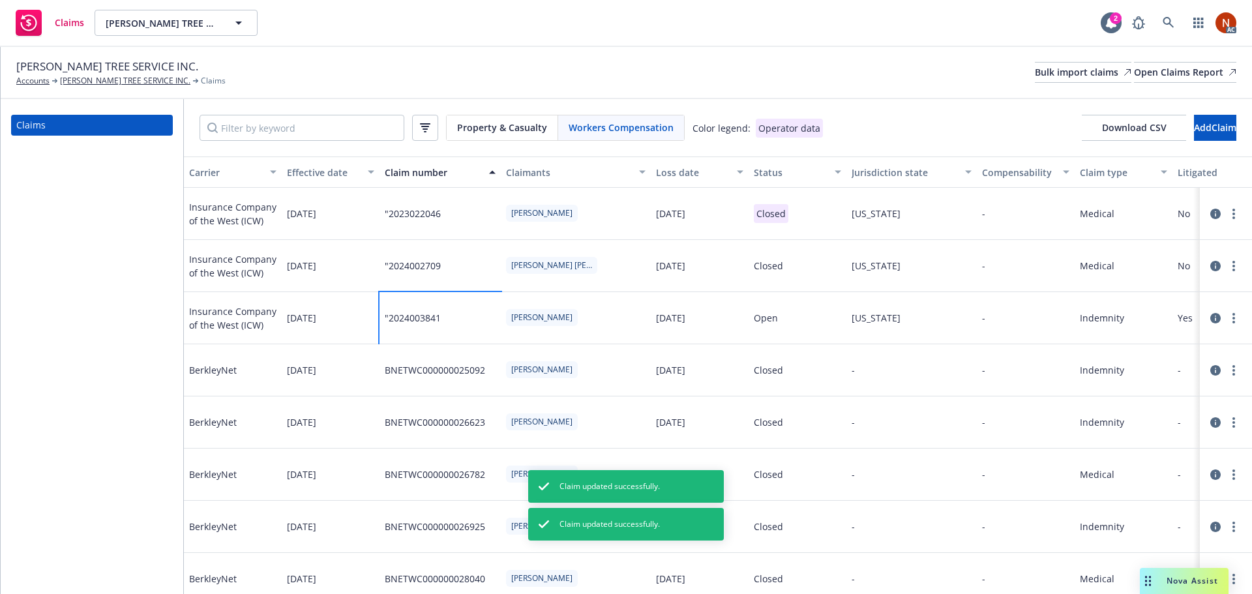
click at [466, 344] on div ""2024003841" at bounding box center [439, 318] width 121 height 52
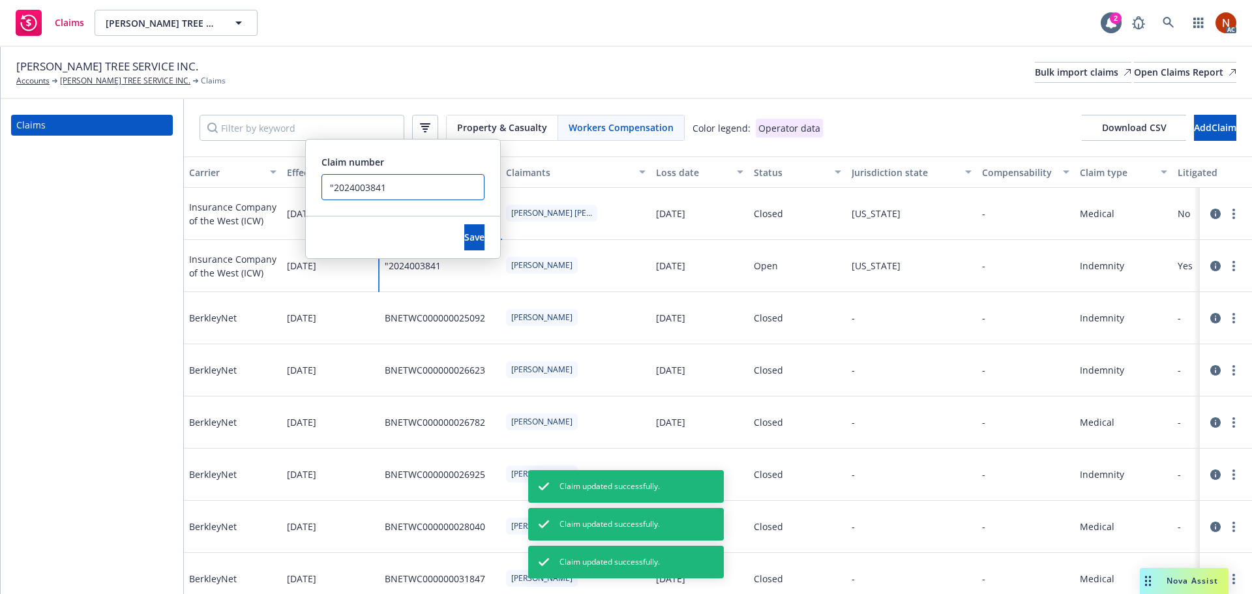
click at [327, 192] on input ""2024003841" at bounding box center [402, 187] width 163 height 26
type input "2024003841"
click at [464, 233] on span "Save" at bounding box center [474, 237] width 20 height 12
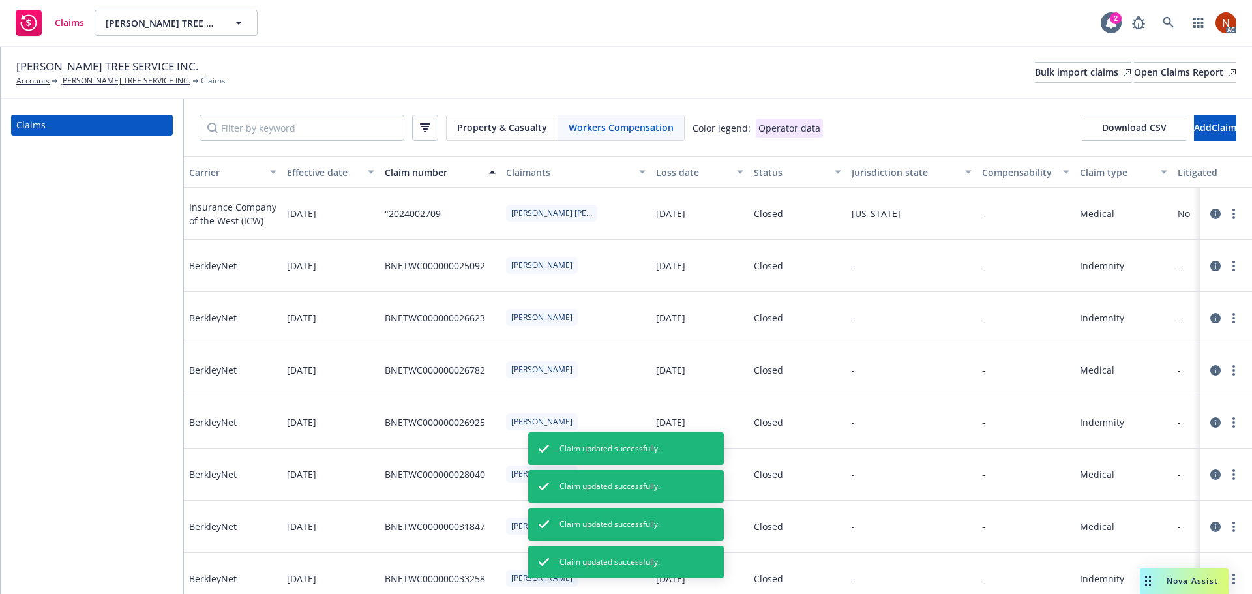
click at [474, 60] on div "TERRY'S TREE SERVICE INC. Accounts TERRY'S TREE SERVICE INC. Claims Bulk import…" at bounding box center [626, 72] width 1220 height 29
click at [468, 217] on div ""2024002709" at bounding box center [439, 214] width 121 height 52
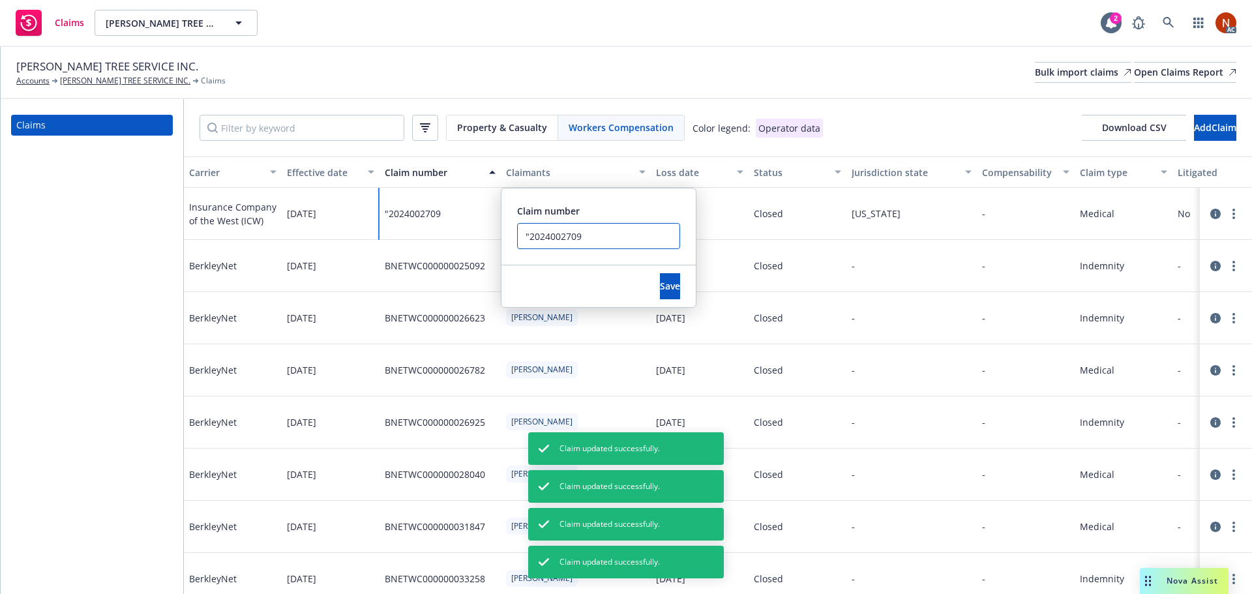
click at [522, 235] on input ""2024002709" at bounding box center [598, 236] width 163 height 26
type input "2024002709"
click at [660, 283] on span "Save" at bounding box center [670, 286] width 20 height 12
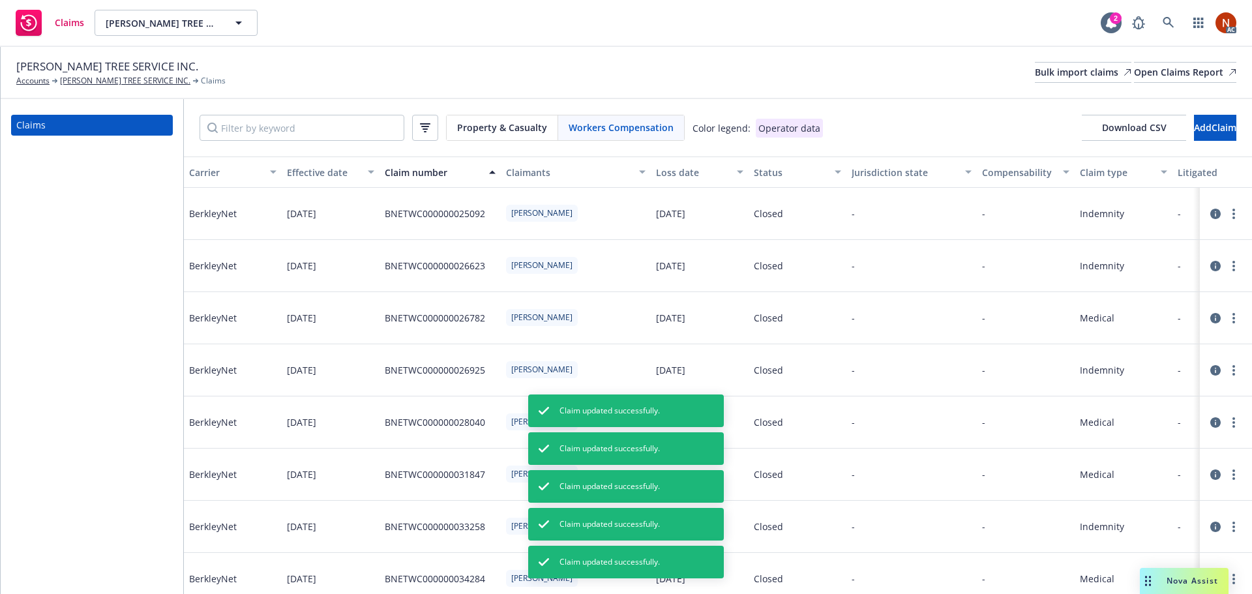
click at [435, 50] on div "TERRY'S TREE SERVICE INC. Accounts TERRY'S TREE SERVICE INC. Claims Bulk import…" at bounding box center [626, 73] width 1251 height 52
drag, startPoint x: 192, startPoint y: 307, endPoint x: 175, endPoint y: 305, distance: 17.1
click at [191, 307] on div "BerkleyNet" at bounding box center [233, 318] width 98 height 52
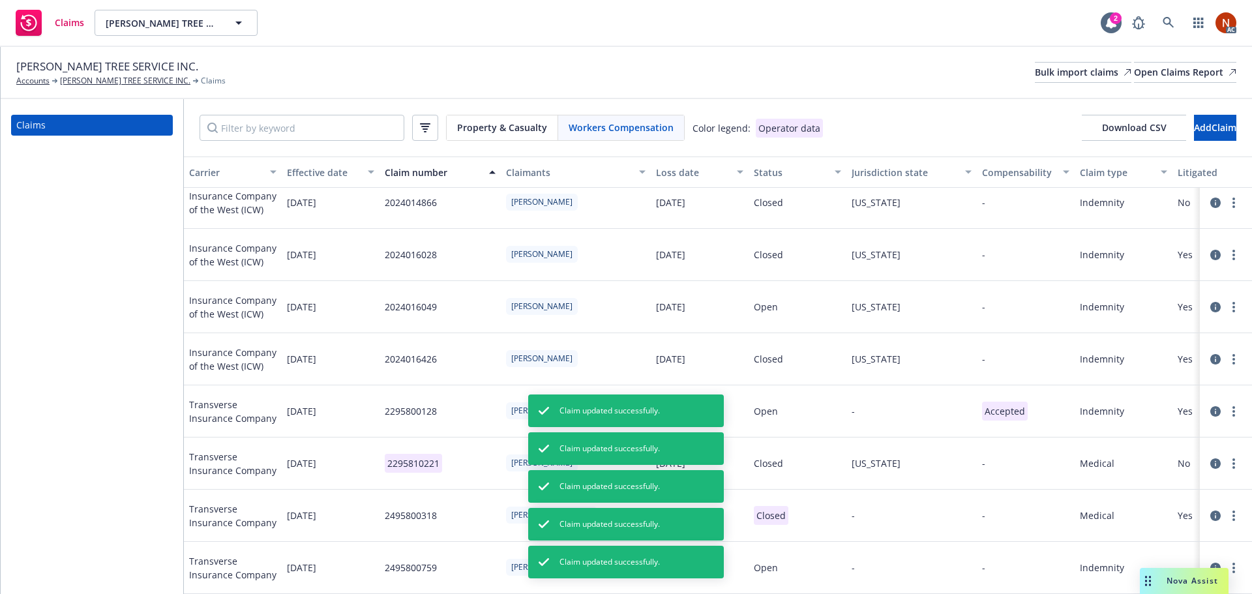
scroll to position [1140, 0]
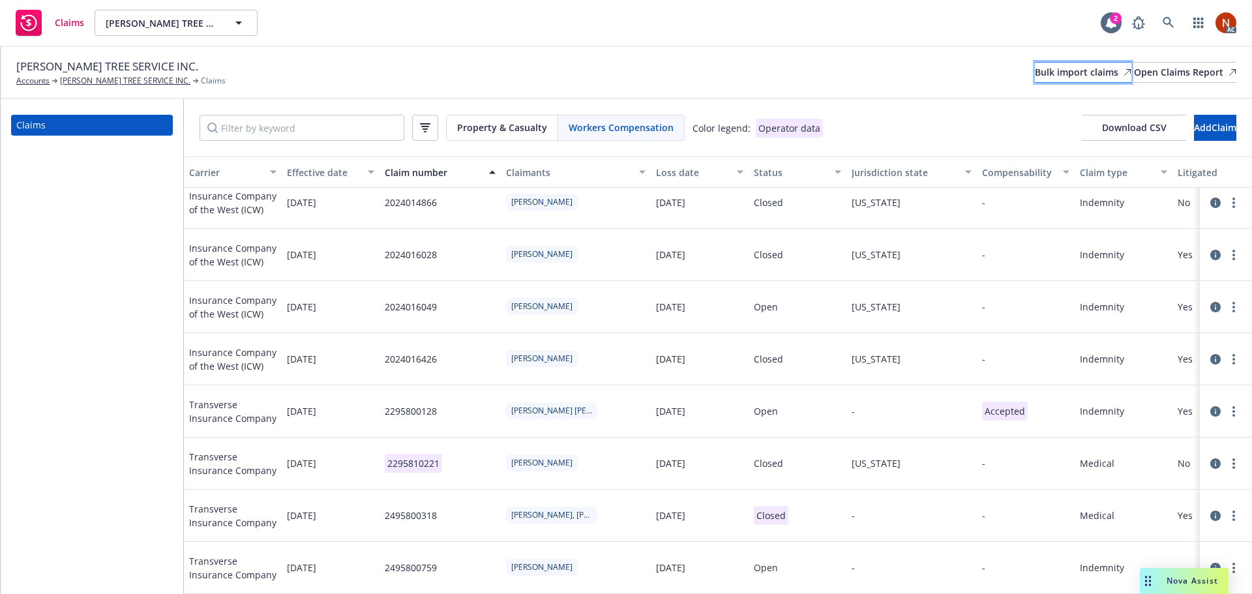
click at [1035, 74] on div "Bulk import claims" at bounding box center [1083, 73] width 96 height 20
click at [260, 122] on input "Filter by keyword" at bounding box center [301, 128] width 205 height 26
paste input "3/28/2022"
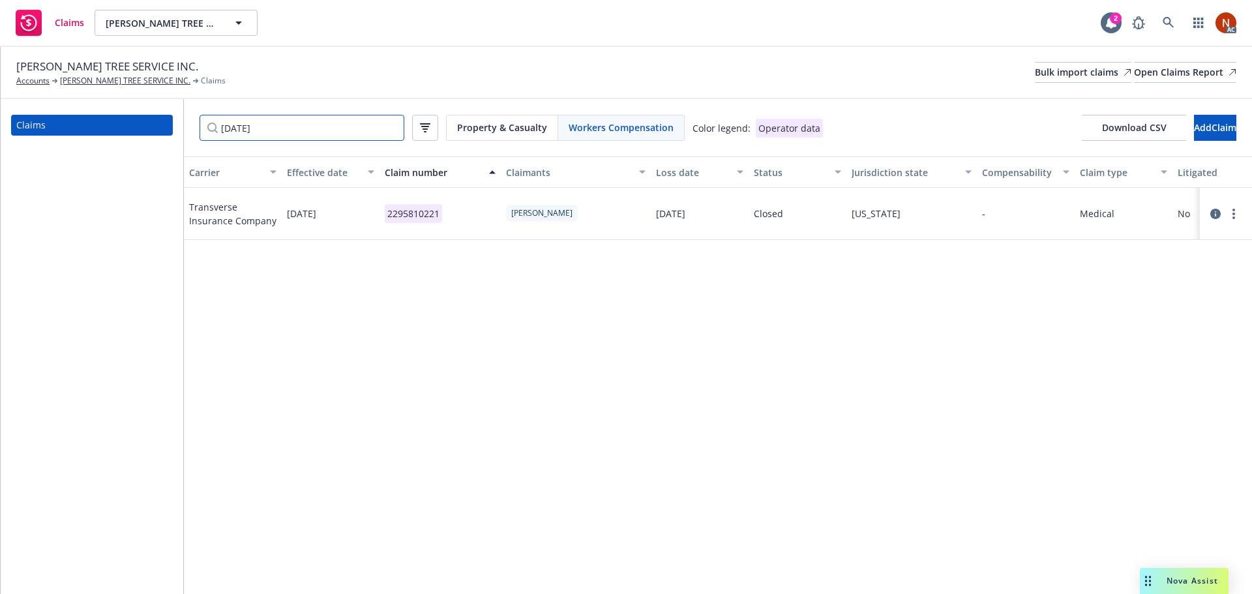
type input "3/28/2022"
drag, startPoint x: 453, startPoint y: 211, endPoint x: 381, endPoint y: 216, distance: 71.9
click at [381, 216] on div "2295810221" at bounding box center [439, 214] width 121 height 52
copy p "2295810221"
click at [1215, 213] on icon at bounding box center [1215, 214] width 10 height 10
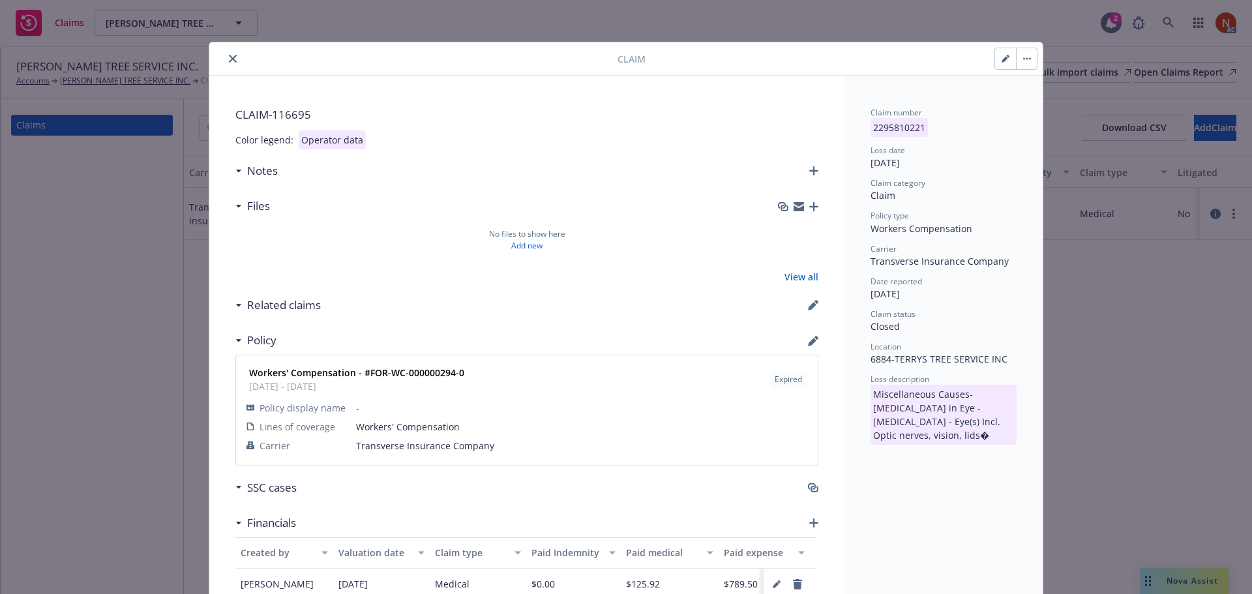
click at [229, 59] on icon "close" at bounding box center [233, 59] width 8 height 8
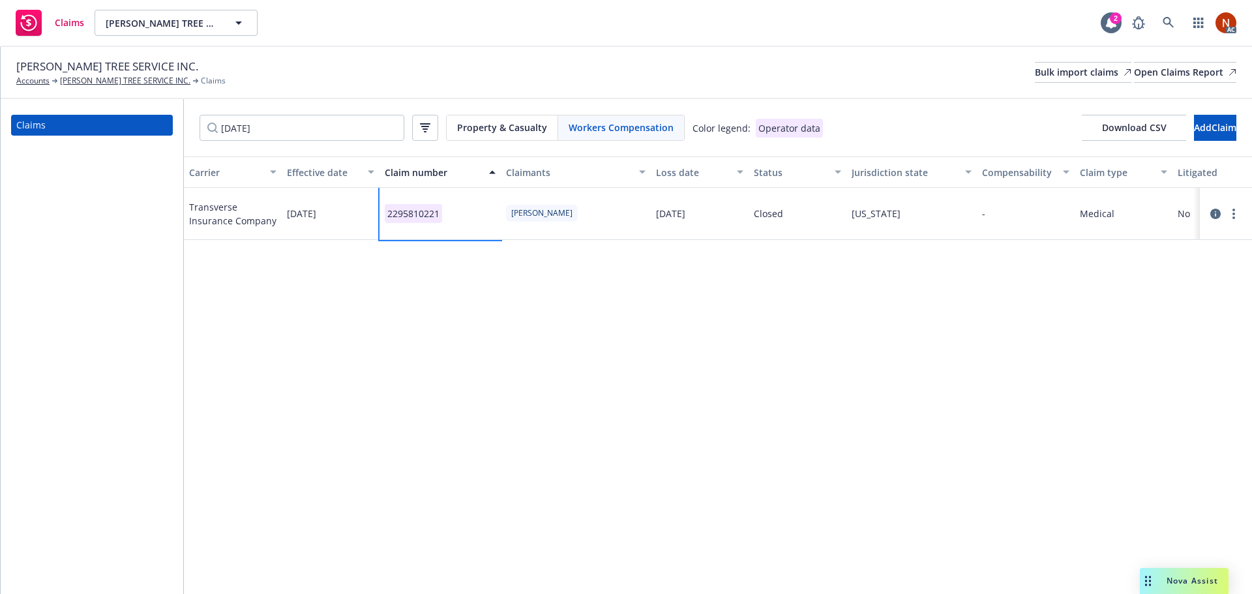
drag, startPoint x: 429, startPoint y: 222, endPoint x: 370, endPoint y: 222, distance: 58.7
click at [370, 222] on div "Transverse Insurance Company 03/14/2022 2295810221 Corado, Jaime 03/28/2022 Clo…" at bounding box center [1217, 214] width 2067 height 52
copy div "2295810221"
click at [454, 218] on div "2295810221" at bounding box center [439, 214] width 121 height 52
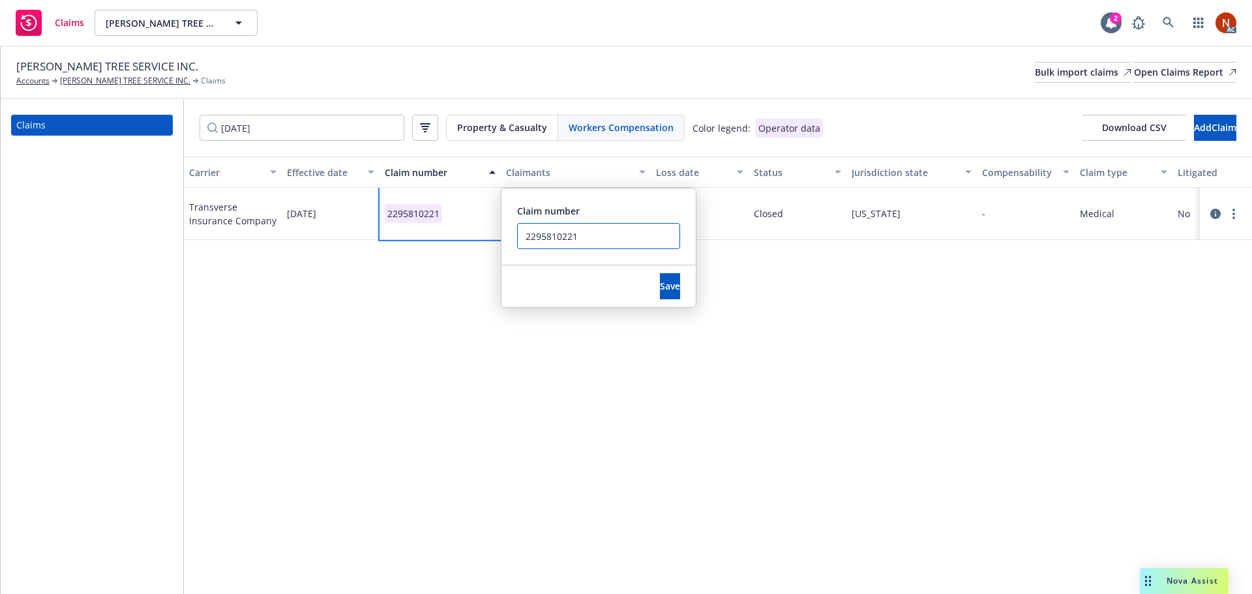
drag, startPoint x: 525, startPoint y: 233, endPoint x: 566, endPoint y: 240, distance: 40.9
click at [526, 233] on input "2295810221" at bounding box center [598, 236] width 163 height 26
drag, startPoint x: 598, startPoint y: 239, endPoint x: 514, endPoint y: 238, distance: 84.1
click at [514, 238] on div "Claim number 2295810221" at bounding box center [598, 226] width 194 height 76
click at [553, 389] on div "Carrier Effective date Claim number Claimants Loss date Status Jurisdiction sta…" at bounding box center [718, 374] width 1068 height 437
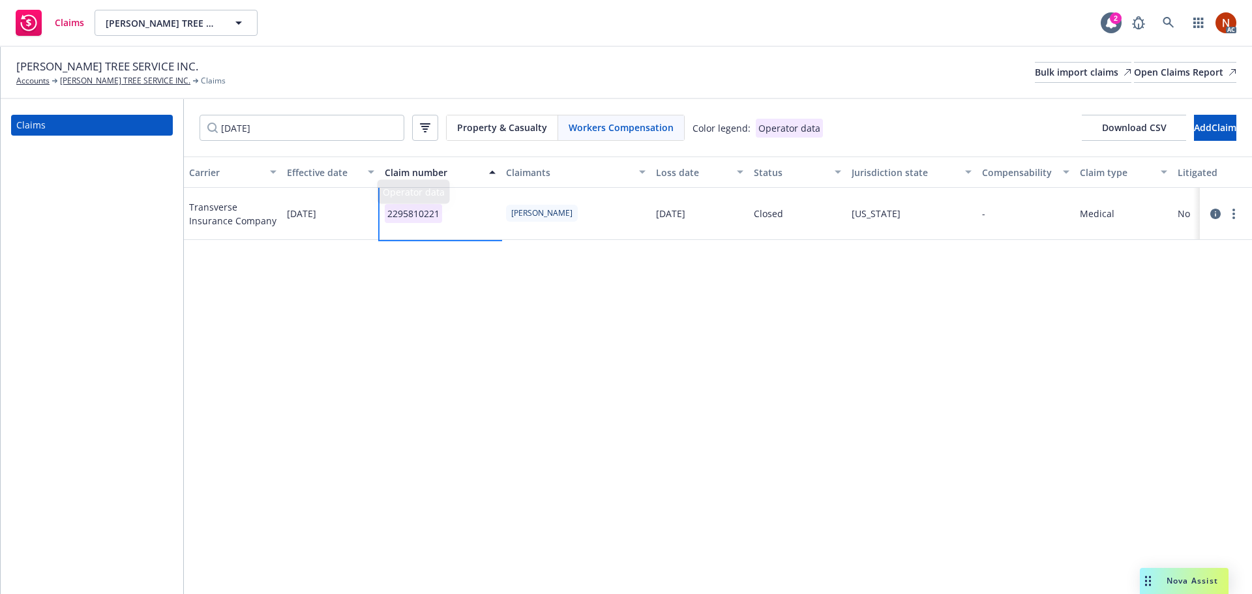
click at [452, 218] on div "2295810221" at bounding box center [439, 214] width 121 height 52
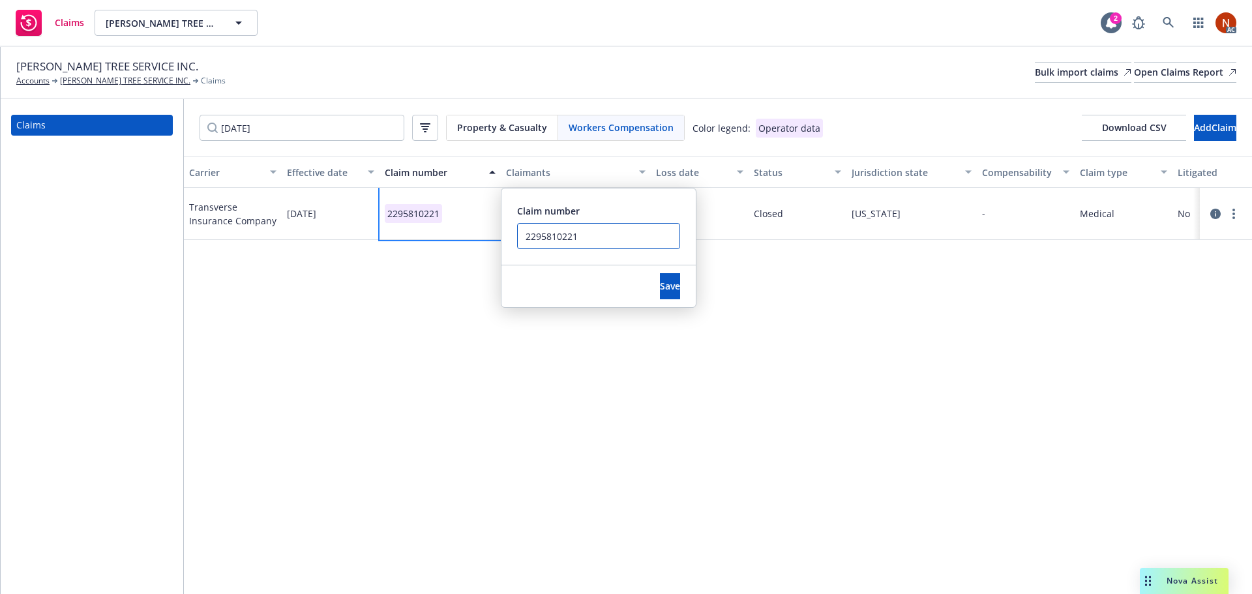
drag, startPoint x: 590, startPoint y: 240, endPoint x: 445, endPoint y: 237, distance: 145.4
click at [445, 237] on div "2295810221 Claim number 2295810221 Save" at bounding box center [439, 214] width 121 height 52
click at [444, 293] on div "Carrier Effective date Claim number Claimants Loss date Status Jurisdiction sta…" at bounding box center [718, 374] width 1068 height 437
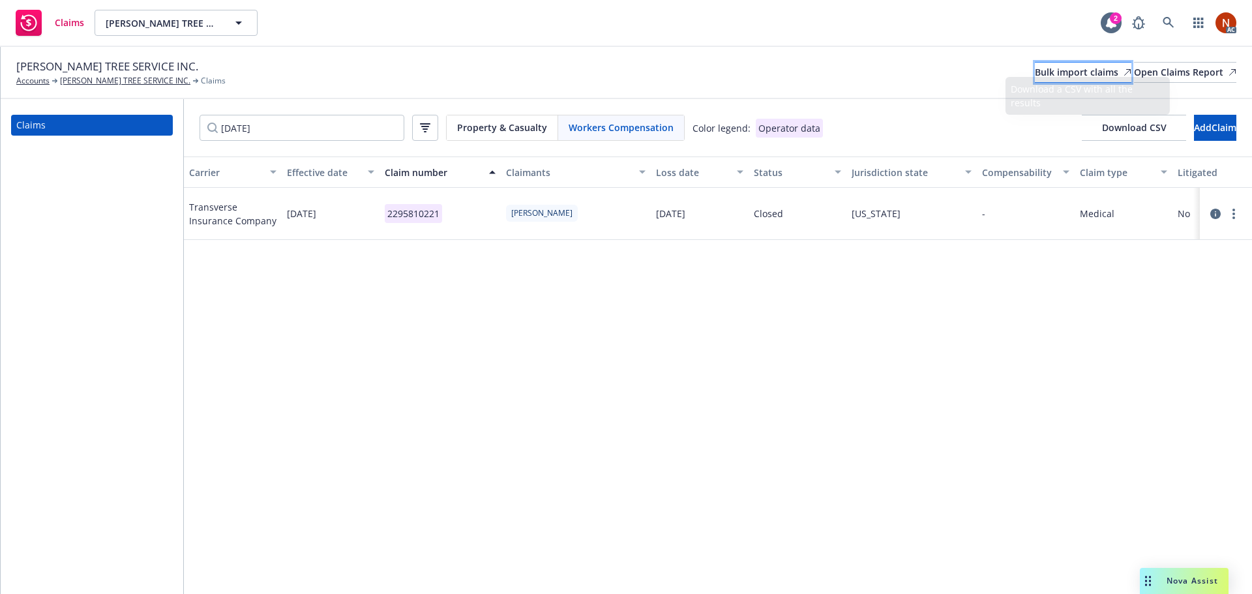
click at [1035, 78] on div "Bulk import claims" at bounding box center [1083, 73] width 96 height 20
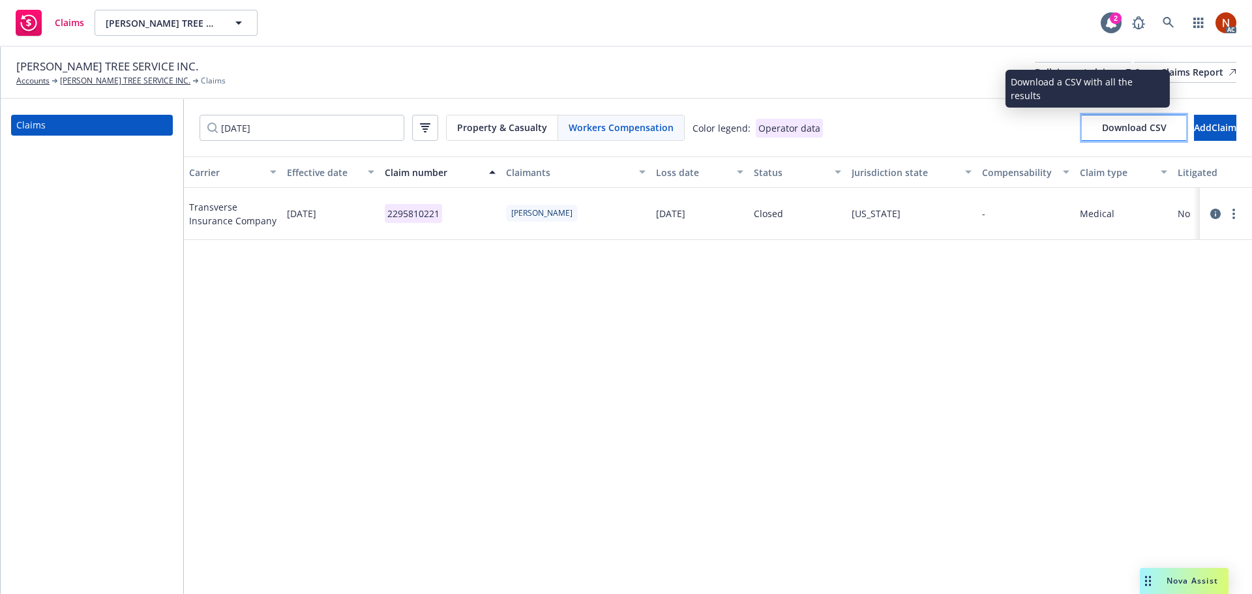
click at [1102, 128] on span "Download CSV" at bounding box center [1134, 127] width 65 height 12
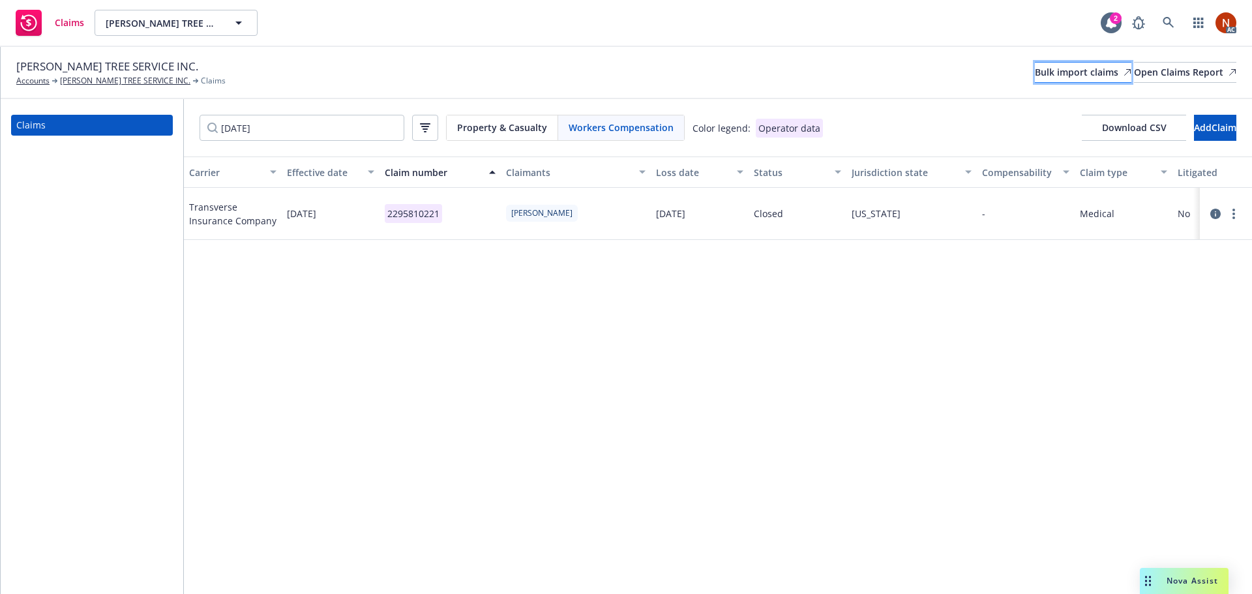
click at [1041, 82] on link "Bulk import claims" at bounding box center [1083, 72] width 96 height 21
click at [1035, 69] on link "Bulk import claims" at bounding box center [1083, 72] width 96 height 21
click at [1216, 216] on icon at bounding box center [1215, 214] width 10 height 10
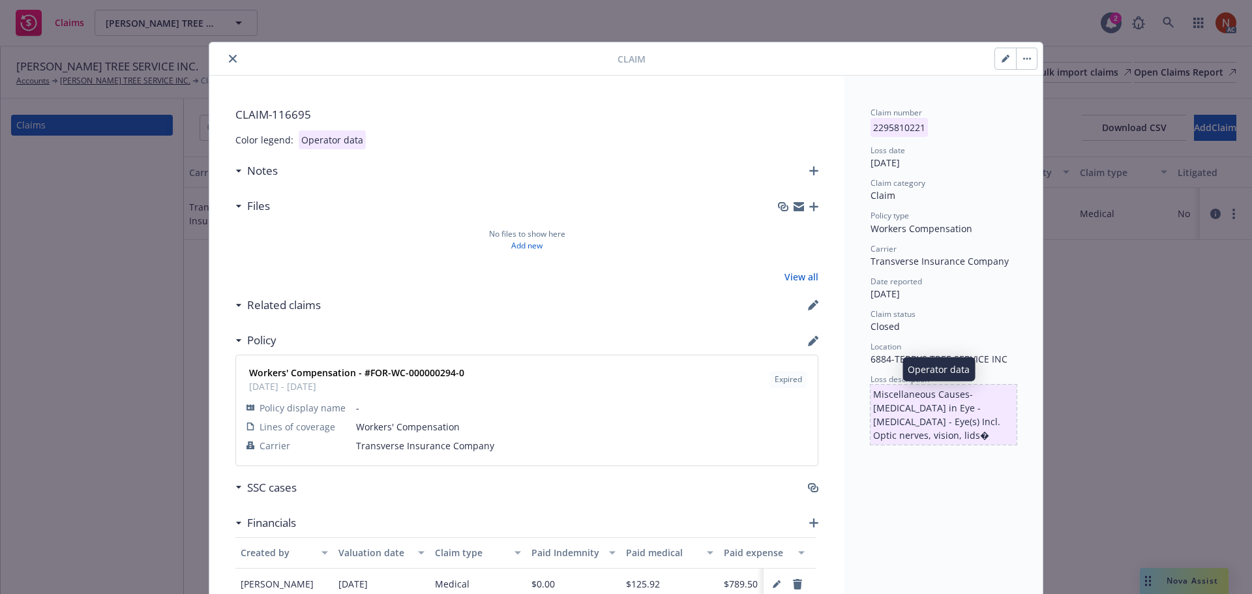
click at [946, 417] on p "Miscellaneous Causes-Foreign Body in Eye - Foreign Body - Eye(s) Incl. Optic ne…" at bounding box center [943, 415] width 146 height 60
click at [1001, 60] on icon "button" at bounding box center [1004, 59] width 7 height 7
select select "CLAIM"
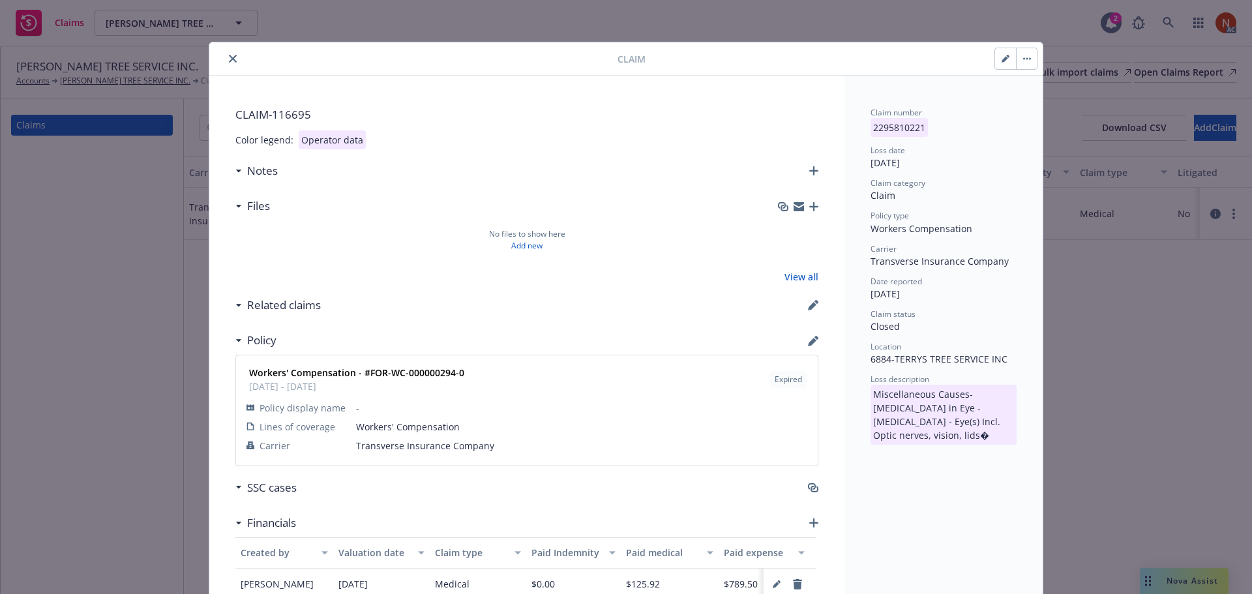
select select "MISC"
select select "FOREIGN_MATTER_BODY_IN_EYE_S"
select select "closed"
select select "HEAD"
select select "EYE_S"
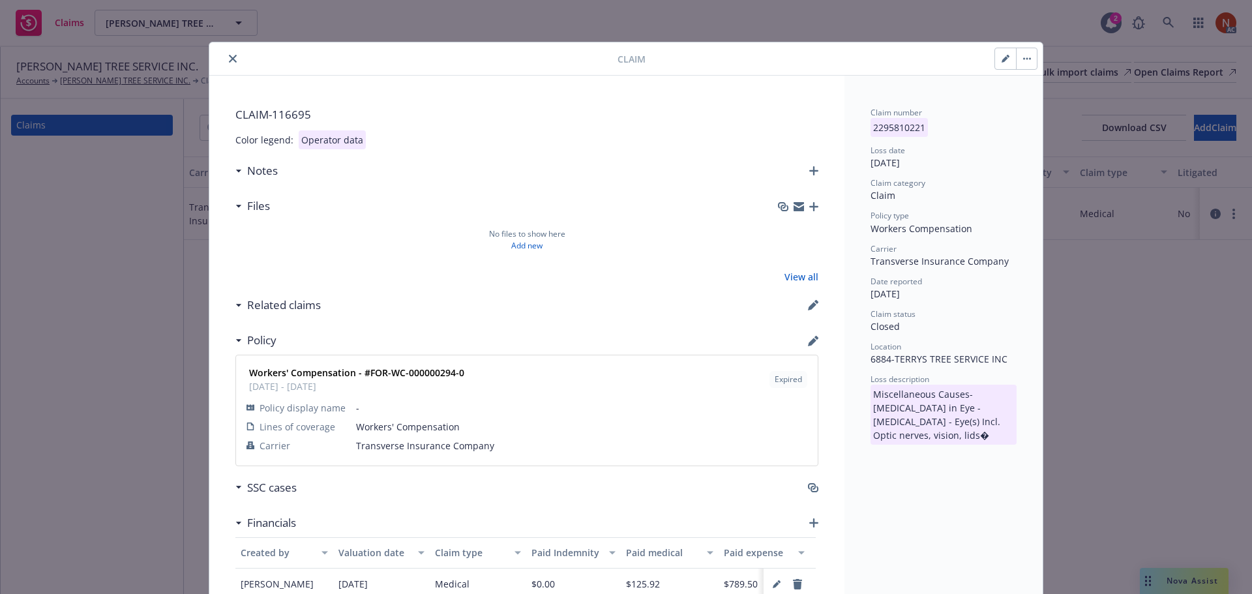
select select "CA"
select select "WORKERS_COMP"
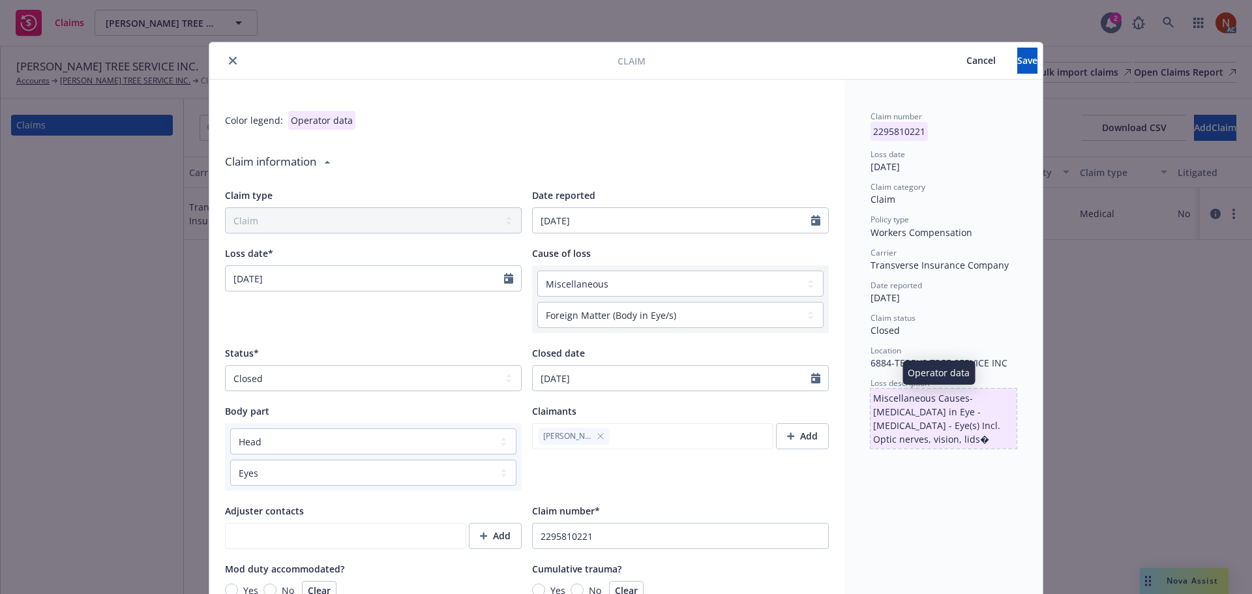
click at [929, 440] on p "Miscellaneous Causes-Foreign Body in Eye - Foreign Body - Eye(s) Incl. Optic ne…" at bounding box center [943, 419] width 146 height 60
click at [967, 432] on p "Miscellaneous Causes-Foreign Body in Eye - Foreign Body - Eye(s) Incl. Optic ne…" at bounding box center [943, 419] width 146 height 60
click at [904, 400] on p "Miscellaneous Causes-Foreign Body in Eye - Foreign Body - Eye(s) Incl. Optic ne…" at bounding box center [943, 419] width 146 height 60
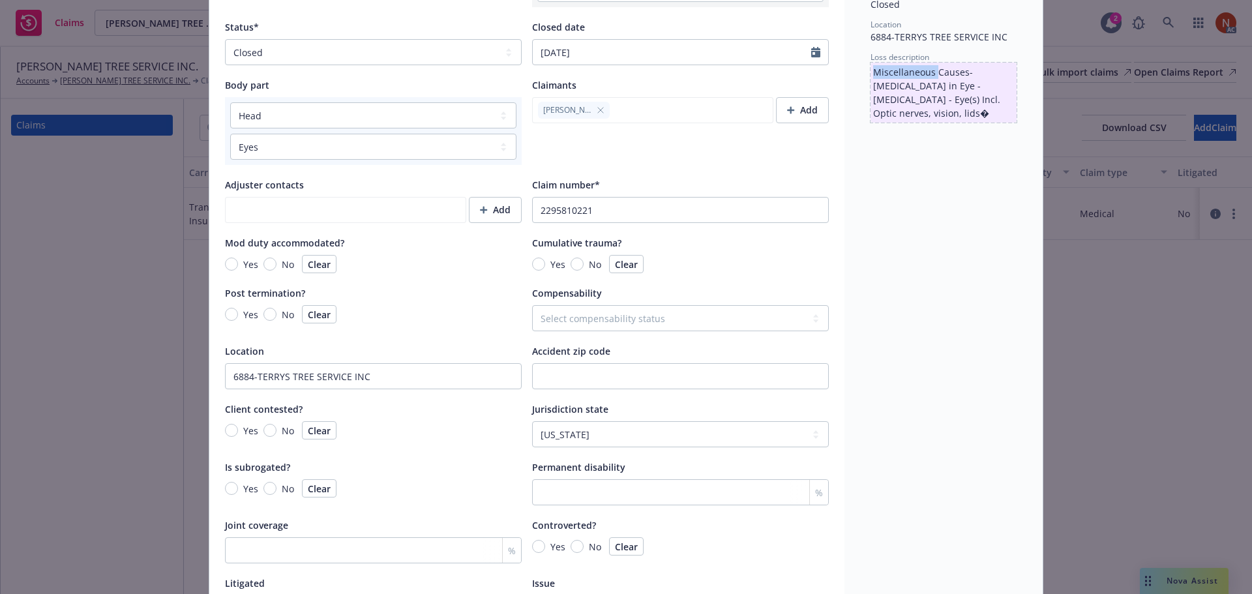
scroll to position [522, 0]
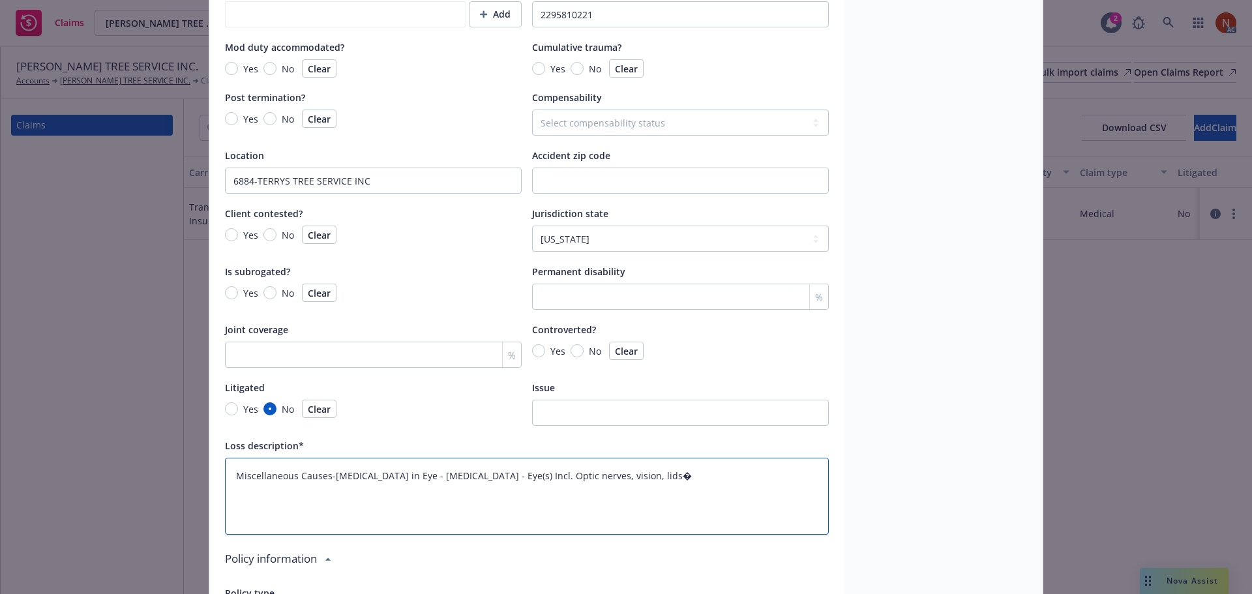
click at [677, 488] on textarea "Miscellaneous Causes-Foreign Body in Eye - Foreign Body - Eye(s) Incl. Optic ne…" at bounding box center [527, 496] width 604 height 77
type textarea "x"
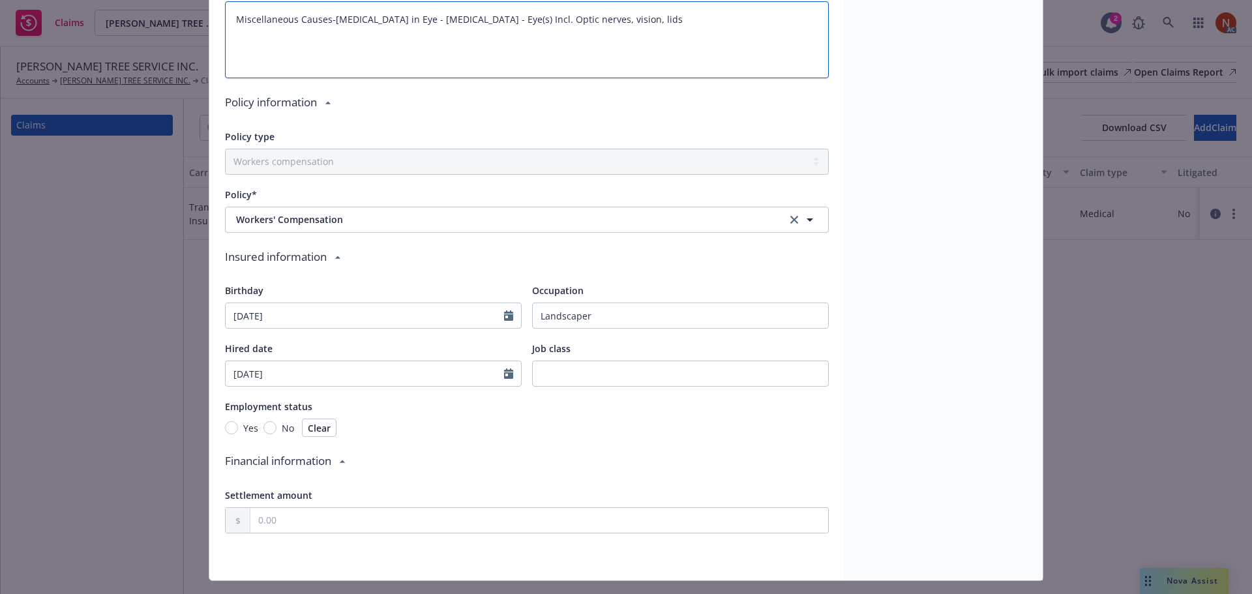
scroll to position [1007, 0]
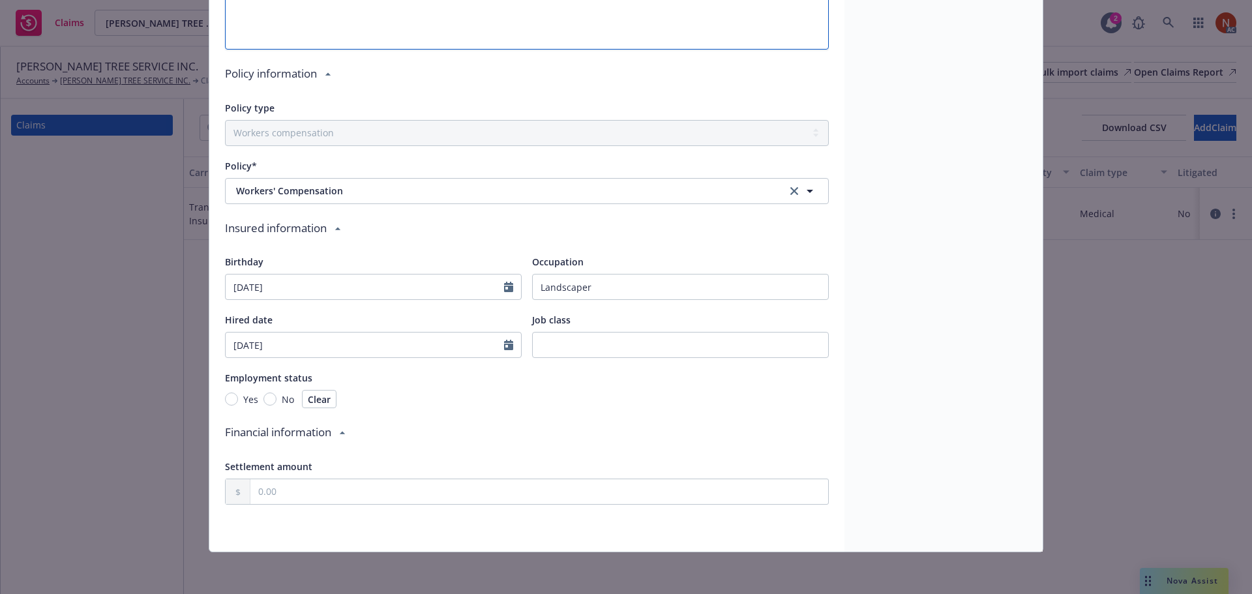
type textarea "Miscellaneous Causes-Foreign Body in Eye - Foreign Body - Eye(s) Incl. Optic ne…"
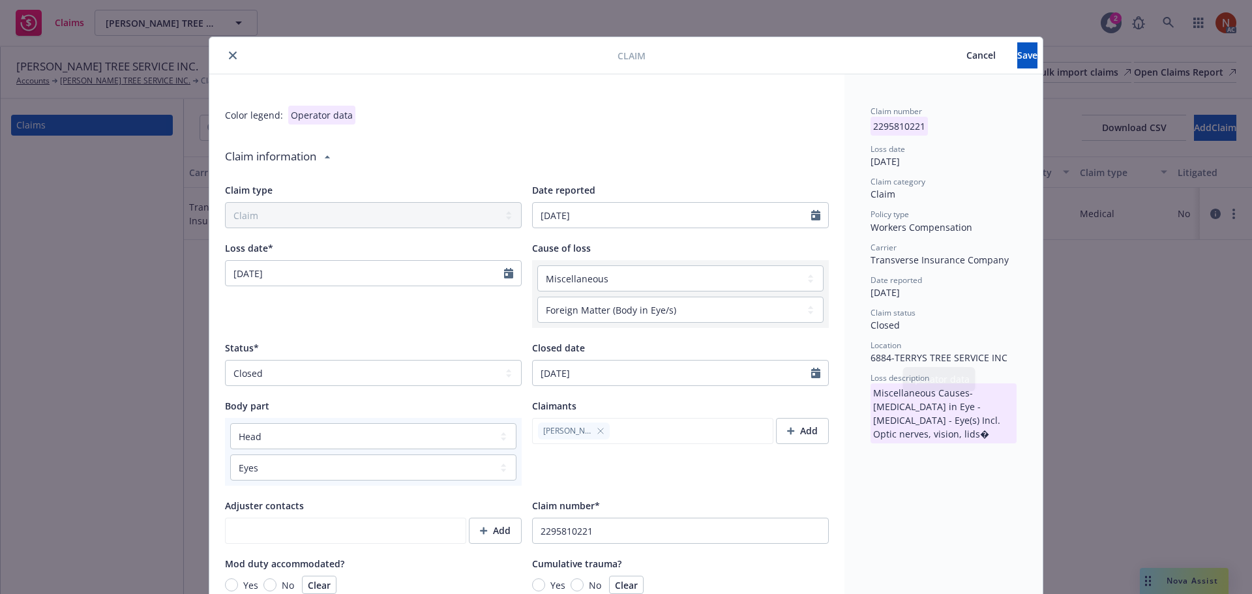
scroll to position [0, 0]
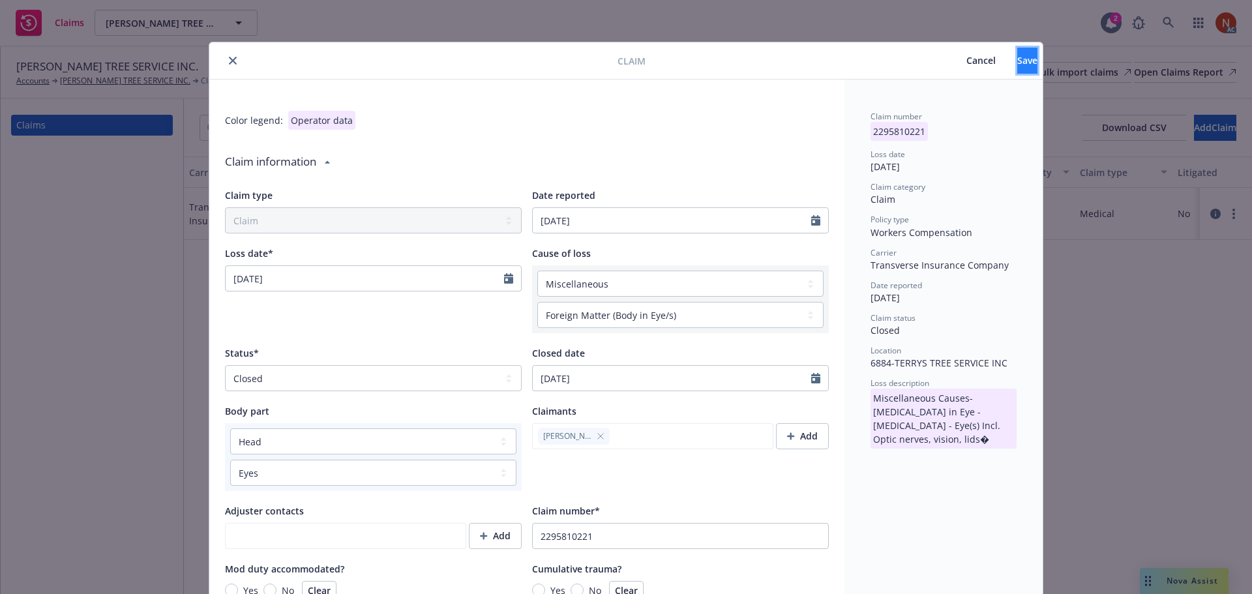
click at [1019, 62] on button "Save" at bounding box center [1027, 61] width 20 height 26
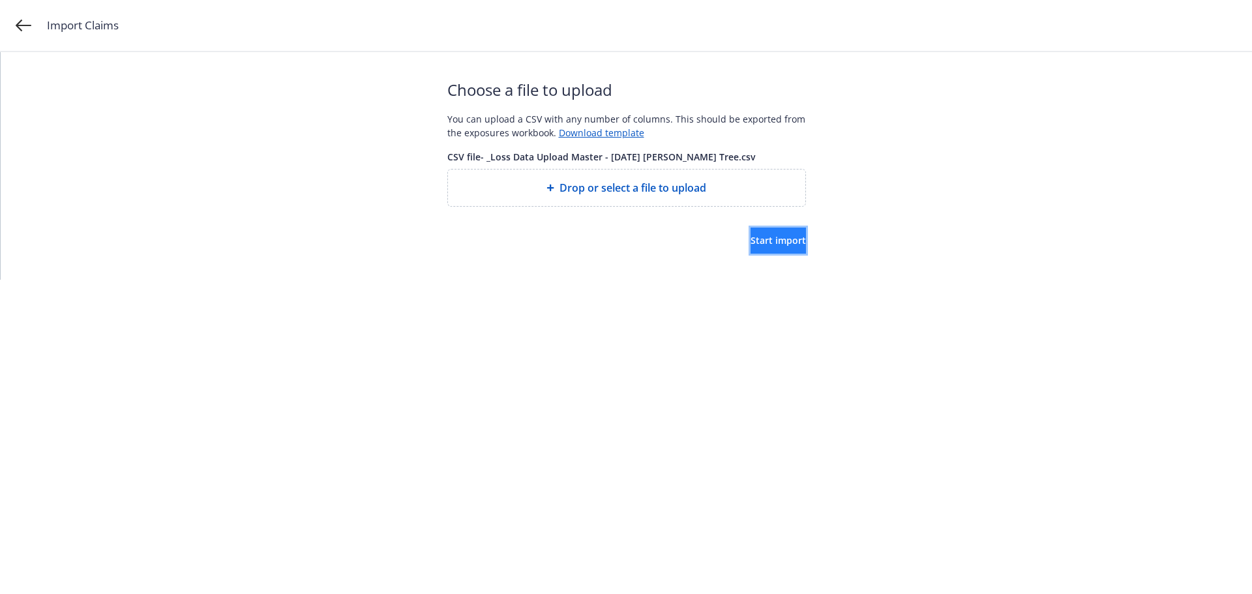
click at [750, 241] on span "Start import" at bounding box center [777, 240] width 55 height 12
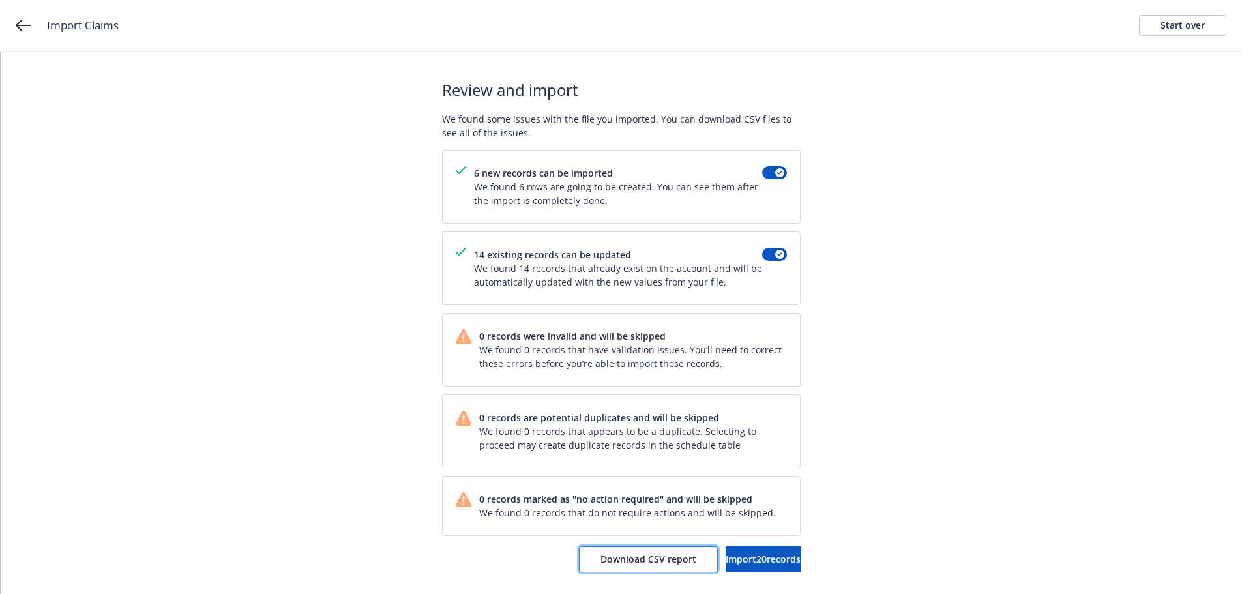
click at [604, 563] on span "Download CSV report" at bounding box center [648, 559] width 96 height 12
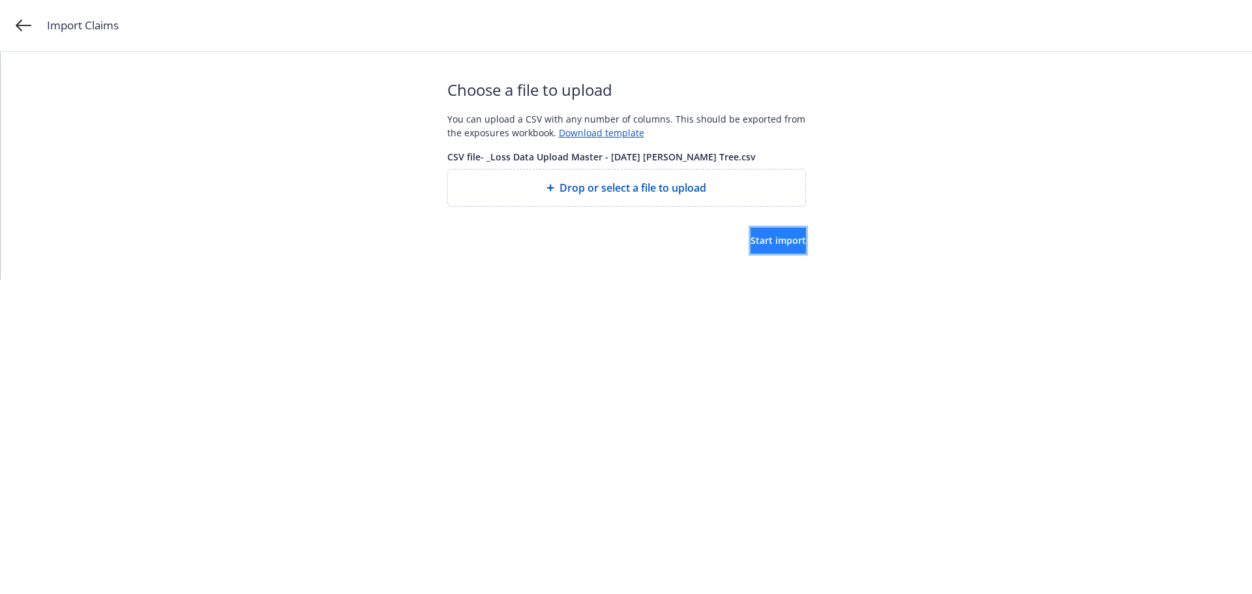
click at [756, 235] on span "Start import" at bounding box center [777, 240] width 55 height 12
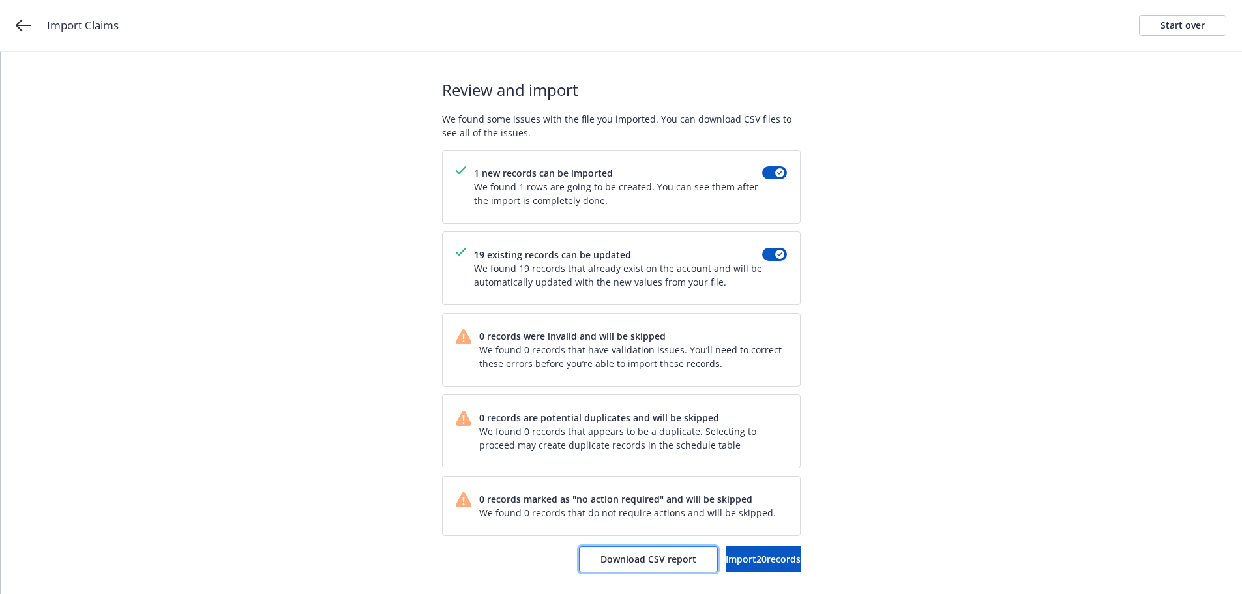
click at [613, 557] on span "Download CSV report" at bounding box center [648, 559] width 96 height 12
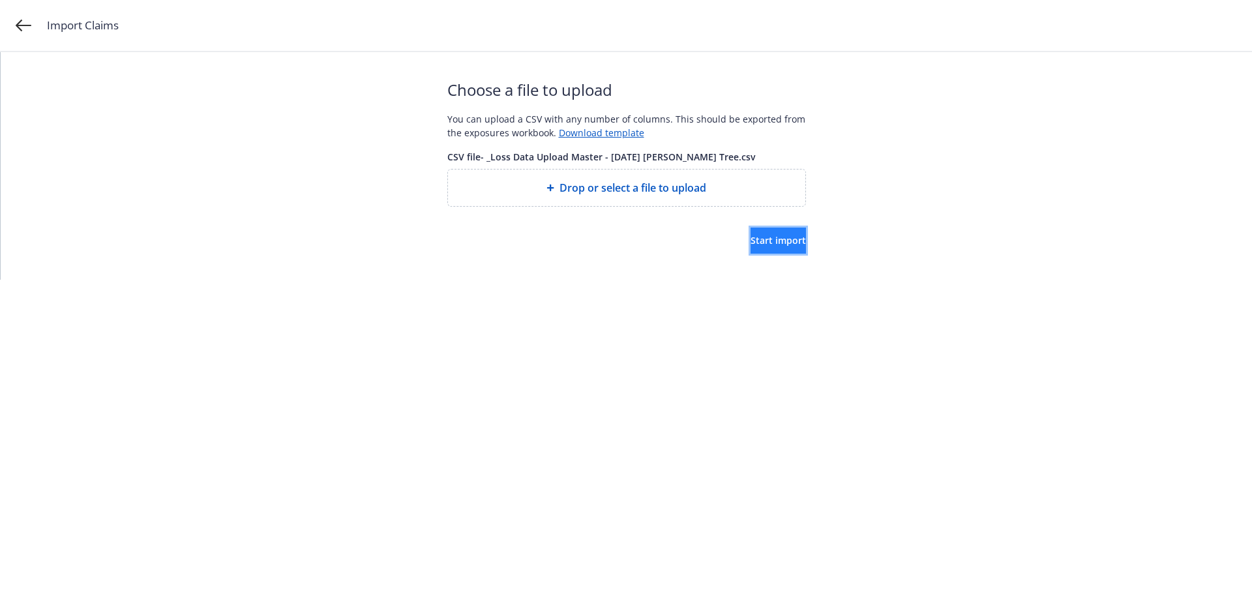
click at [758, 240] on span "Start import" at bounding box center [777, 240] width 55 height 12
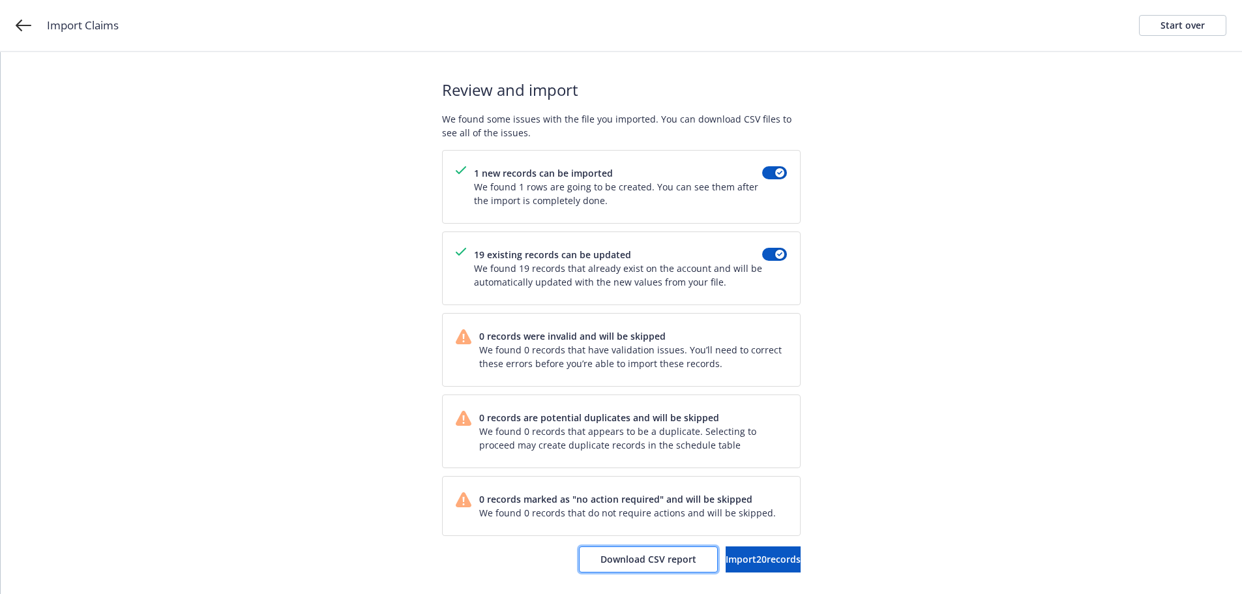
click at [608, 565] on button "Download CSV report" at bounding box center [648, 559] width 139 height 26
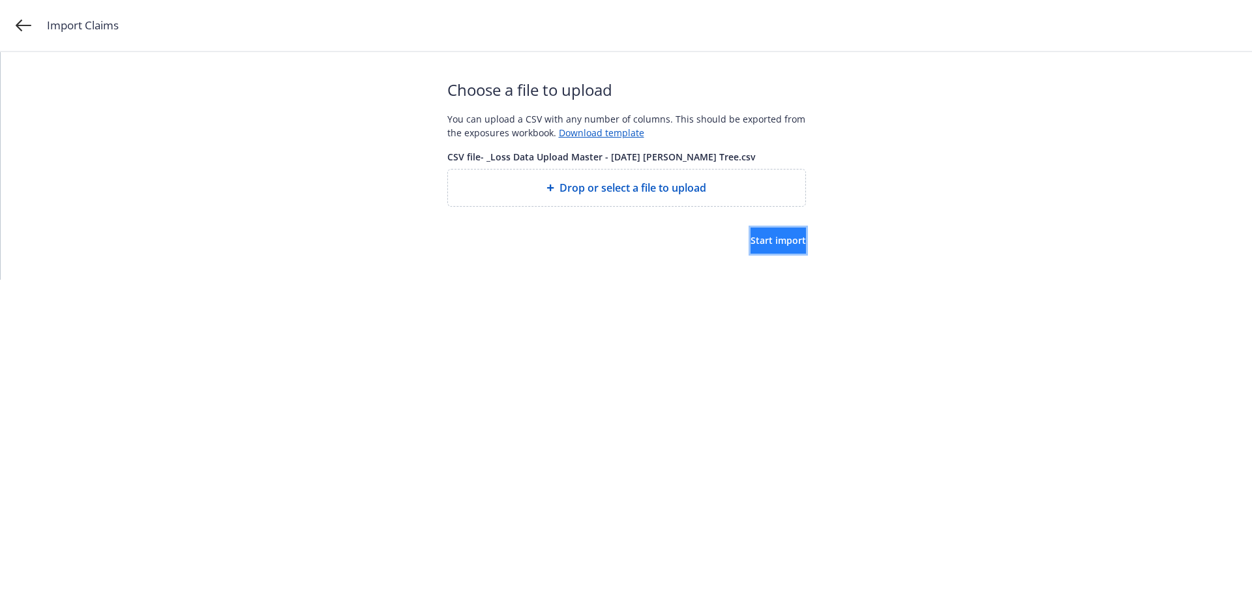
click at [757, 241] on span "Start import" at bounding box center [777, 240] width 55 height 12
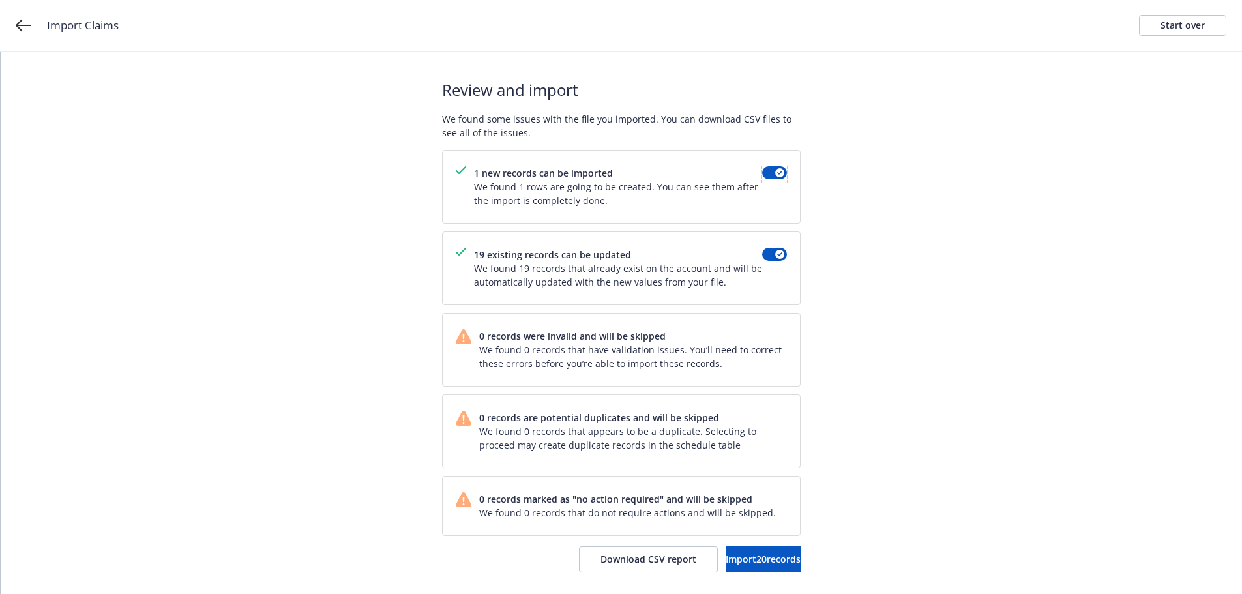
click at [769, 181] on span at bounding box center [774, 175] width 25 height 14
click at [771, 174] on button "button" at bounding box center [774, 172] width 25 height 13
click at [864, 264] on div "Review and import We found some issues with the file you imported. You can down…" at bounding box center [621, 325] width 1241 height 546
click at [736, 556] on span "Import 19 records" at bounding box center [763, 559] width 75 height 12
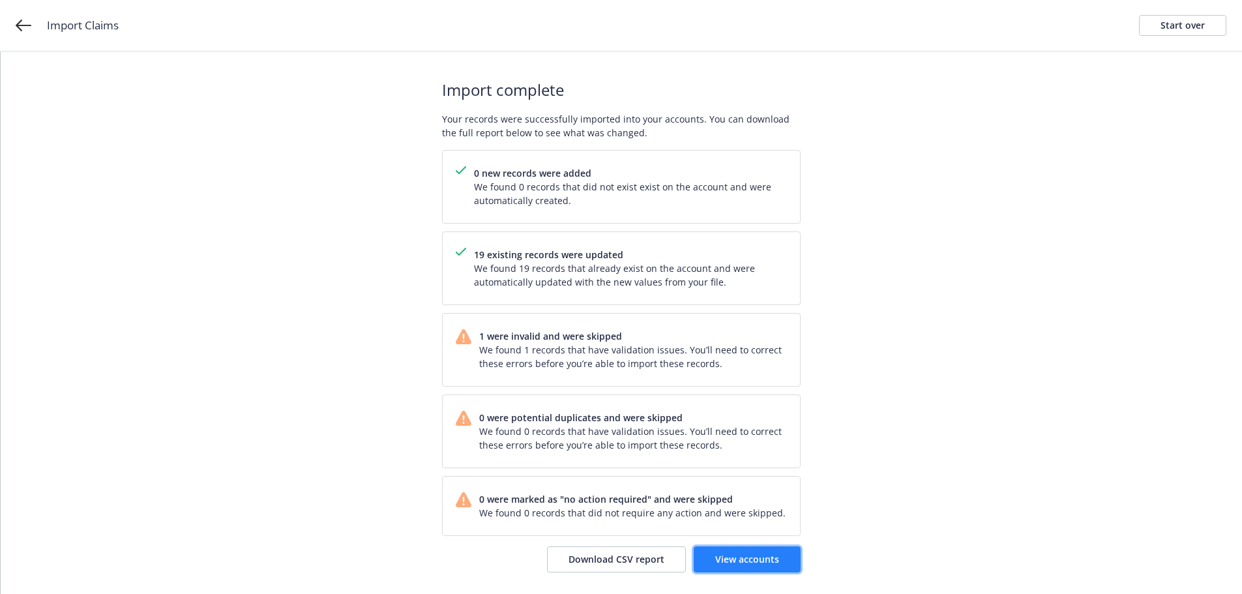
click at [760, 561] on span "View accounts" at bounding box center [747, 559] width 64 height 12
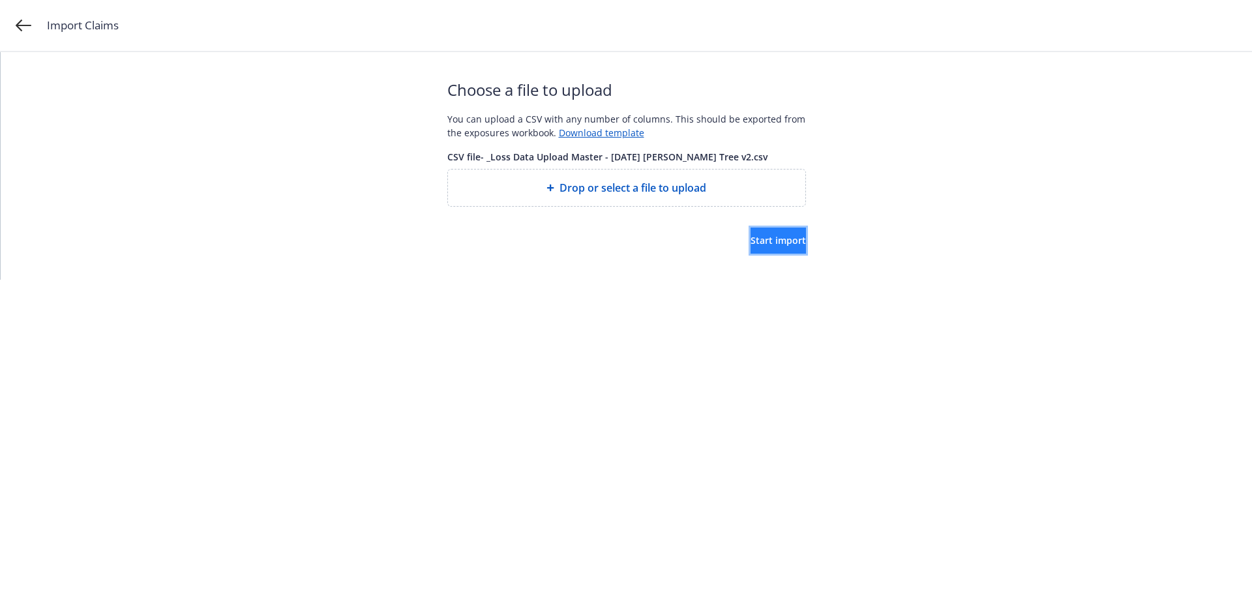
click at [770, 239] on span "Start import" at bounding box center [777, 240] width 55 height 12
click at [756, 243] on span "Start import" at bounding box center [777, 240] width 55 height 12
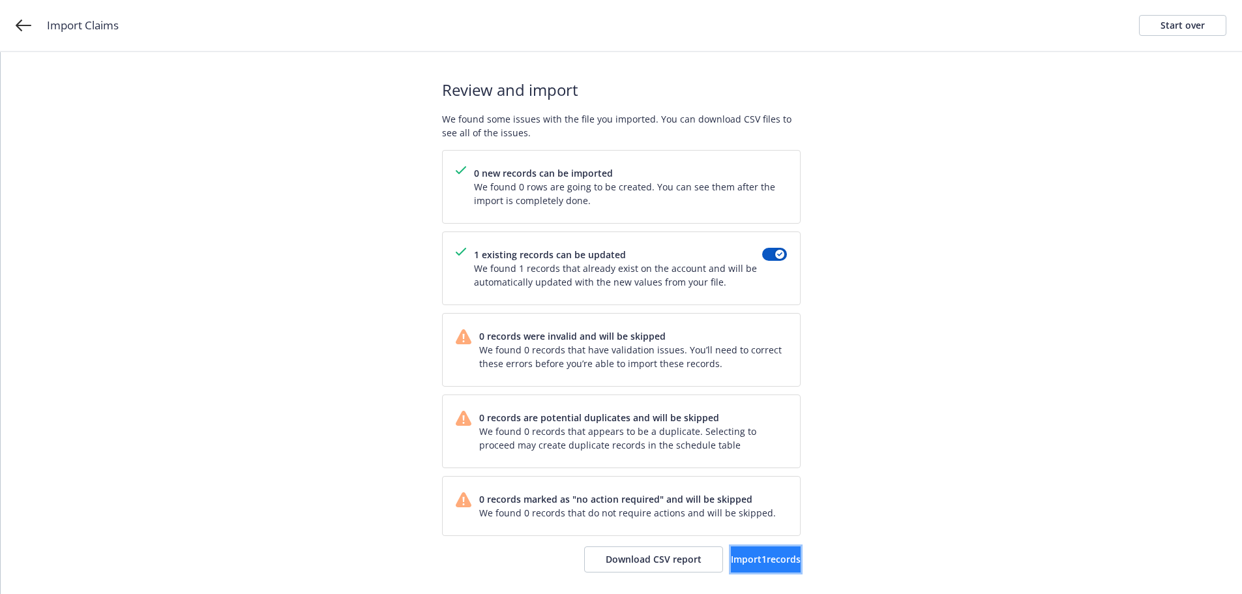
click at [744, 555] on span "Import 1 records" at bounding box center [766, 559] width 70 height 12
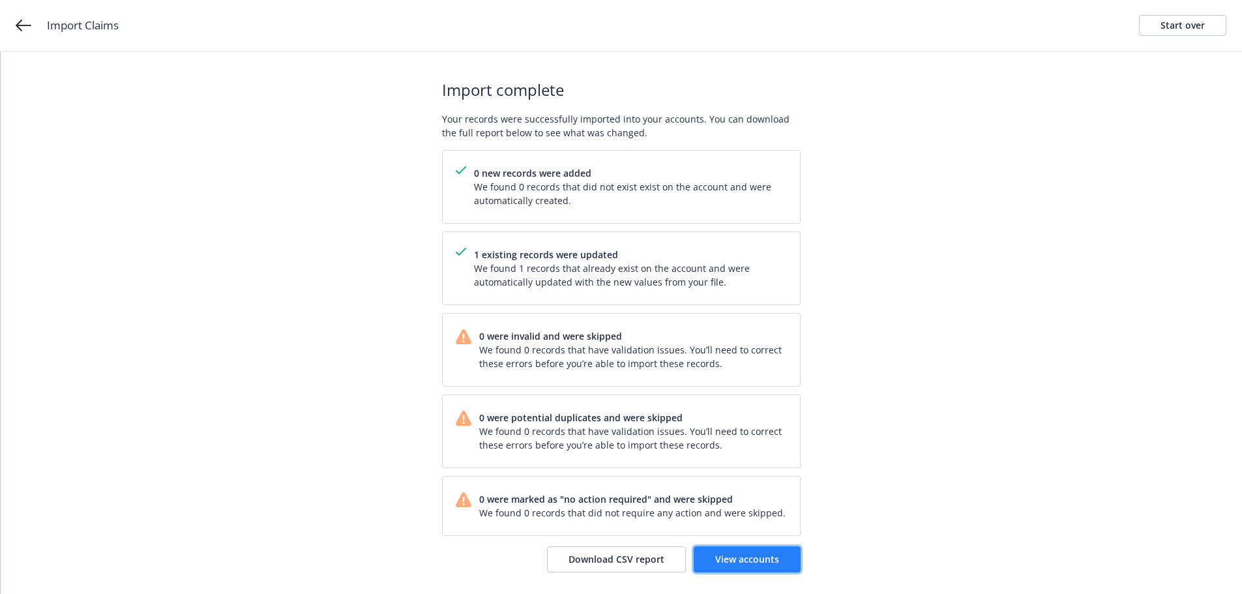
click at [751, 564] on span "View accounts" at bounding box center [747, 559] width 64 height 12
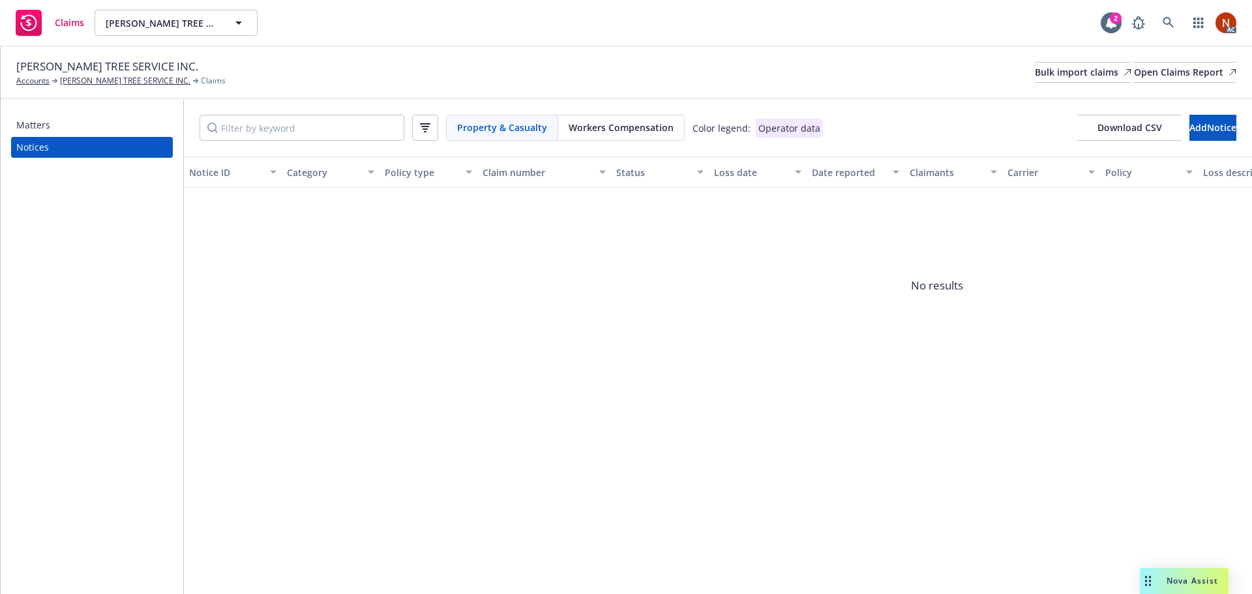
click at [585, 132] on span "Workers Compensation" at bounding box center [620, 128] width 105 height 14
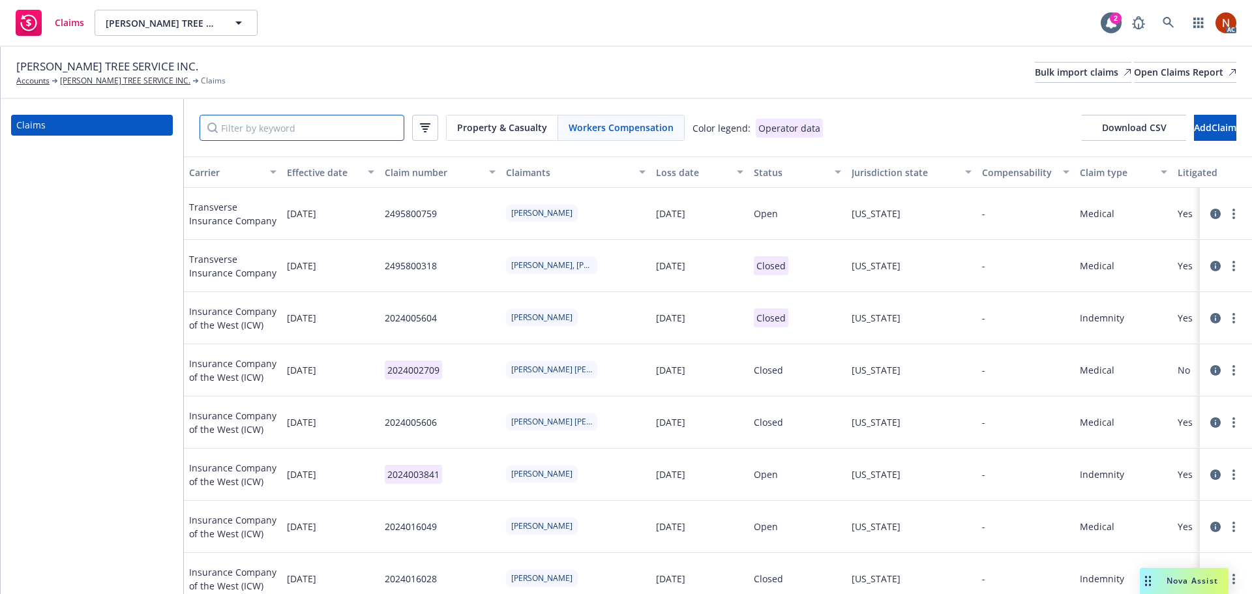
click at [353, 132] on input "Filter by keyword" at bounding box center [301, 128] width 205 height 26
paste input "2495800318"
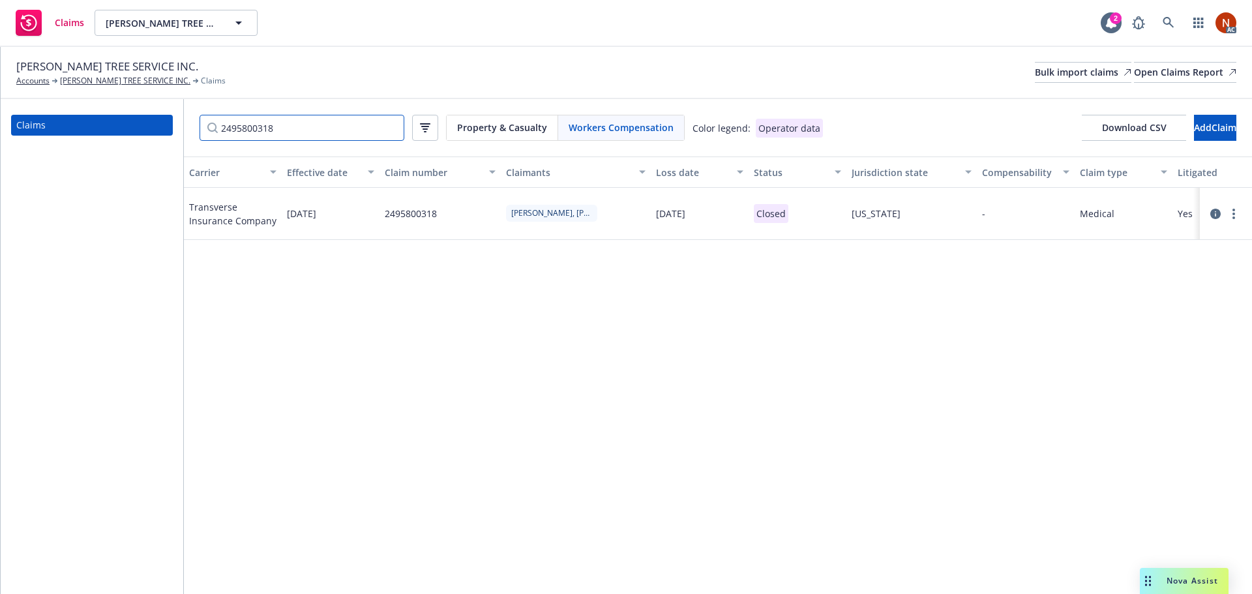
type input "2495800318"
click at [1215, 212] on icon at bounding box center [1215, 214] width 10 height 10
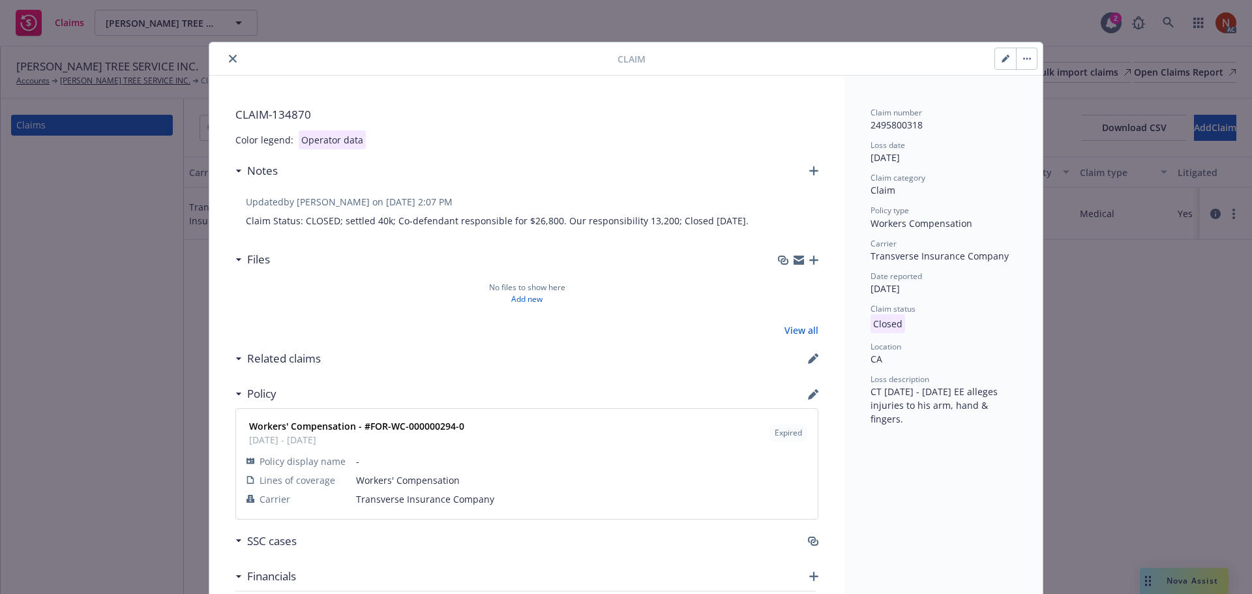
click at [1001, 62] on icon "button" at bounding box center [1004, 59] width 7 height 7
select select "CLAIM"
select select "STRAIN_OR_INJURY_BY"
select select "STRAIN_OR_INJURY_BY_NOC"
select select "closed"
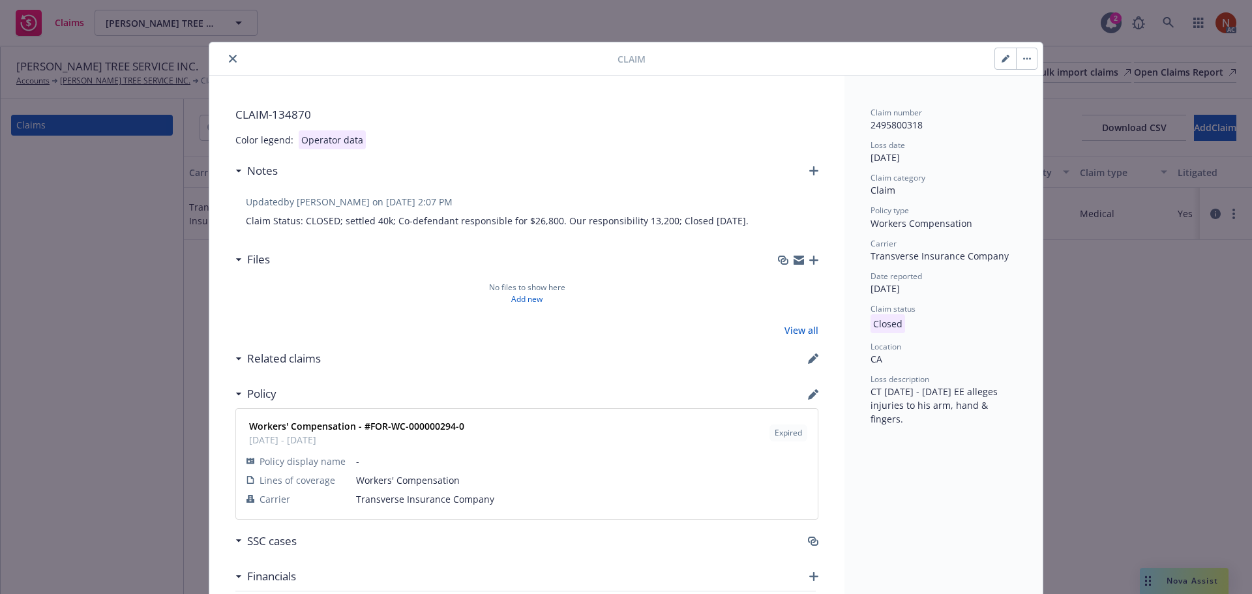
select select "UPPER_EXTREMITIES"
select select "MULTIPLE_UPPER_EXTREMITIES"
select select "CA"
select select "WORKERS_COMP"
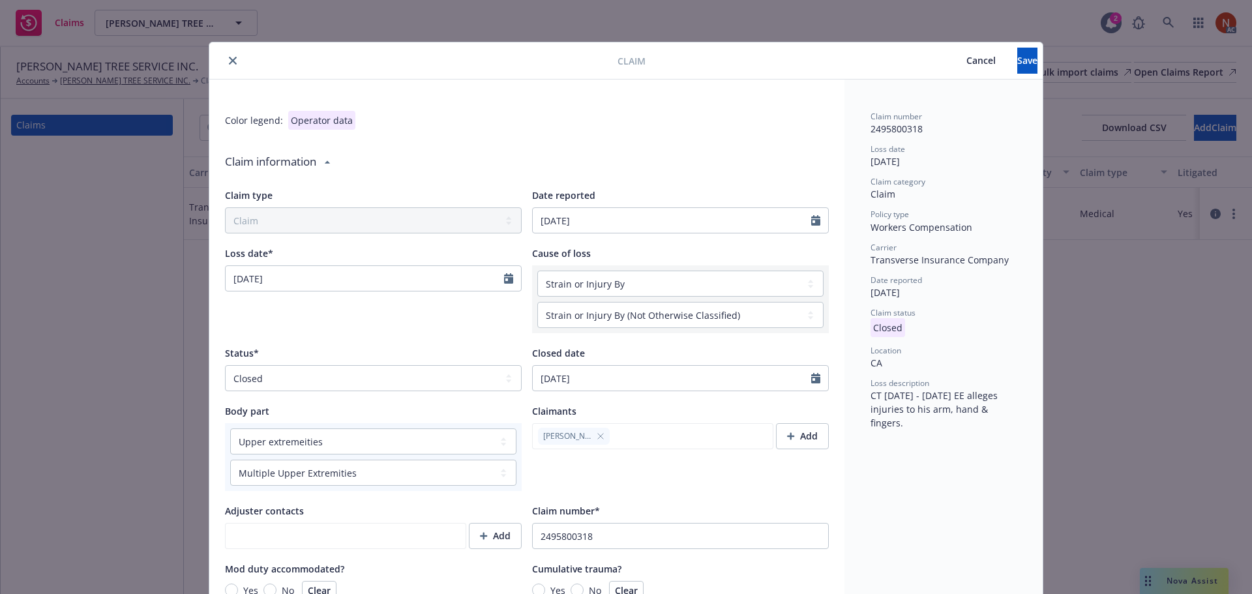
type textarea "x"
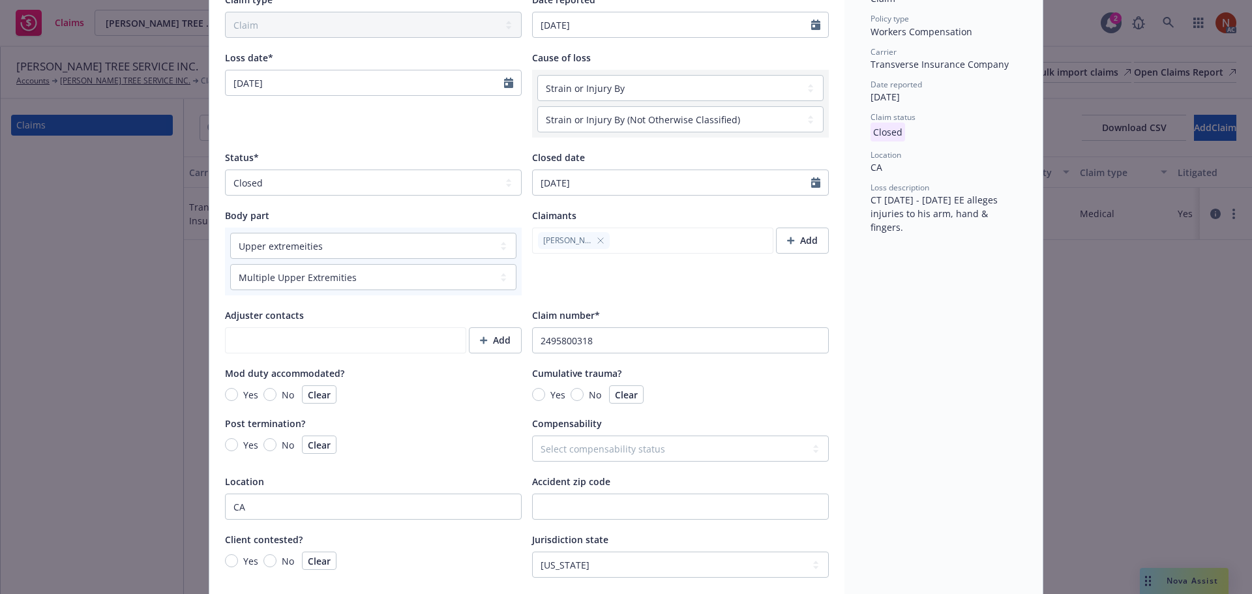
scroll to position [261, 0]
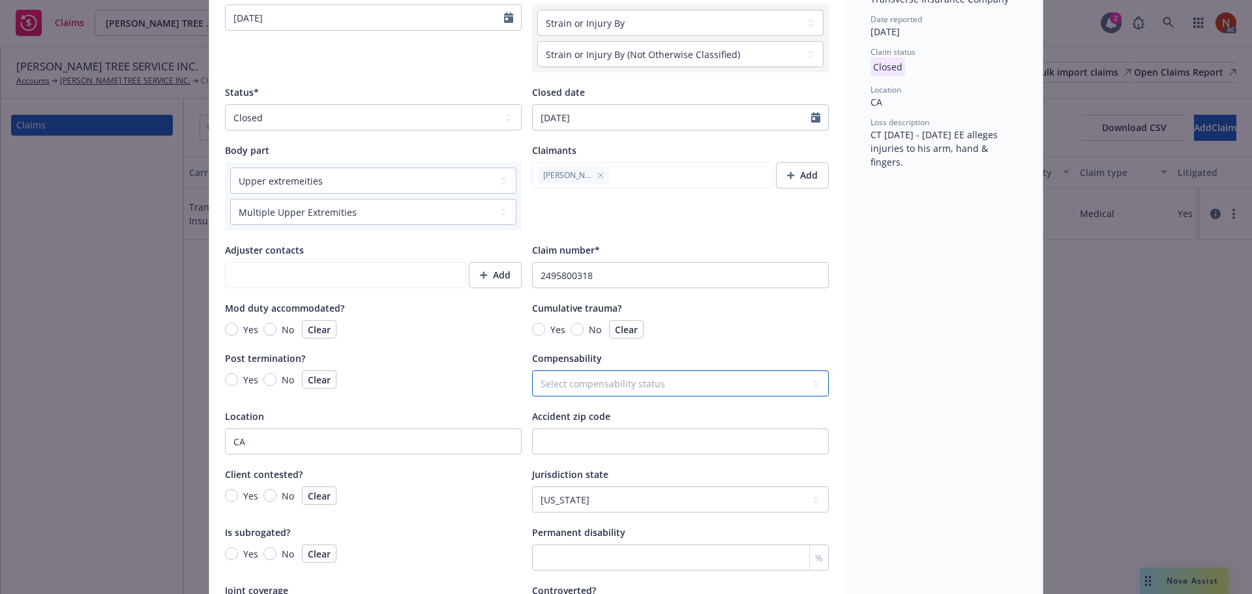
click at [765, 393] on select "Select compensability status Accepted Denied Non compensable" at bounding box center [680, 383] width 297 height 26
select select "NON-COMPENSABLE"
click at [532, 370] on select "Select compensability status Accepted Denied Non compensable" at bounding box center [680, 383] width 297 height 26
click at [872, 381] on div "Claim number 2495800318 Loss date [DATE] Claim category Claim Policy type Worke…" at bounding box center [943, 558] width 198 height 1479
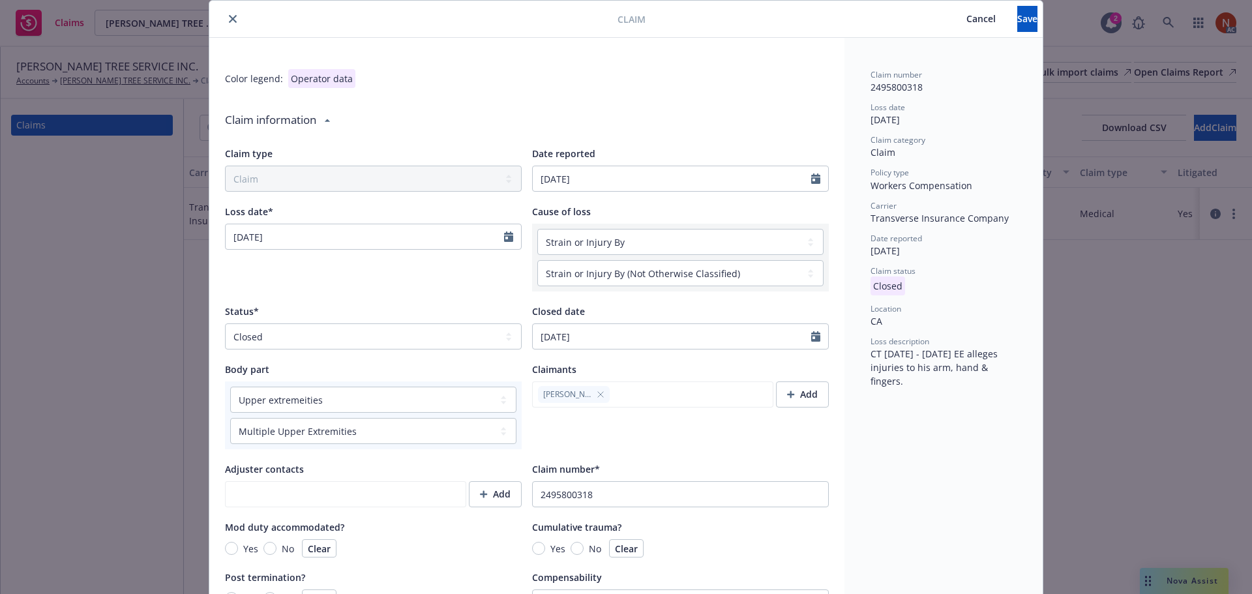
scroll to position [0, 0]
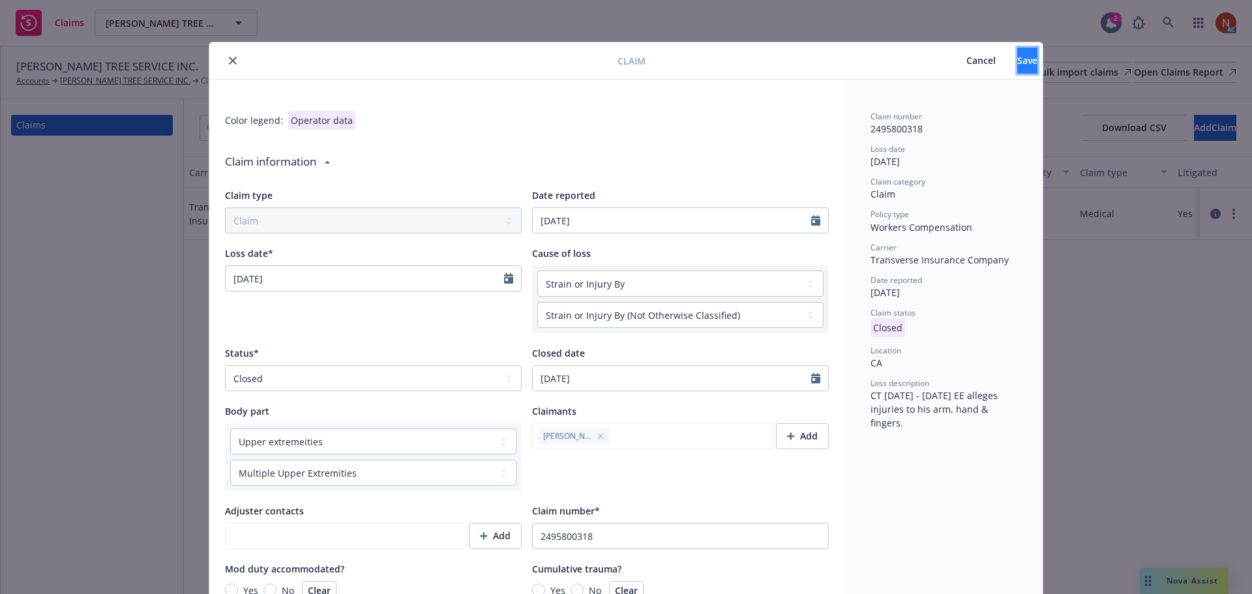
click at [1017, 61] on button "Save" at bounding box center [1027, 61] width 20 height 26
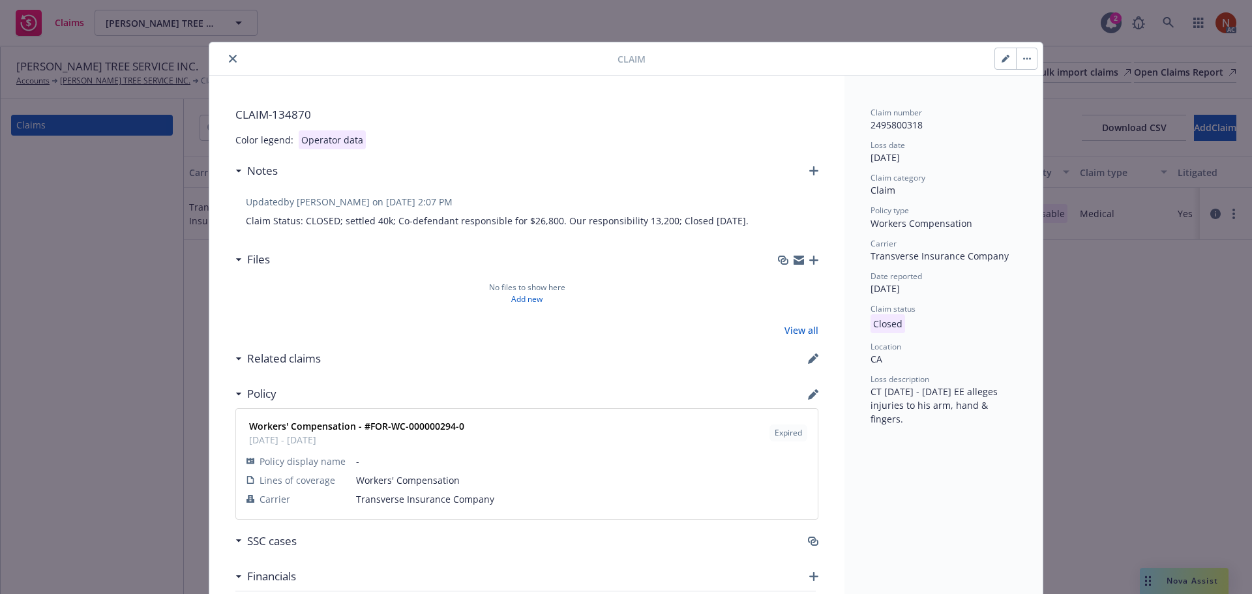
click at [995, 59] on button "button" at bounding box center [1005, 58] width 21 height 21
type textarea "x"
select select "CLAIM"
select select "STRAIN_OR_INJURY_BY"
select select "STRAIN_OR_INJURY_BY_NOC"
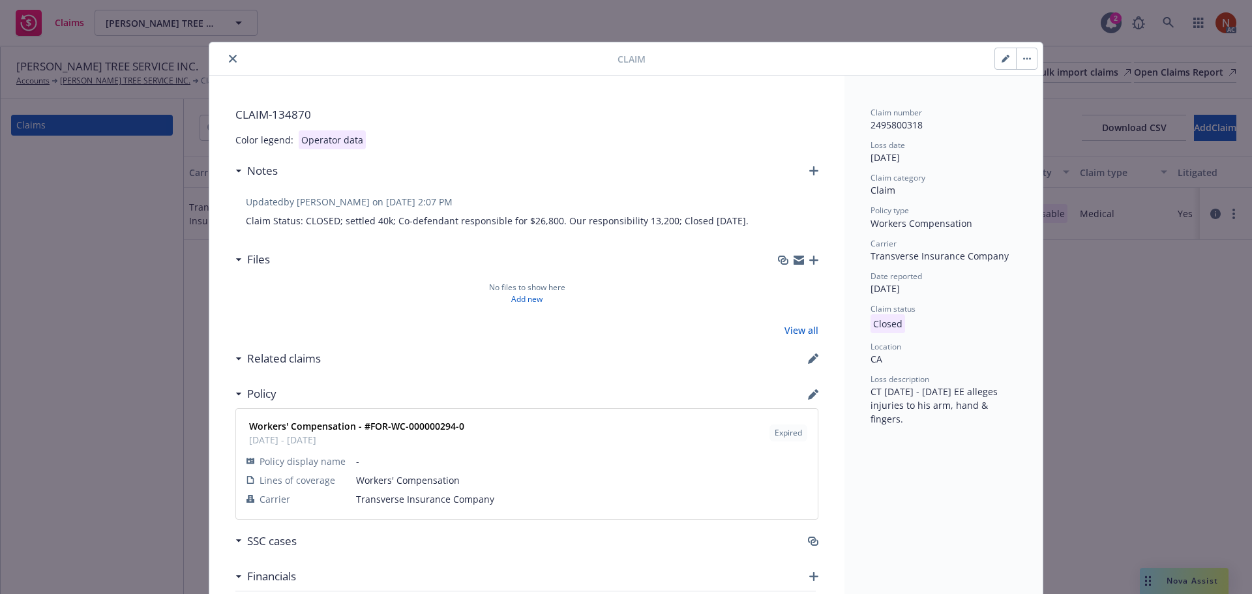
select select "closed"
select select "UPPER_EXTREMITIES"
select select "MULTIPLE_UPPER_EXTREMITIES"
select select "NON-COMPENSABLE"
select select "CA"
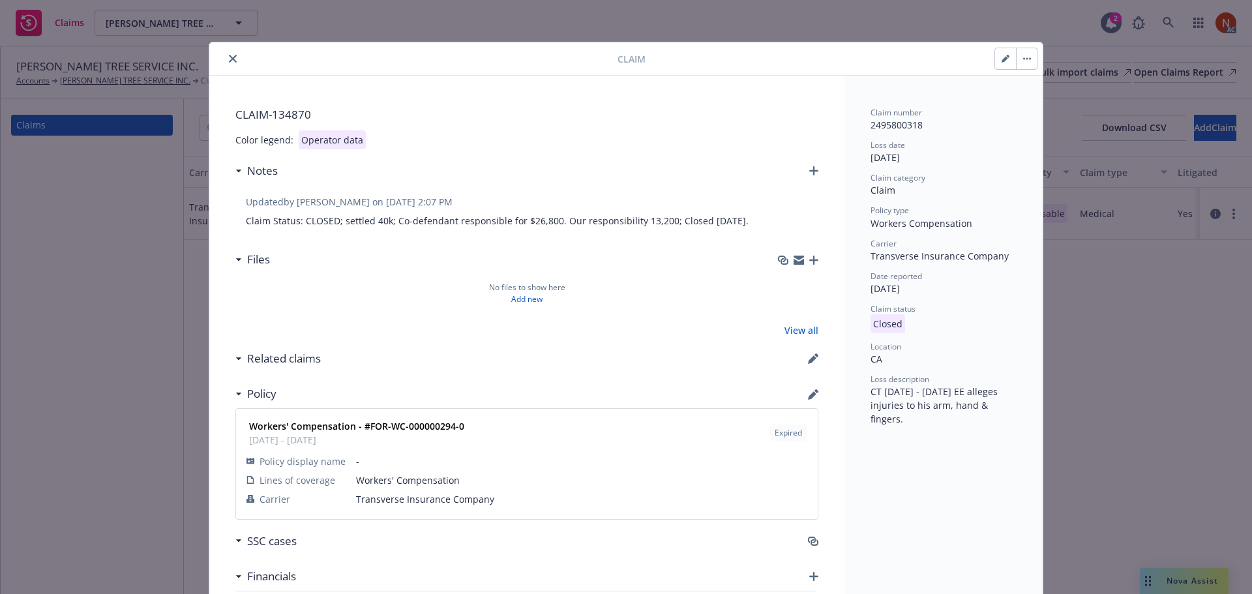
select select "WORKERS_COMP"
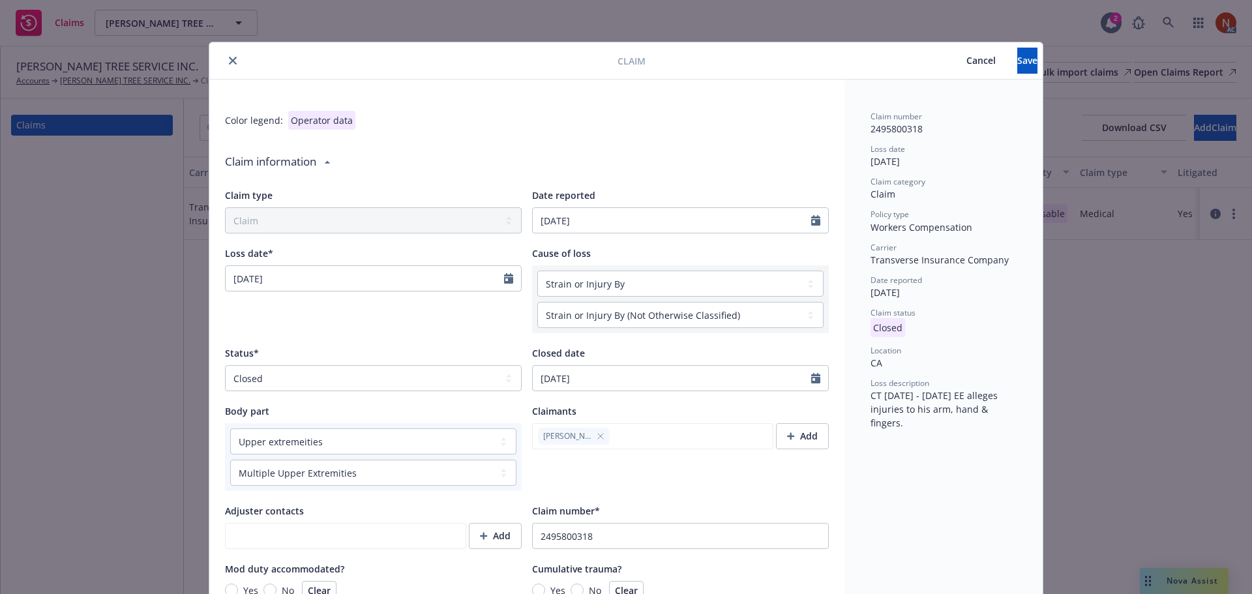
scroll to position [261, 0]
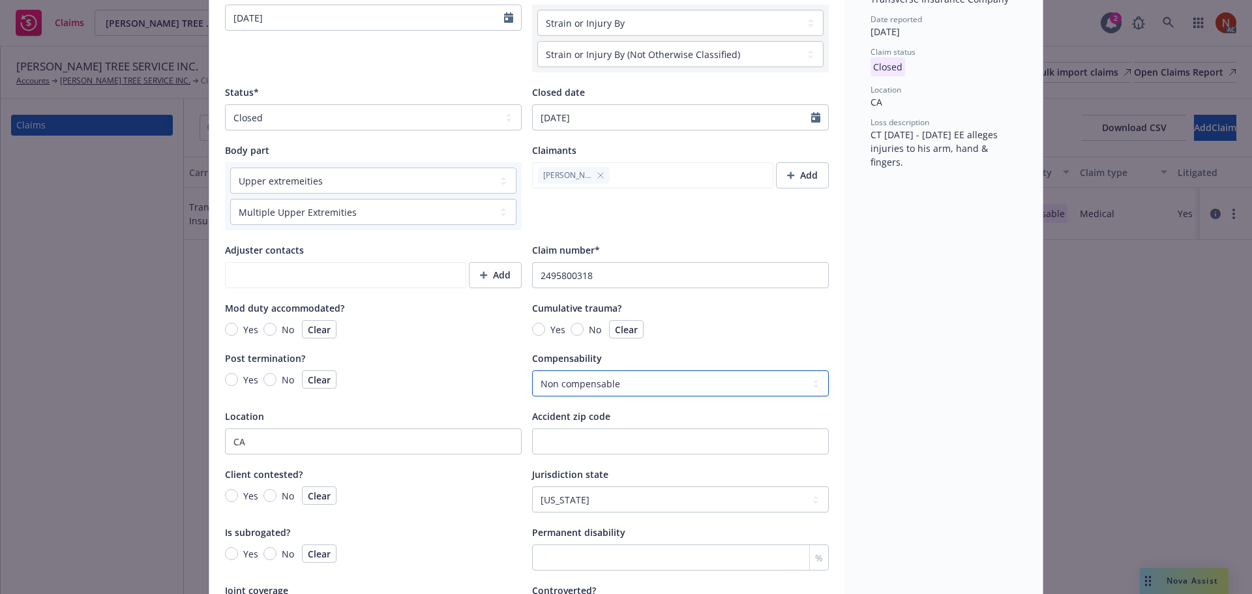
click at [668, 393] on select "Select compensability status Accepted Denied Non compensable" at bounding box center [680, 383] width 297 height 26
click at [620, 383] on select "Select compensability status Accepted Denied Non compensable" at bounding box center [680, 383] width 297 height 26
click at [601, 385] on select "Select compensability status Accepted Denied Non compensable" at bounding box center [680, 383] width 297 height 26
select select
click at [532, 370] on select "Select compensability status Accepted Denied Non compensable" at bounding box center [680, 383] width 297 height 26
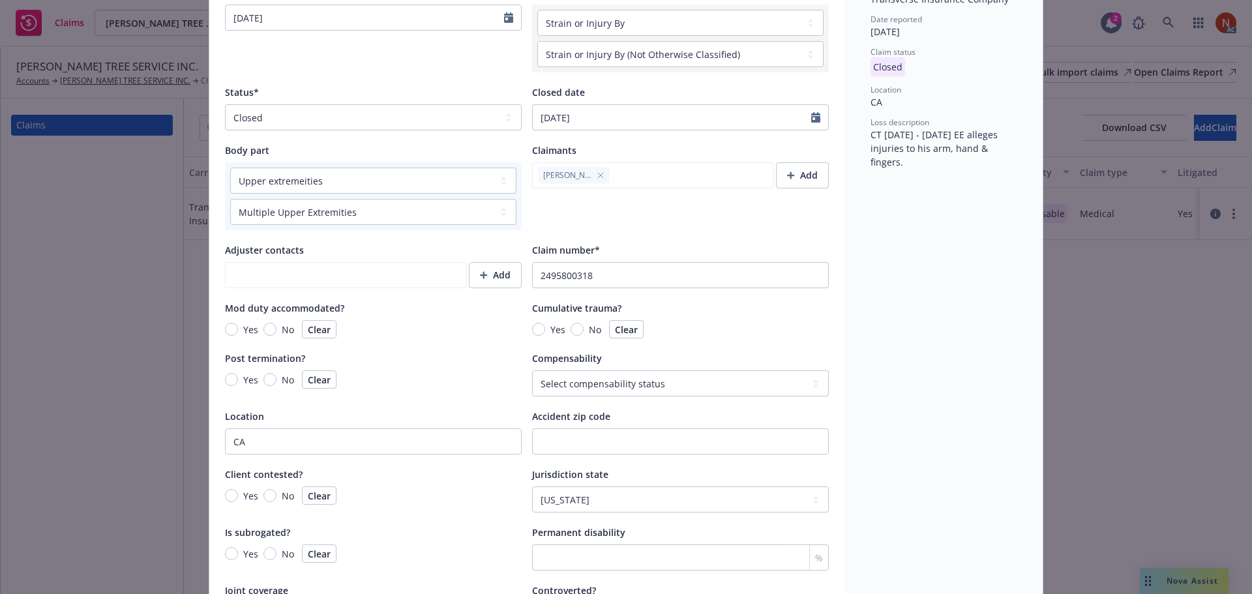
click at [891, 384] on div "Claim number 2495800318 Loss date [DATE] Claim category Claim Policy type Worke…" at bounding box center [943, 558] width 198 height 1479
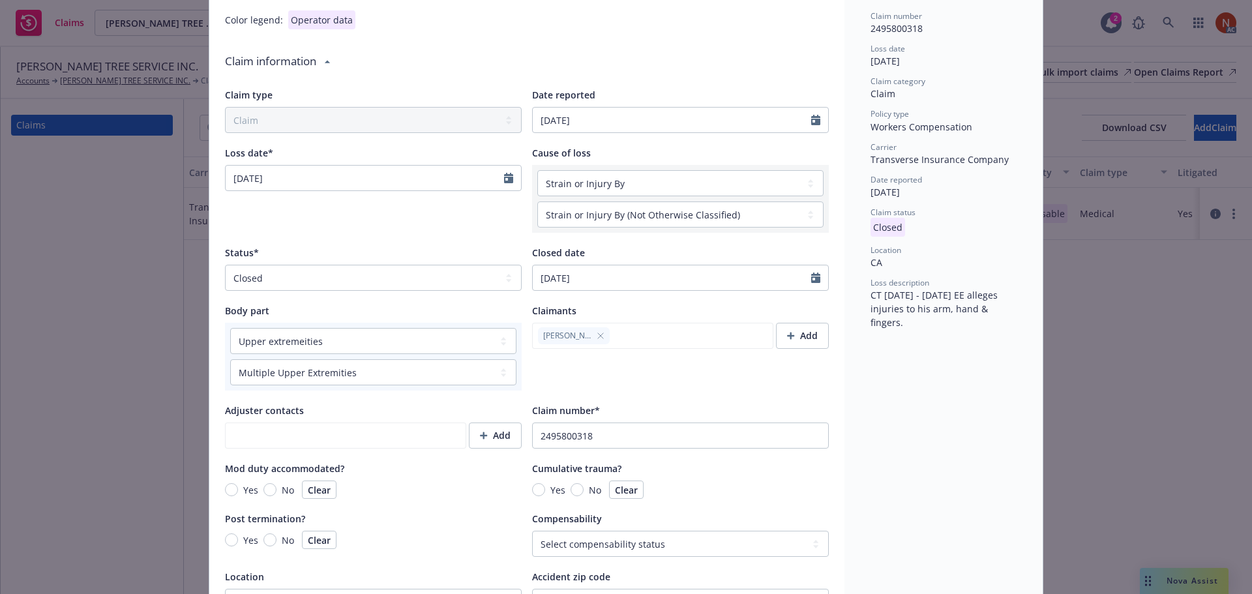
scroll to position [0, 0]
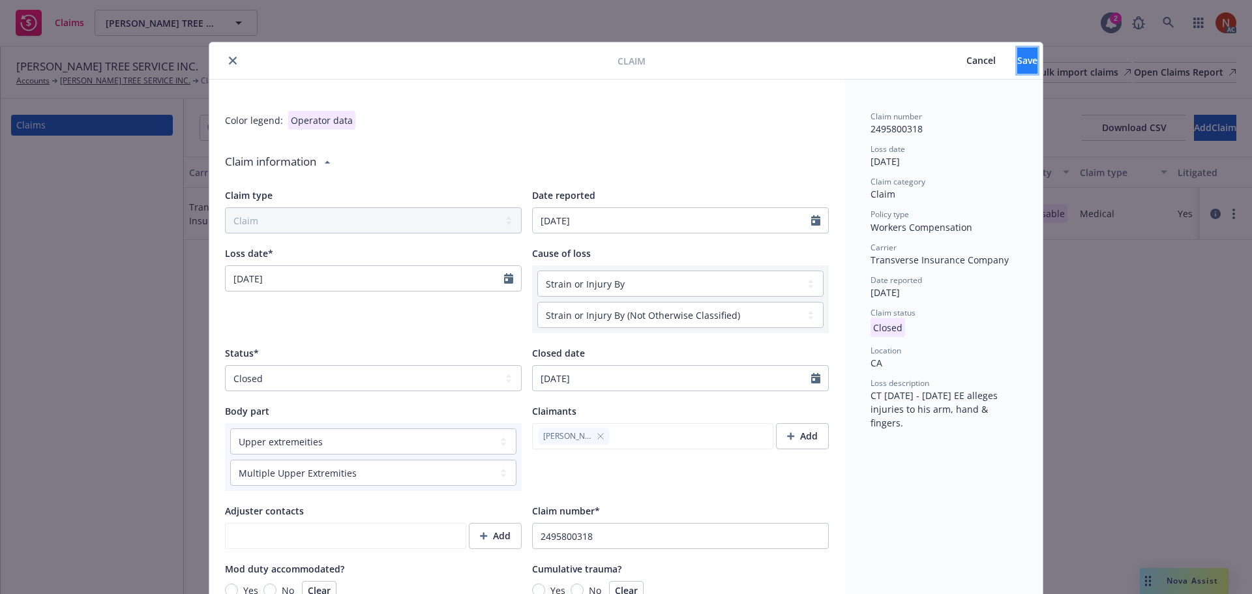
click at [1017, 72] on button "Save" at bounding box center [1027, 61] width 20 height 26
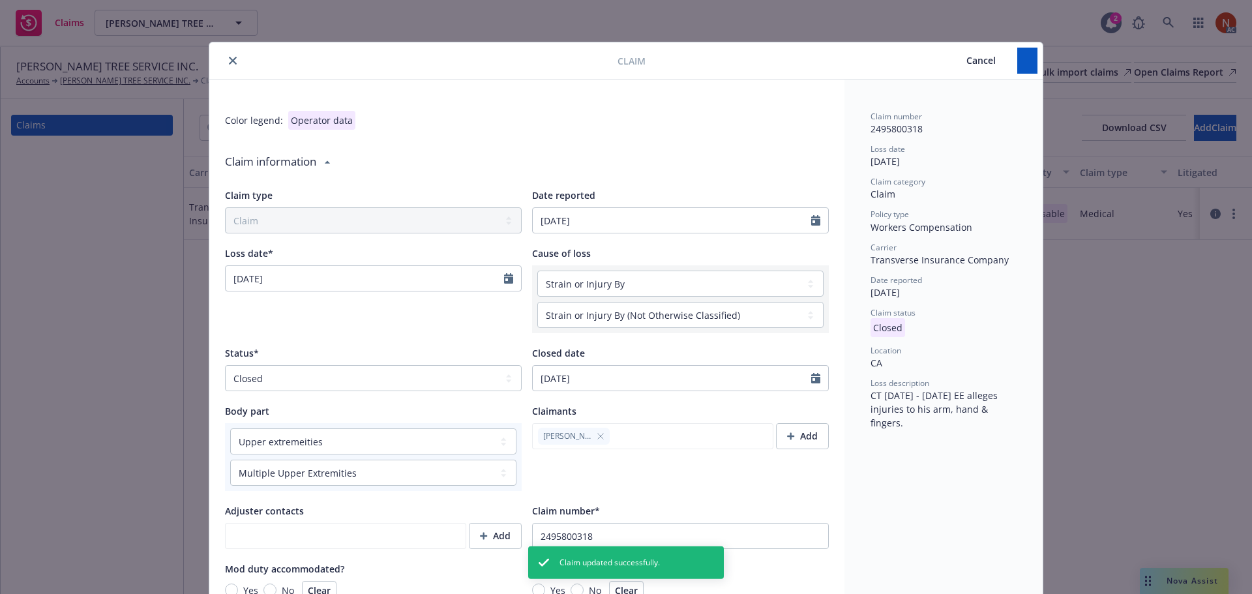
type textarea "x"
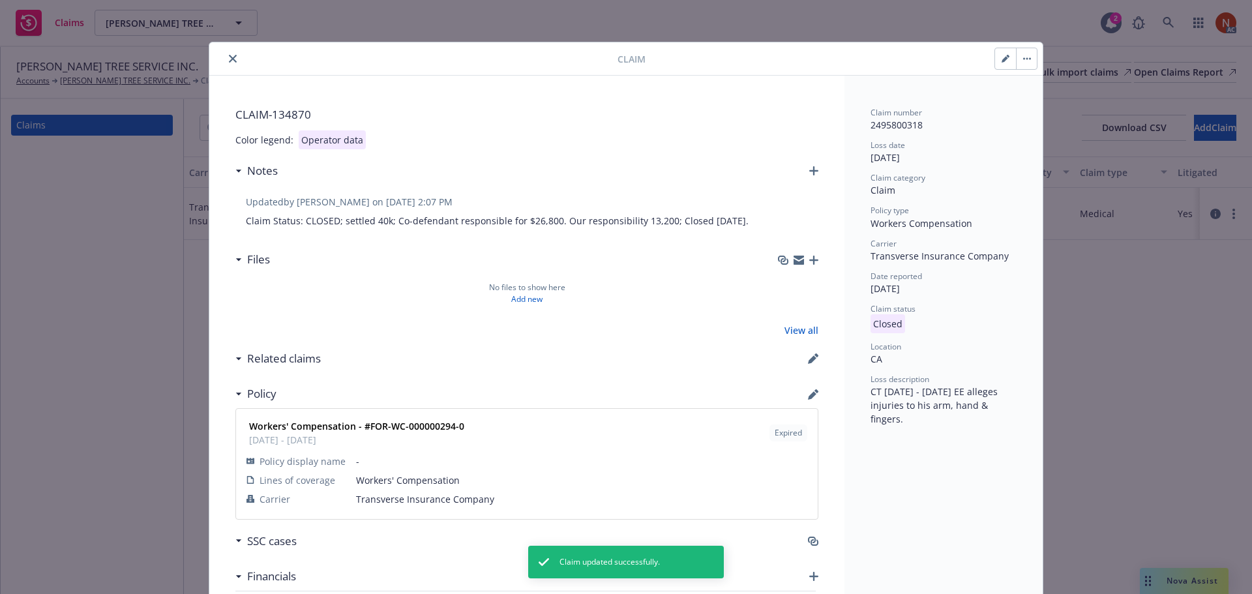
click at [229, 63] on button "close" at bounding box center [233, 59] width 16 height 16
